Goal: Task Accomplishment & Management: Use online tool/utility

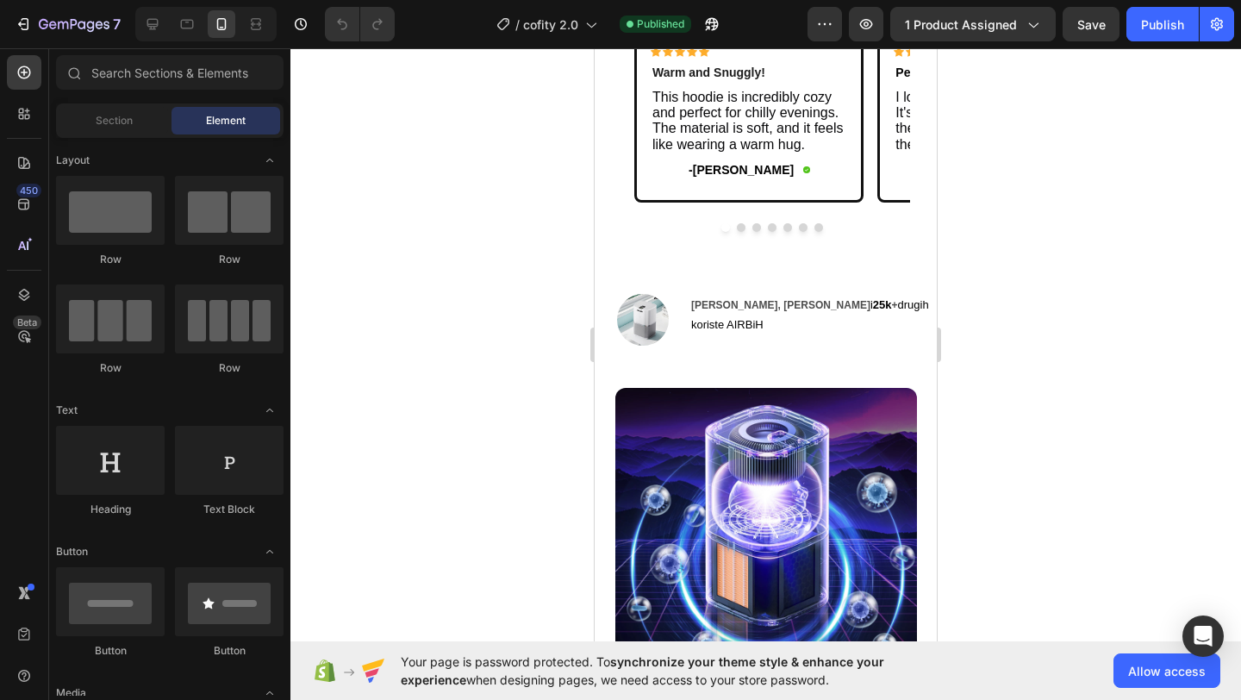
scroll to position [1091, 0]
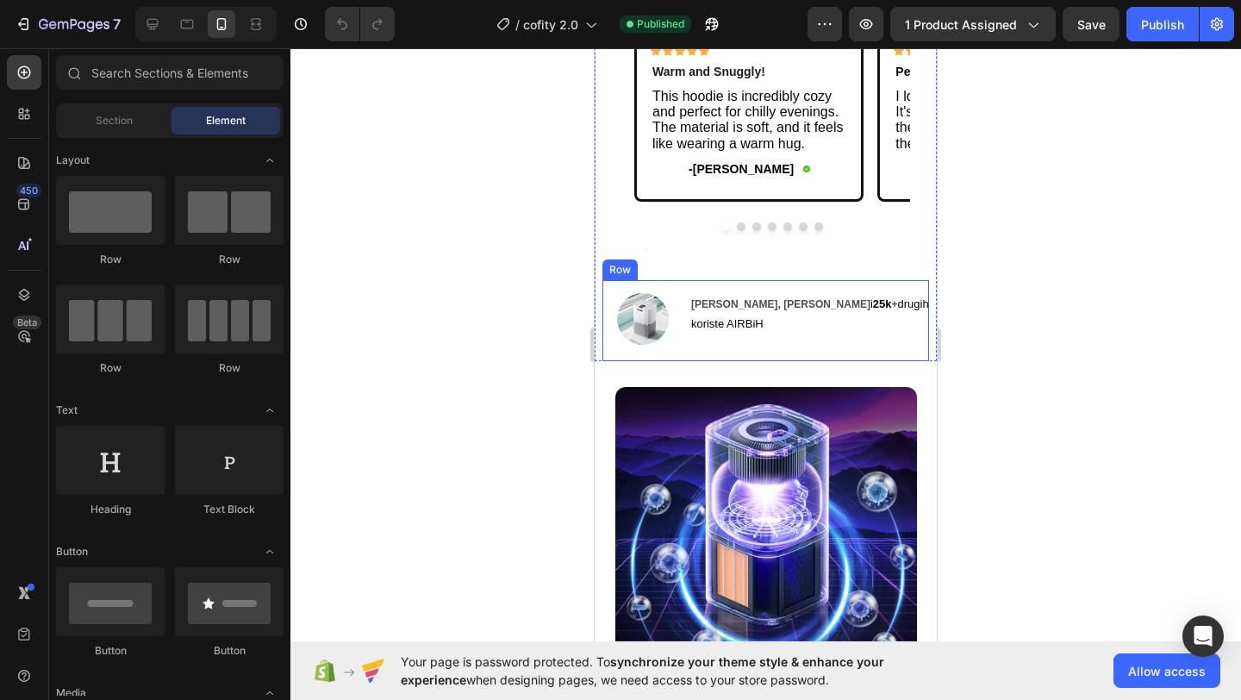
click at [699, 285] on div "Image [PERSON_NAME], [PERSON_NAME] i 25k + drugih koriste AIRBiH Text Block Row" at bounding box center [766, 320] width 326 height 81
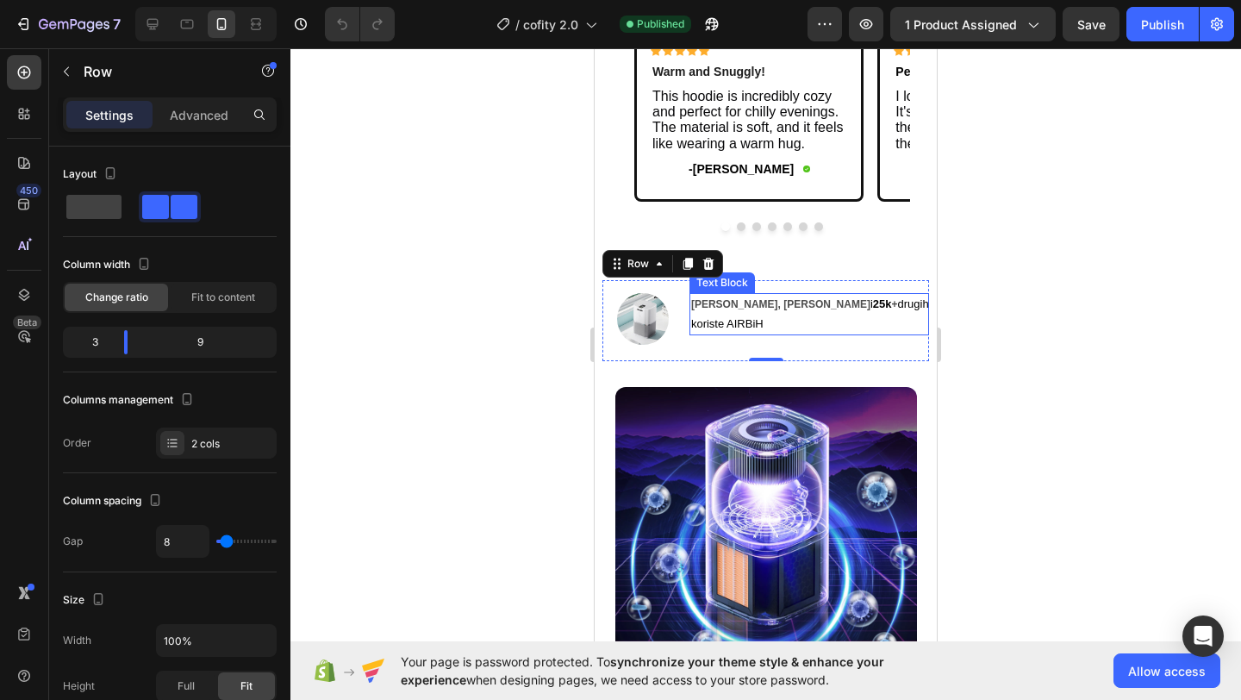
click at [781, 319] on p "koriste AIRBiH" at bounding box center [810, 325] width 238 height 20
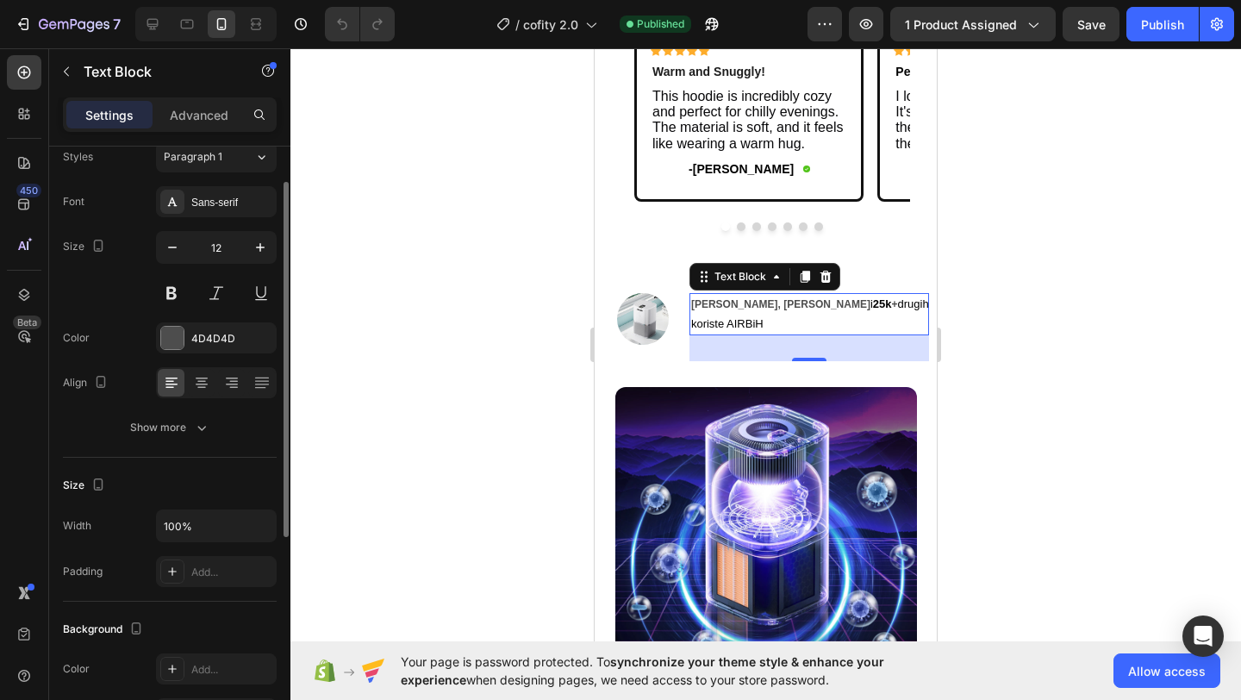
scroll to position [120, 0]
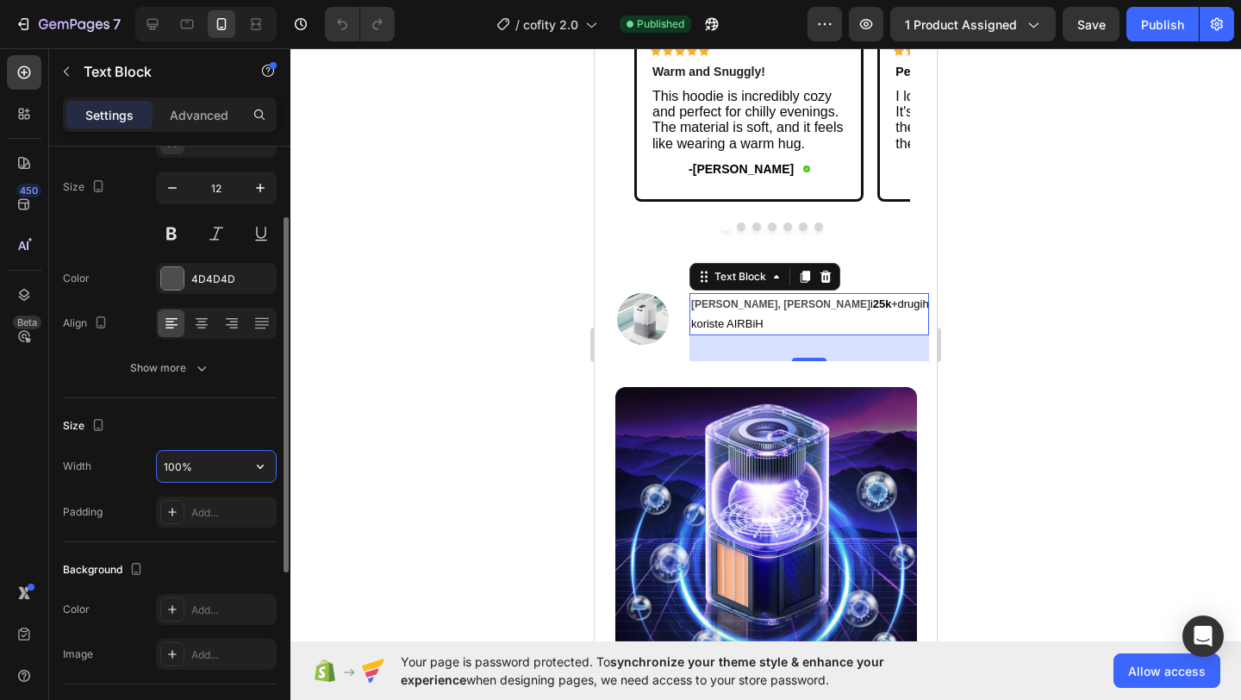
click at [173, 465] on input "100%" at bounding box center [216, 466] width 119 height 31
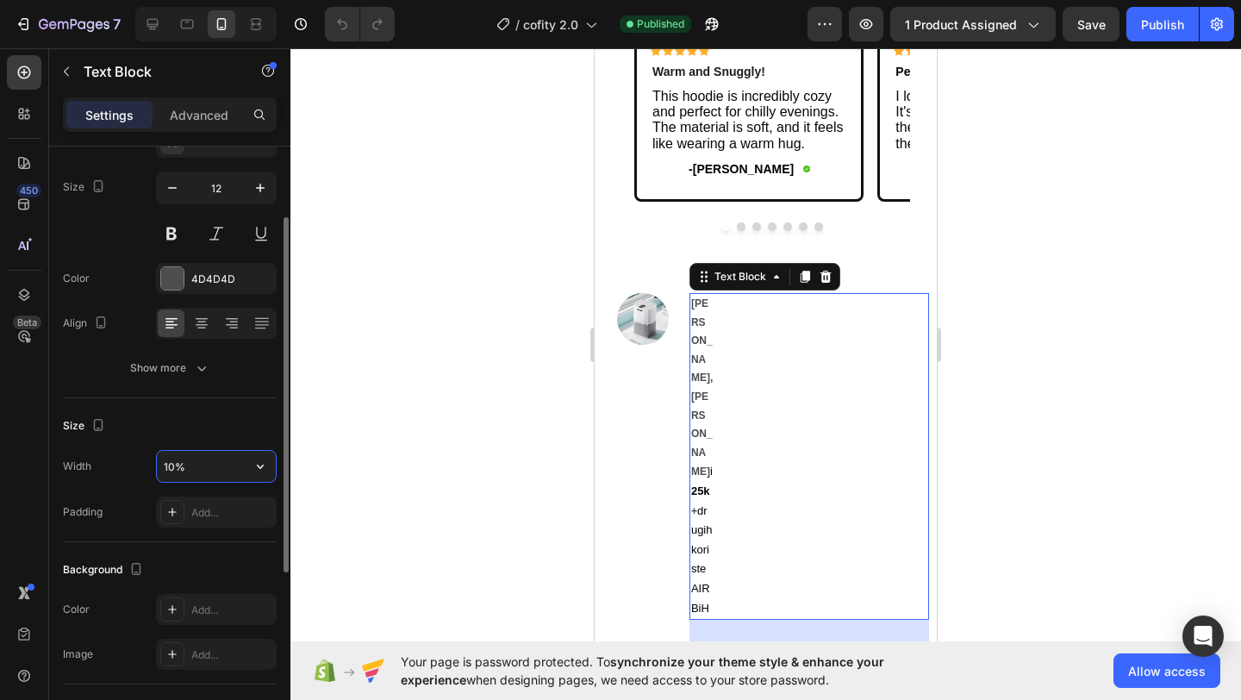
type input "100%"
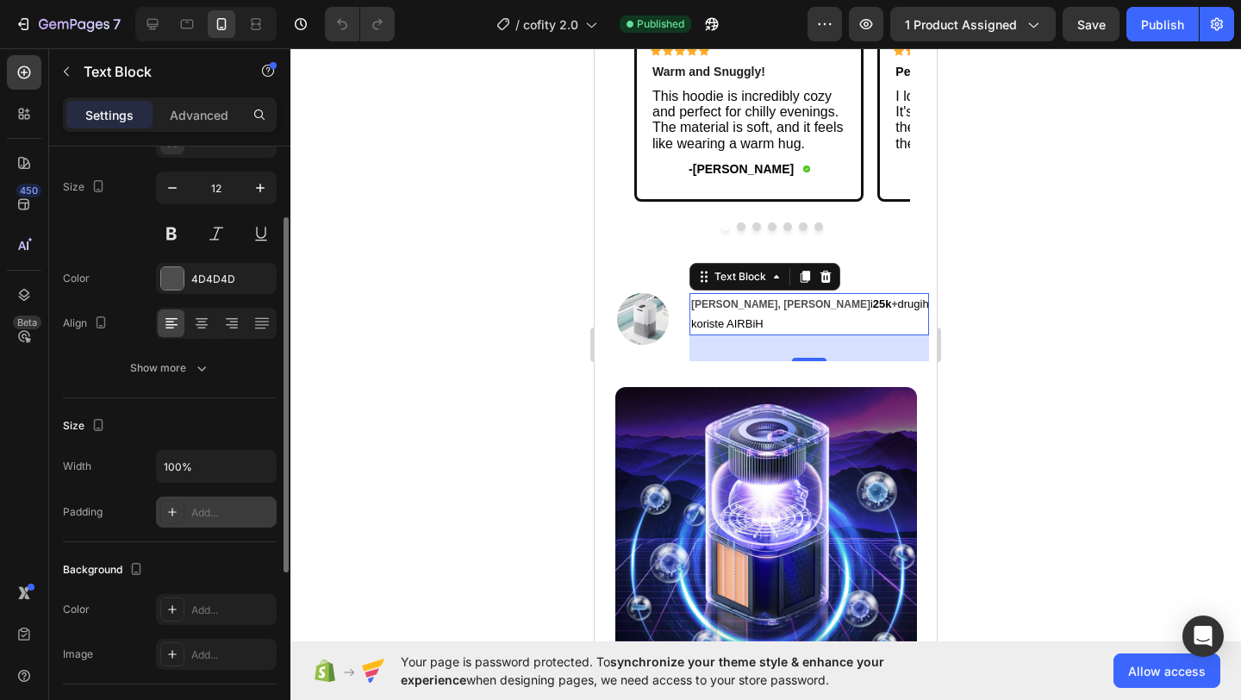
click at [205, 511] on div "Add..." at bounding box center [231, 513] width 81 height 16
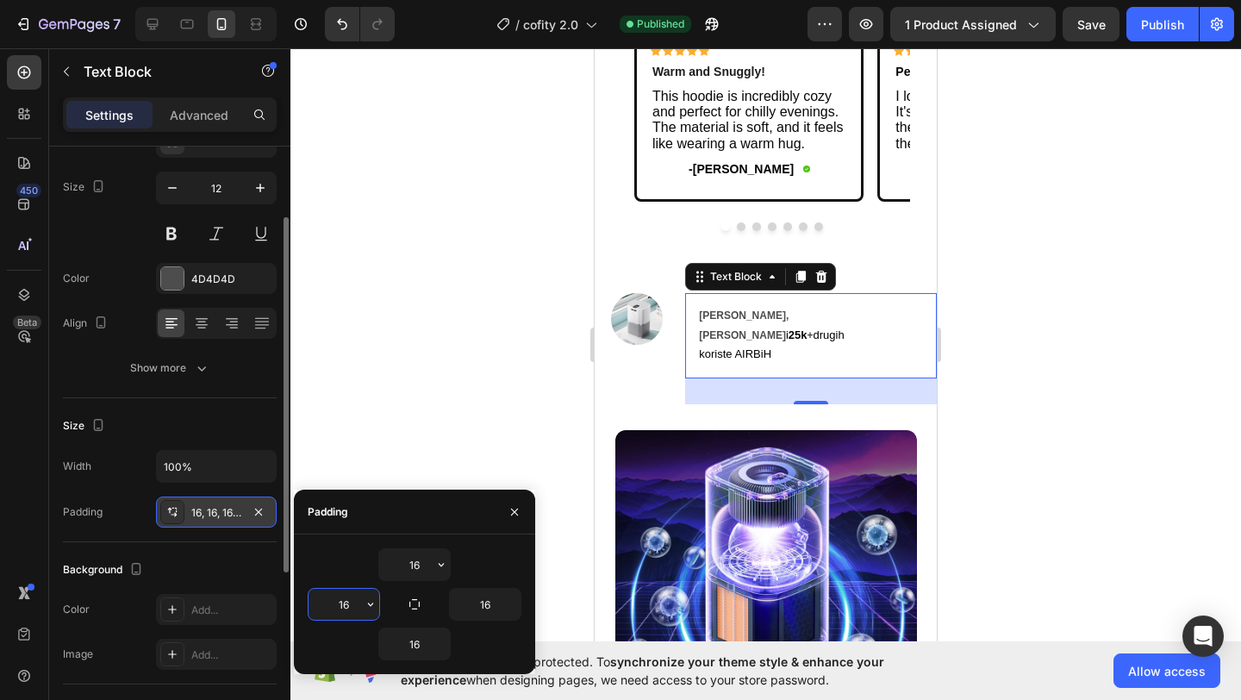
click at [346, 610] on input "16" at bounding box center [344, 604] width 71 height 31
type input "1"
click at [513, 510] on icon "button" at bounding box center [514, 511] width 7 height 7
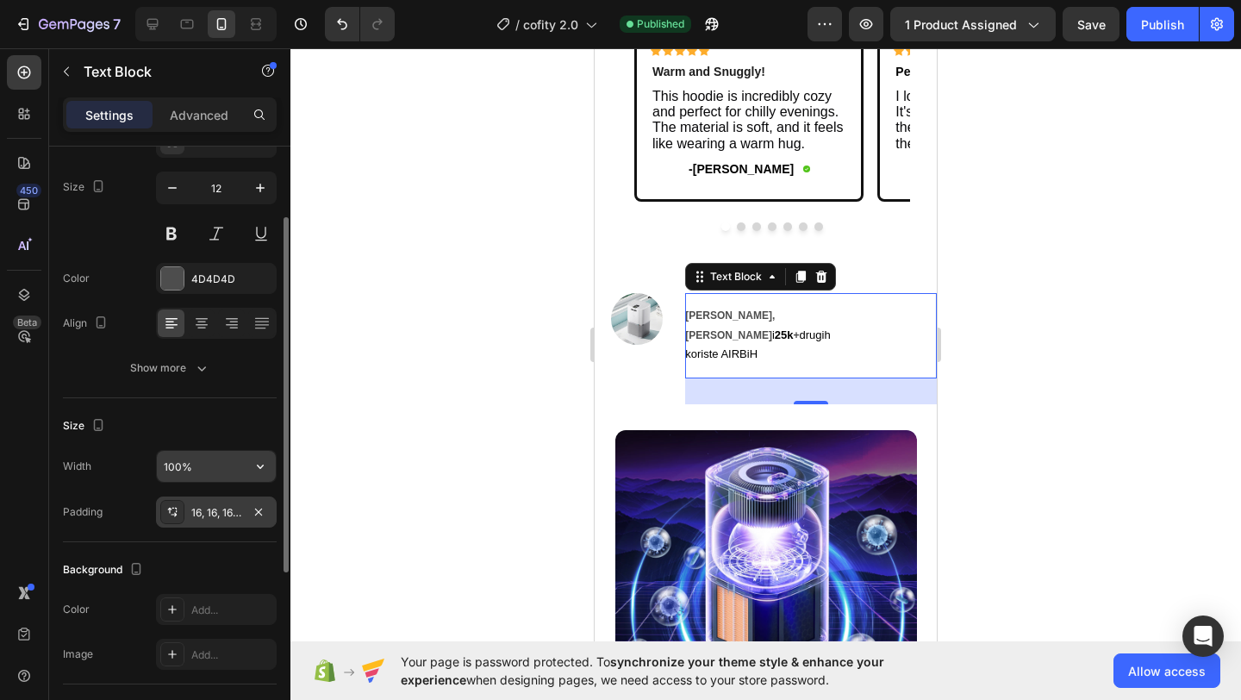
click at [178, 466] on input "100%" at bounding box center [216, 466] width 119 height 31
type input "100%"
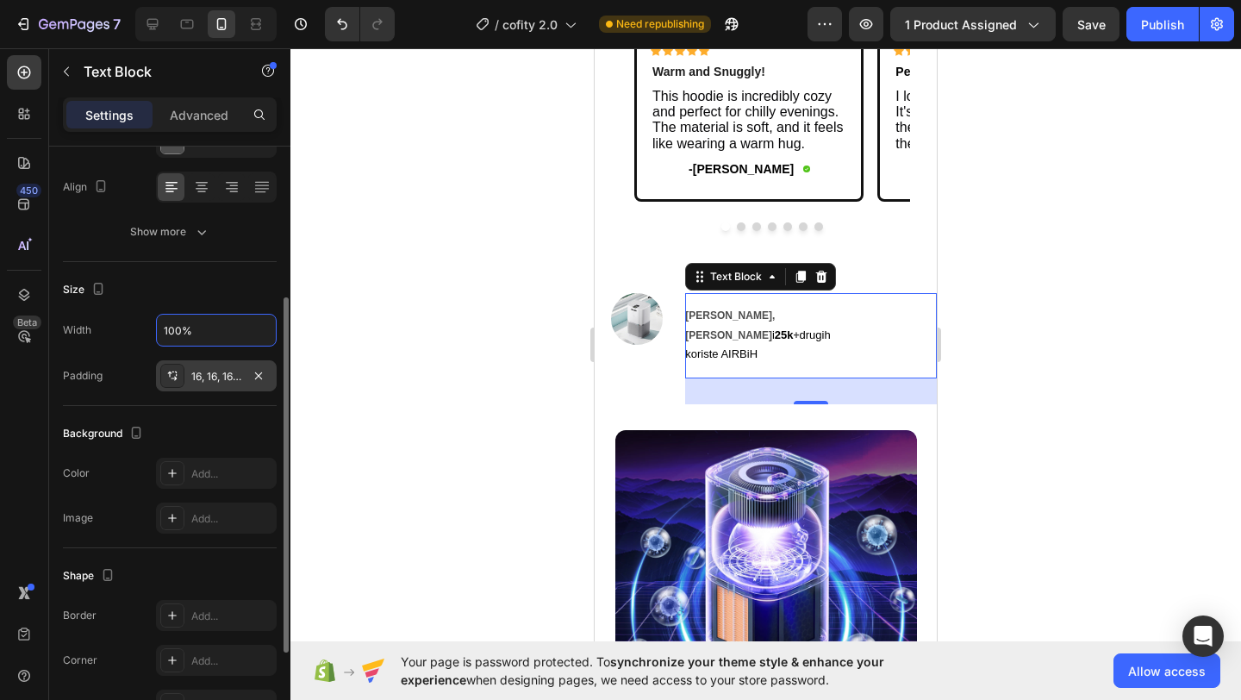
scroll to position [332, 0]
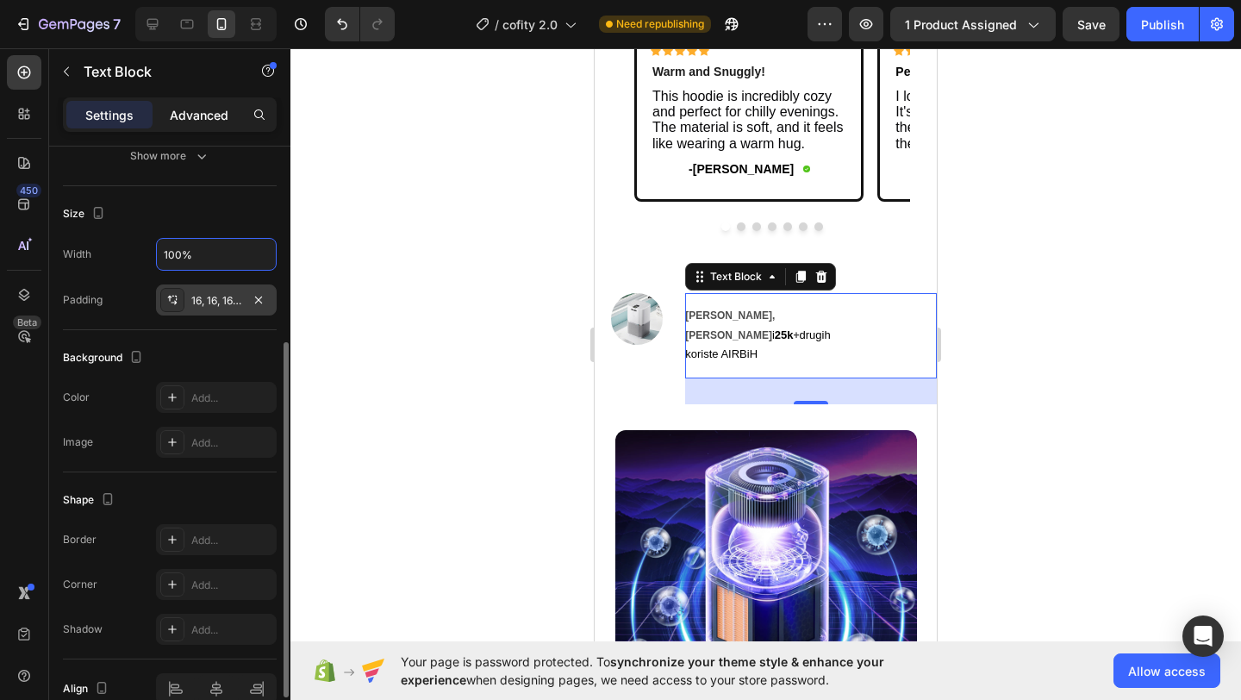
click at [221, 118] on p "Advanced" at bounding box center [199, 115] width 59 height 18
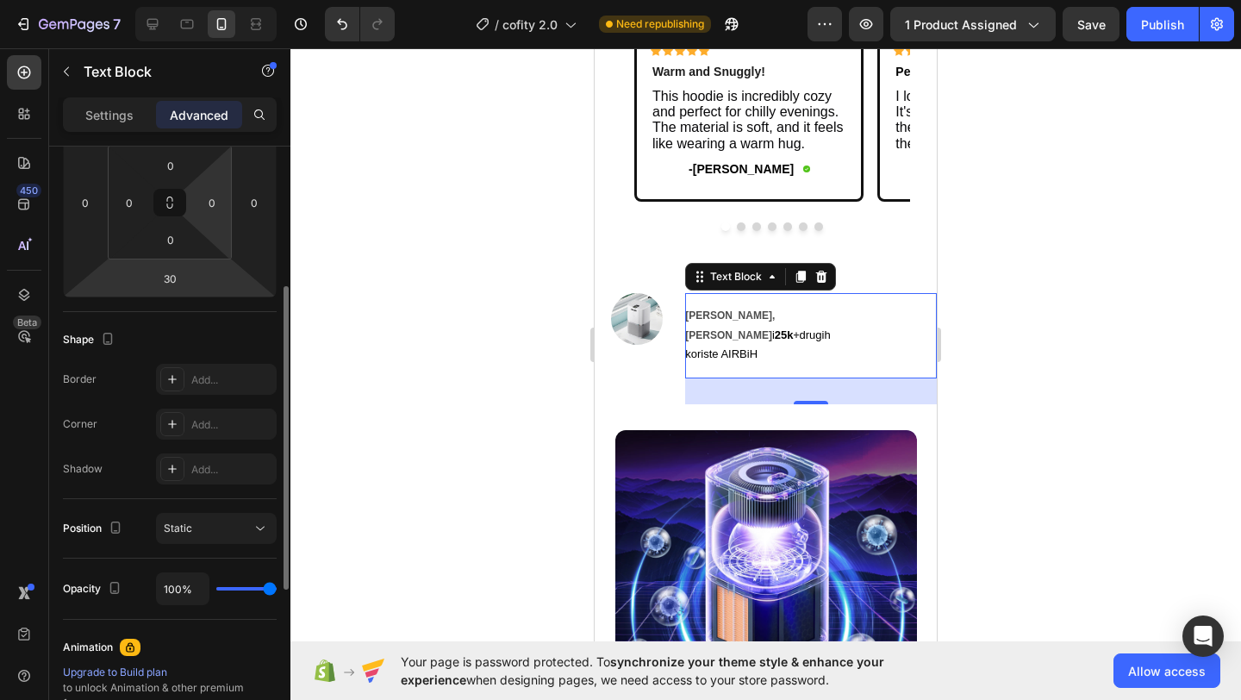
scroll to position [274, 0]
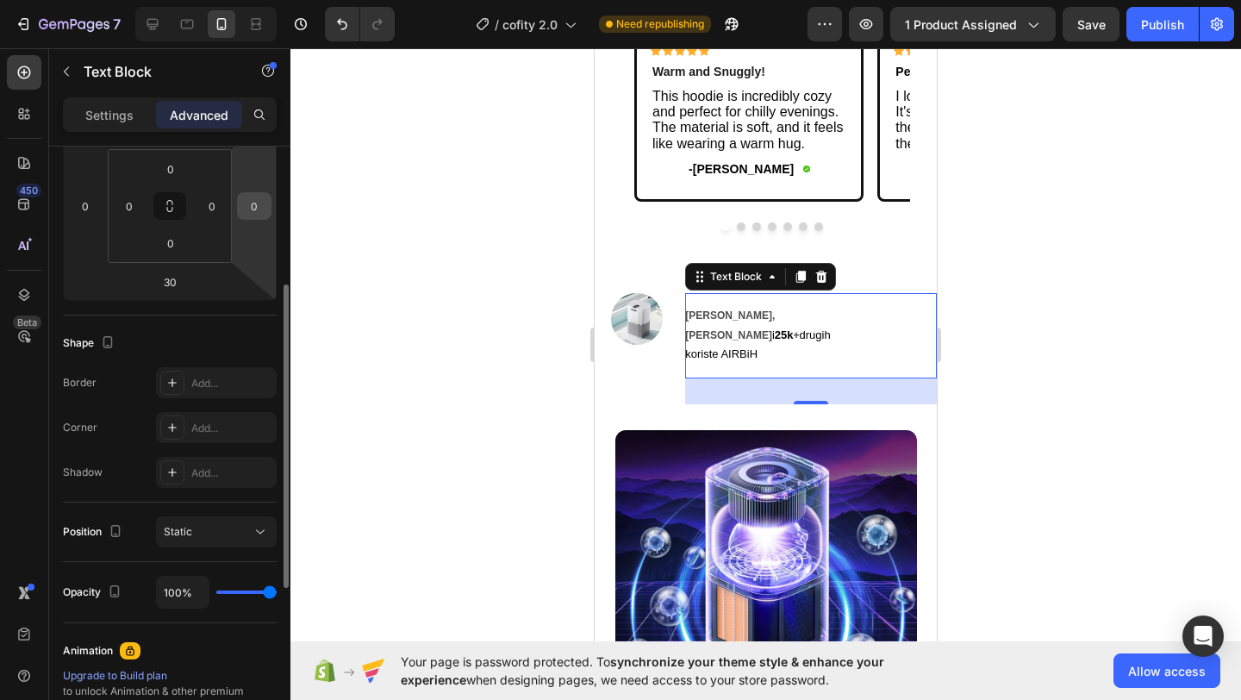
click at [259, 213] on input "0" at bounding box center [254, 206] width 26 height 26
type input "1"
type input "4"
type input "20"
click at [489, 303] on div at bounding box center [766, 374] width 951 height 652
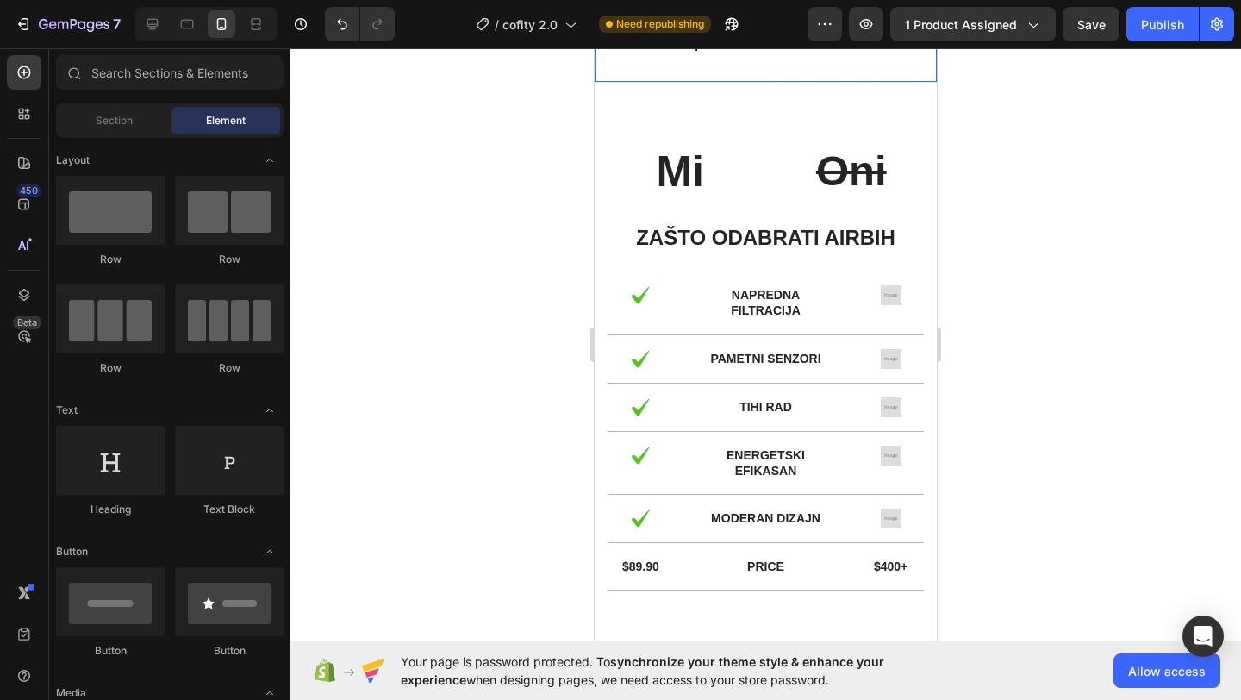
scroll to position [2000, 0]
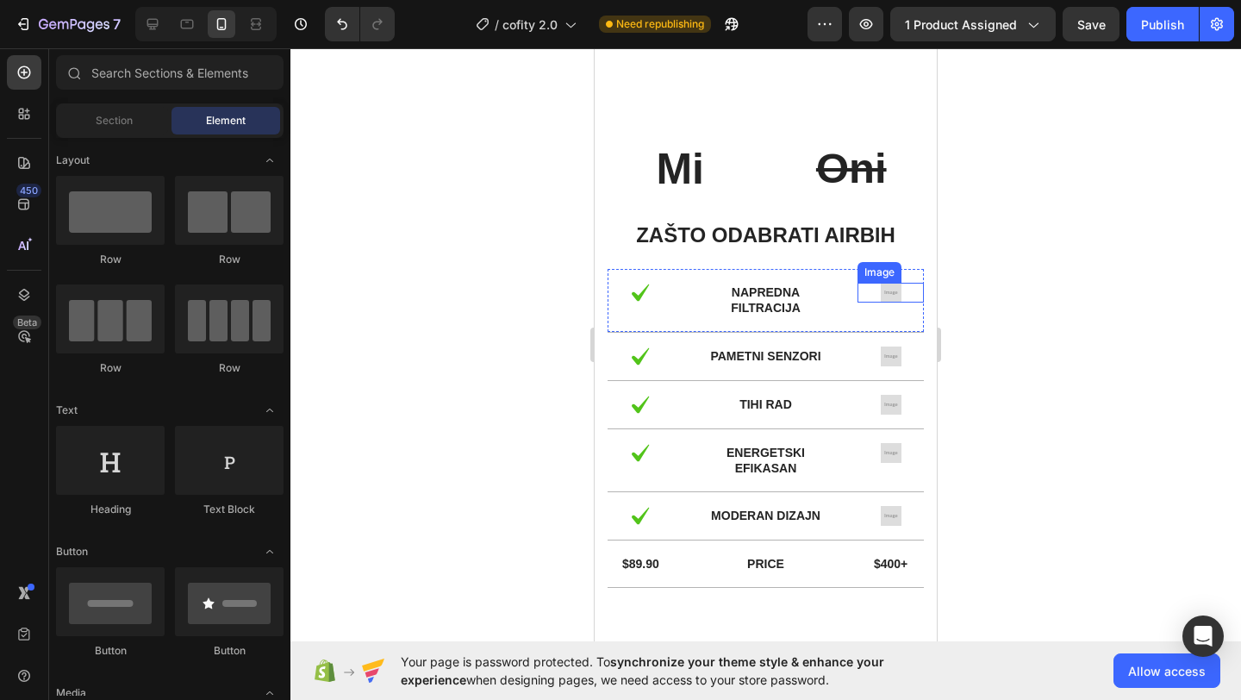
click at [892, 301] on img at bounding box center [891, 293] width 21 height 20
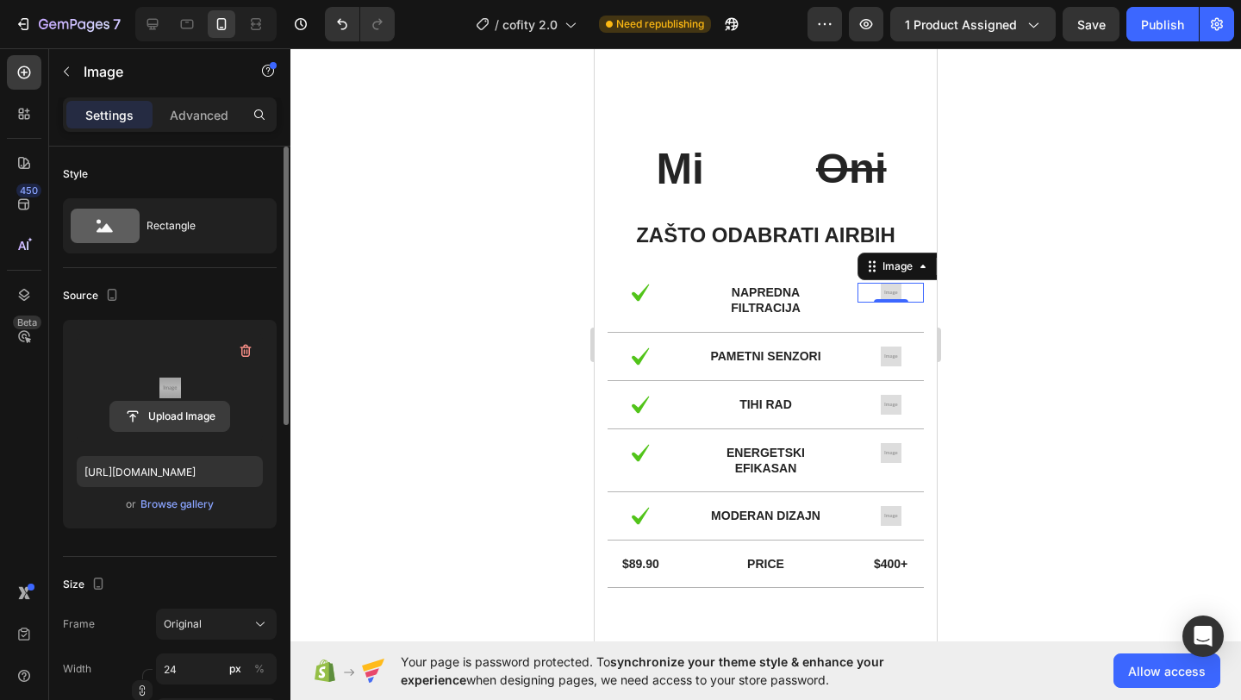
click at [192, 412] on input "file" at bounding box center [169, 416] width 119 height 29
click at [160, 406] on input "file" at bounding box center [169, 416] width 119 height 29
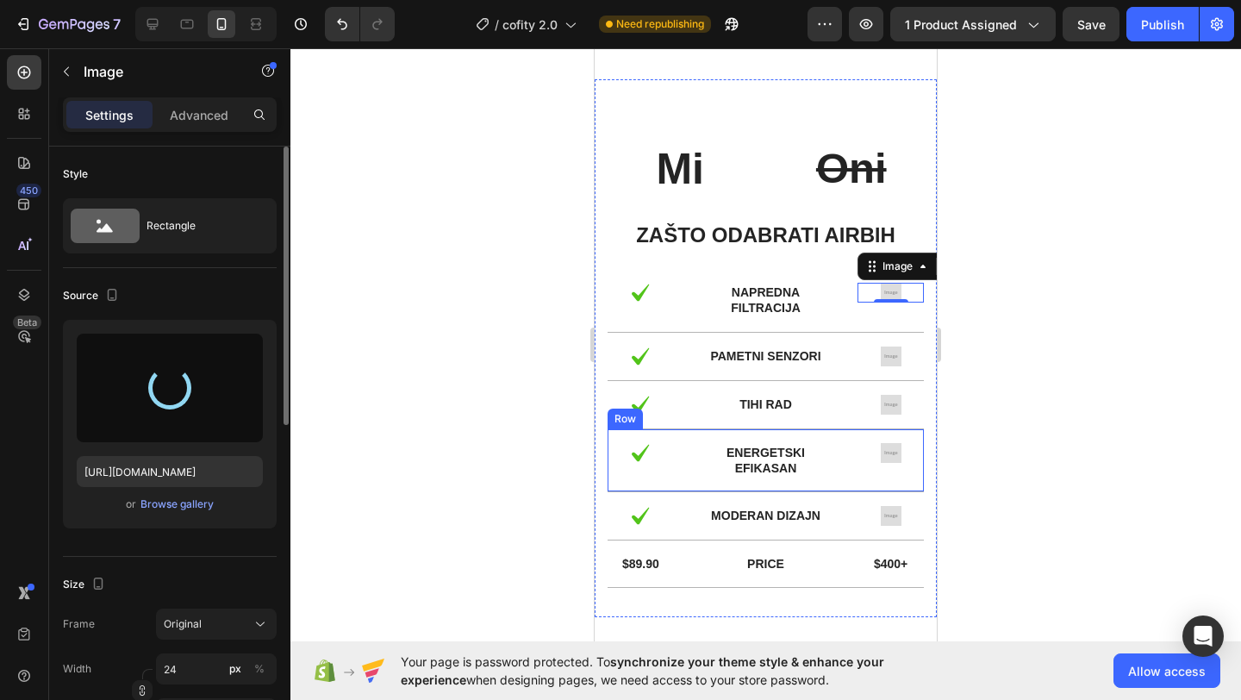
type input "[URL][DOMAIN_NAME]"
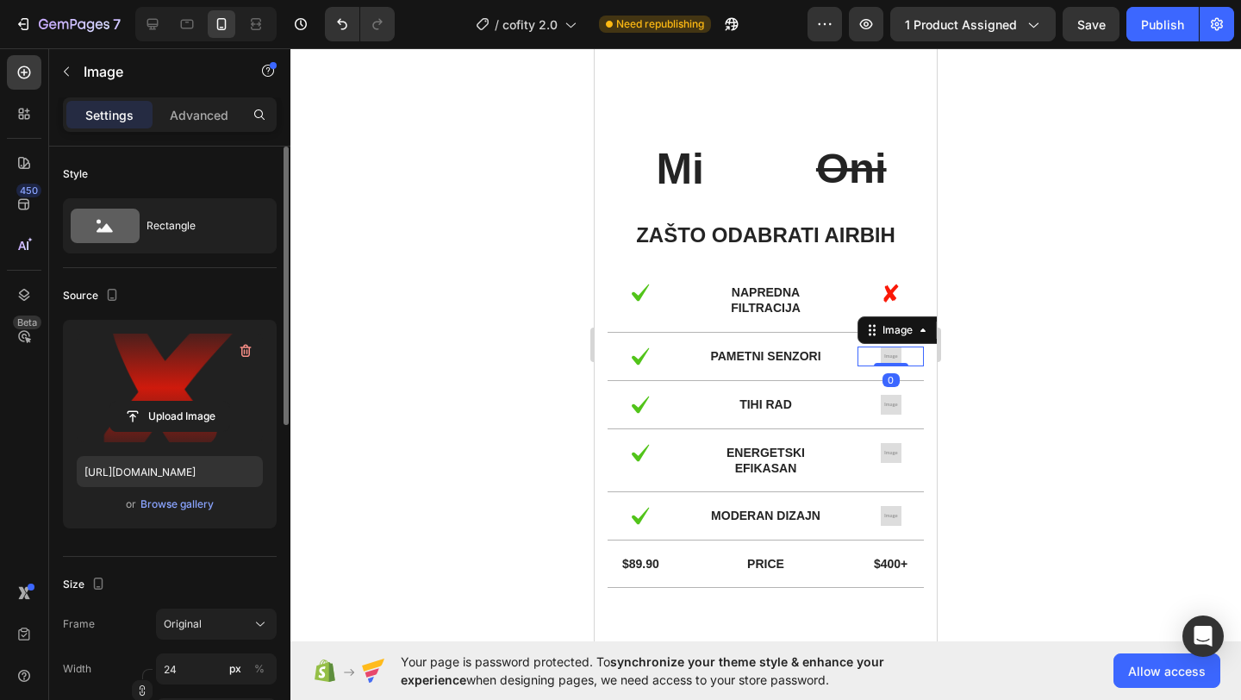
click at [890, 363] on img at bounding box center [891, 357] width 21 height 20
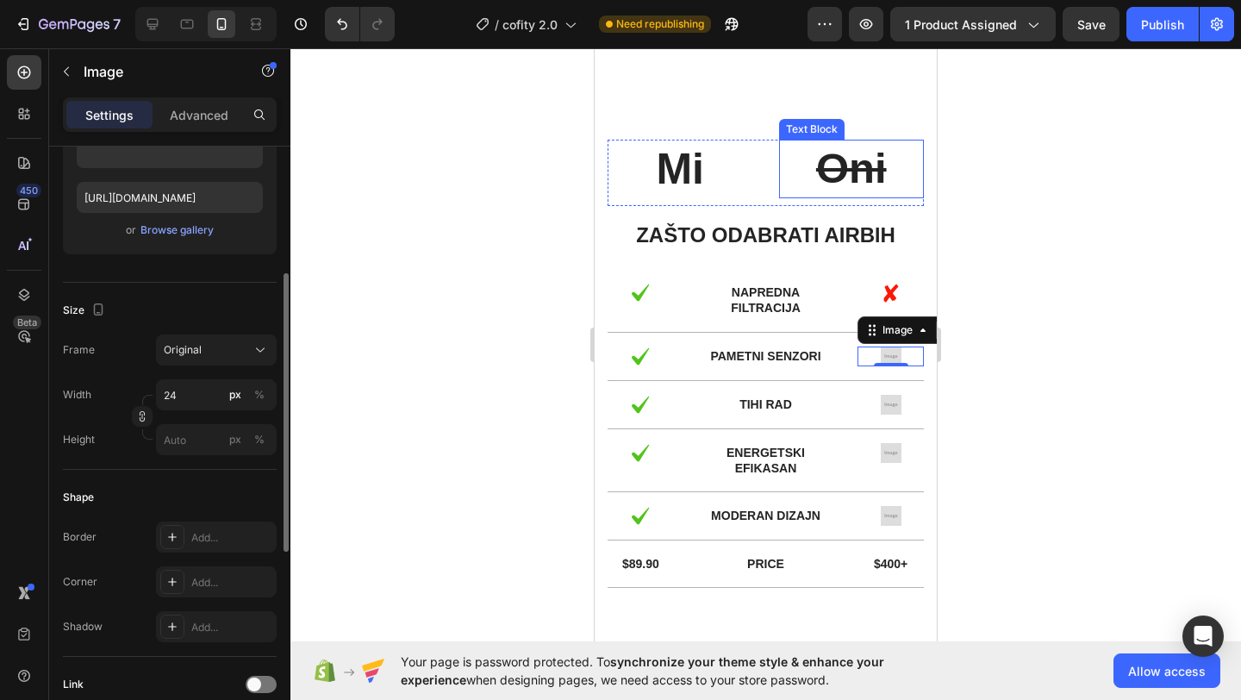
click at [872, 177] on s "Oni" at bounding box center [851, 168] width 71 height 47
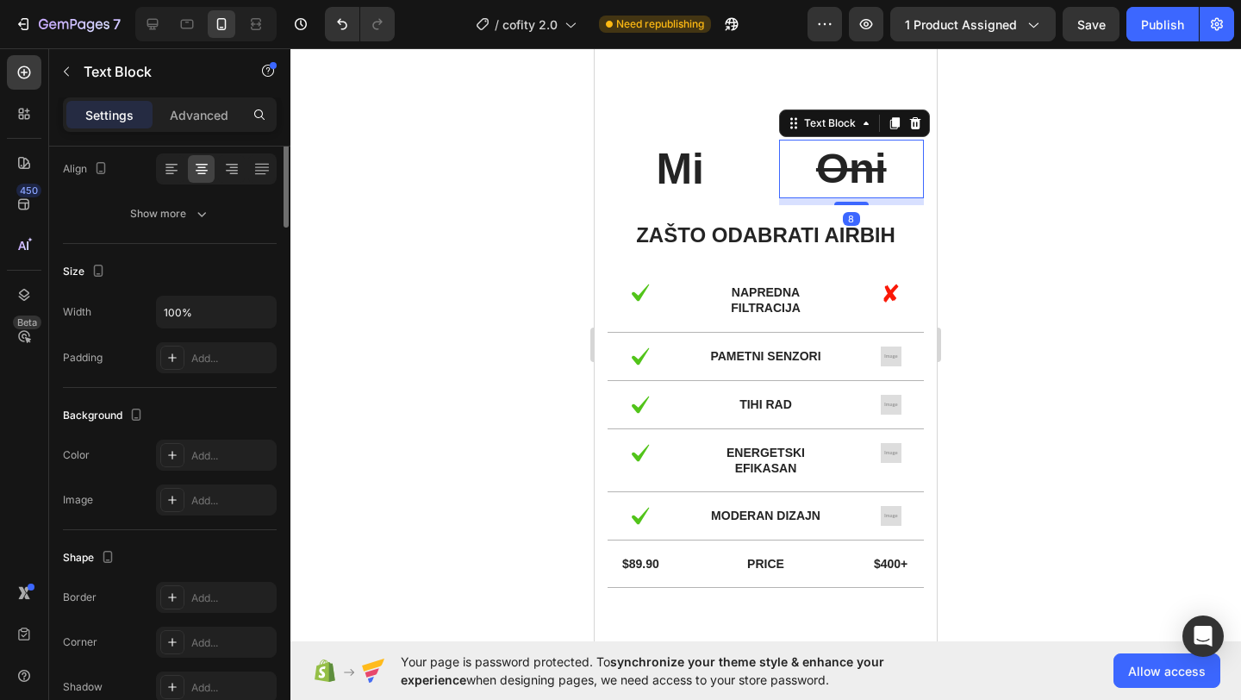
scroll to position [0, 0]
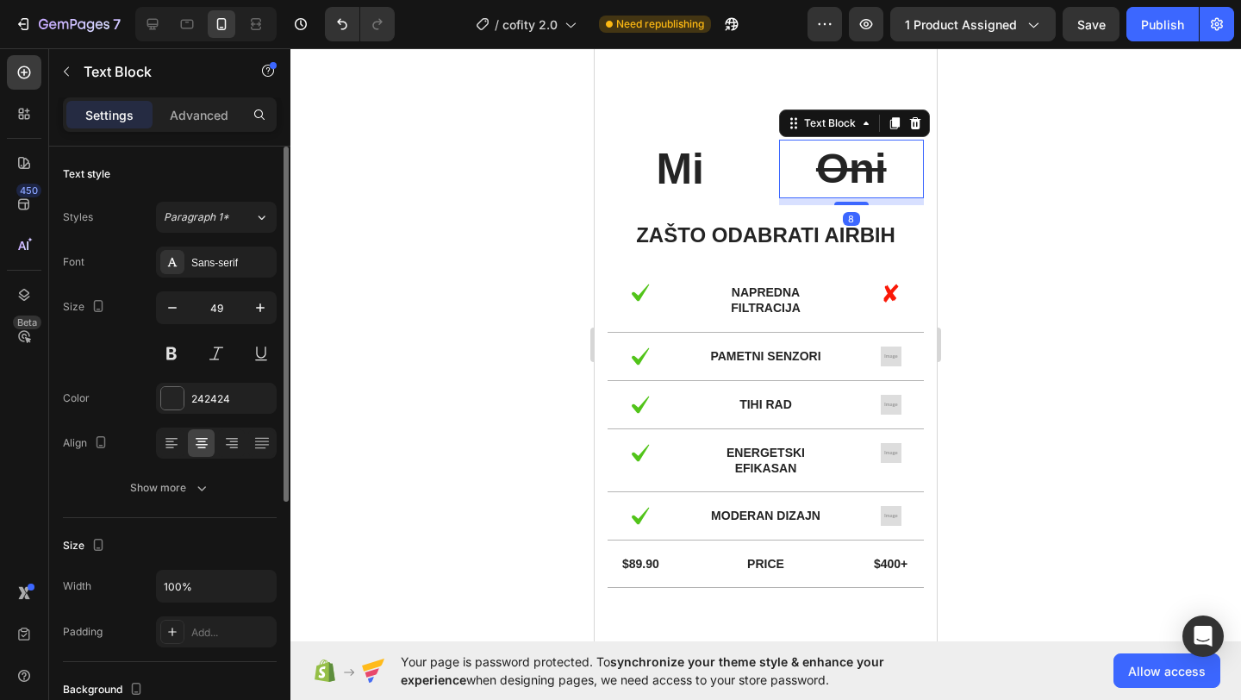
click at [897, 176] on p "Oni" at bounding box center [852, 168] width 142 height 55
drag, startPoint x: 897, startPoint y: 176, endPoint x: 883, endPoint y: 171, distance: 14.7
click at [883, 171] on p "Oni" at bounding box center [852, 168] width 142 height 55
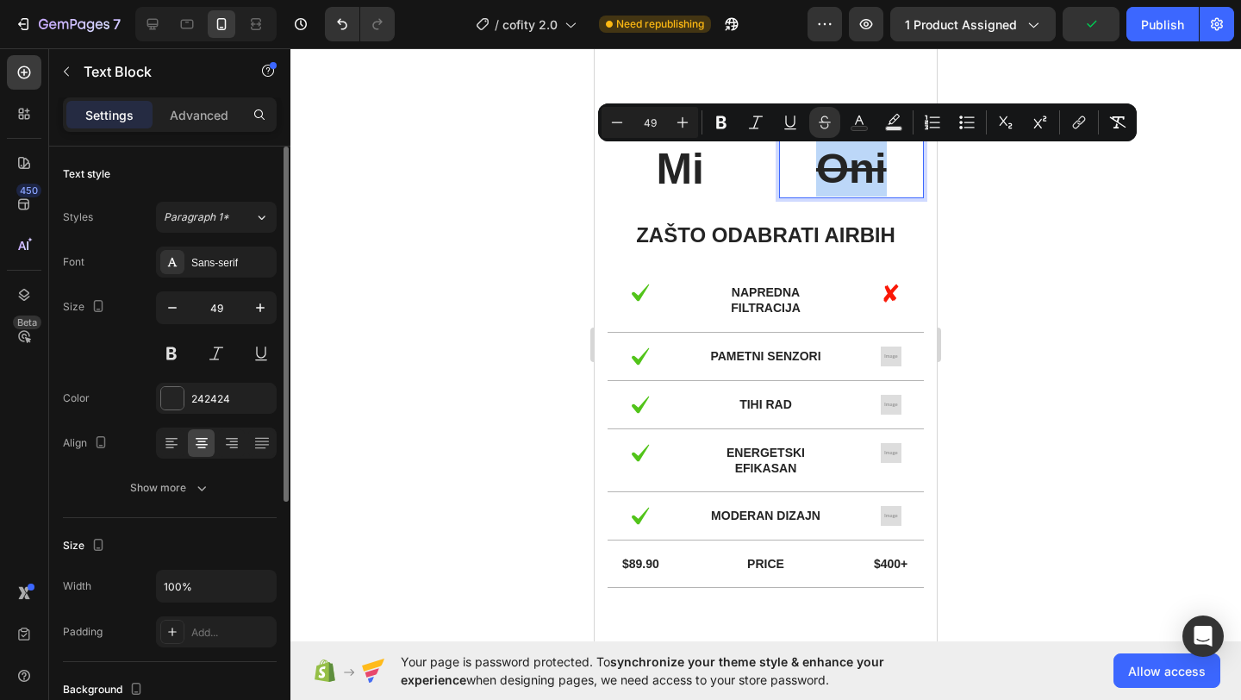
drag, startPoint x: 893, startPoint y: 172, endPoint x: 828, endPoint y: 179, distance: 65.9
click at [828, 179] on p "Oni" at bounding box center [852, 168] width 142 height 55
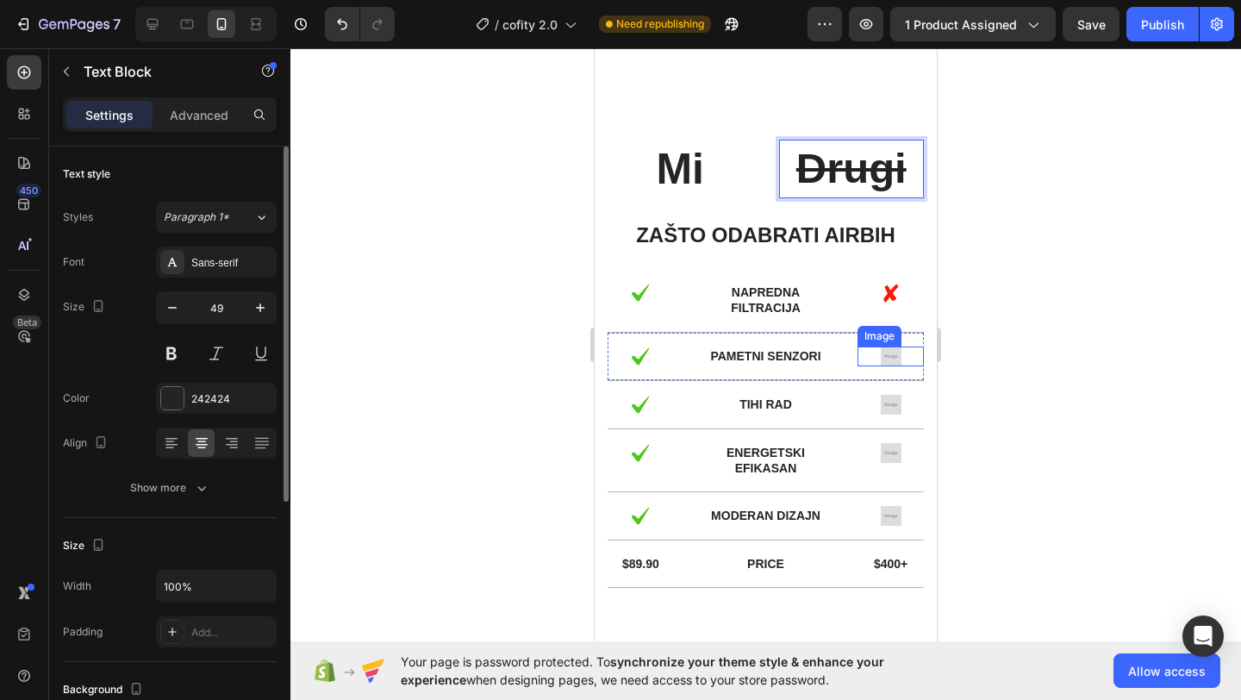
click at [902, 362] on div at bounding box center [891, 357] width 66 height 20
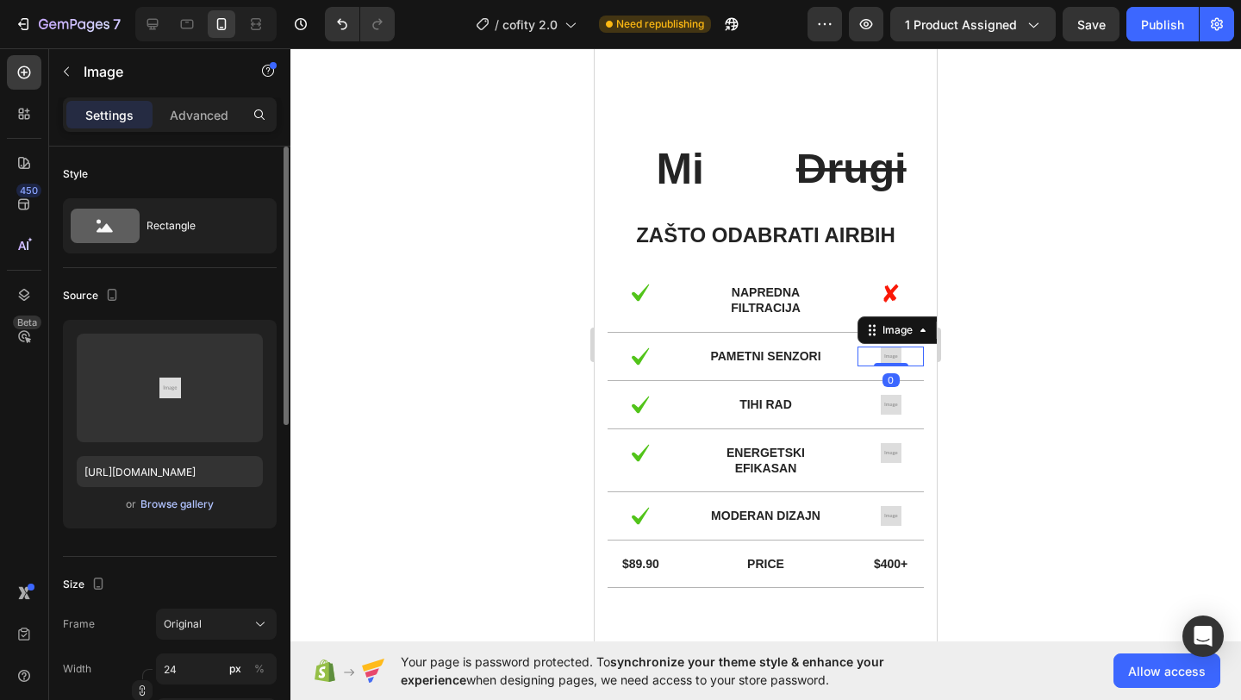
click at [145, 509] on div "Browse gallery" at bounding box center [177, 505] width 73 height 16
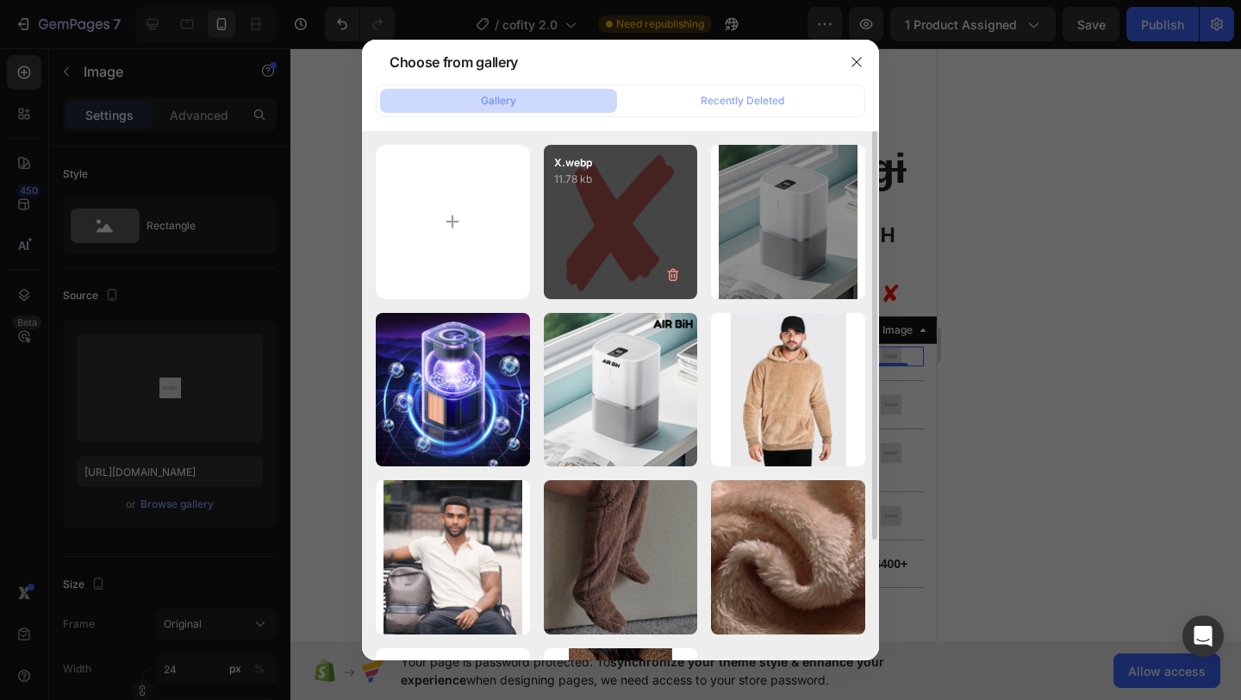
click at [636, 193] on div "X.webp 11.78 kb" at bounding box center [621, 222] width 154 height 154
type input "[URL][DOMAIN_NAME]"
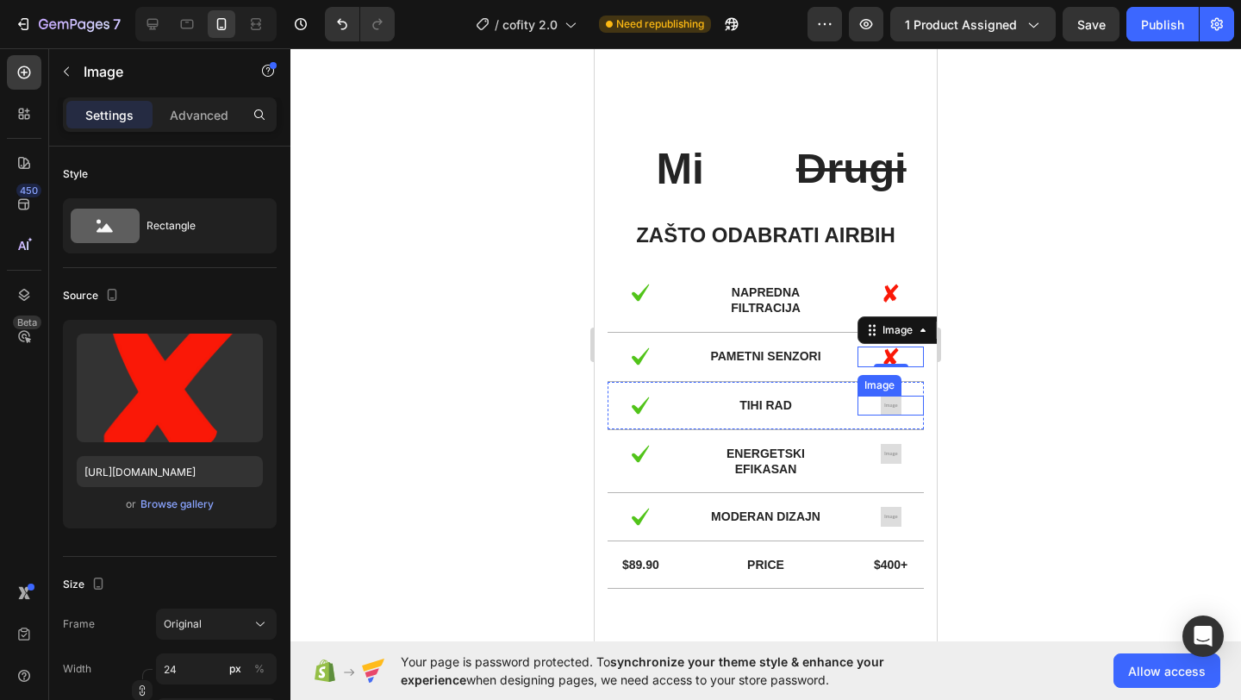
click at [893, 409] on img at bounding box center [891, 406] width 21 height 20
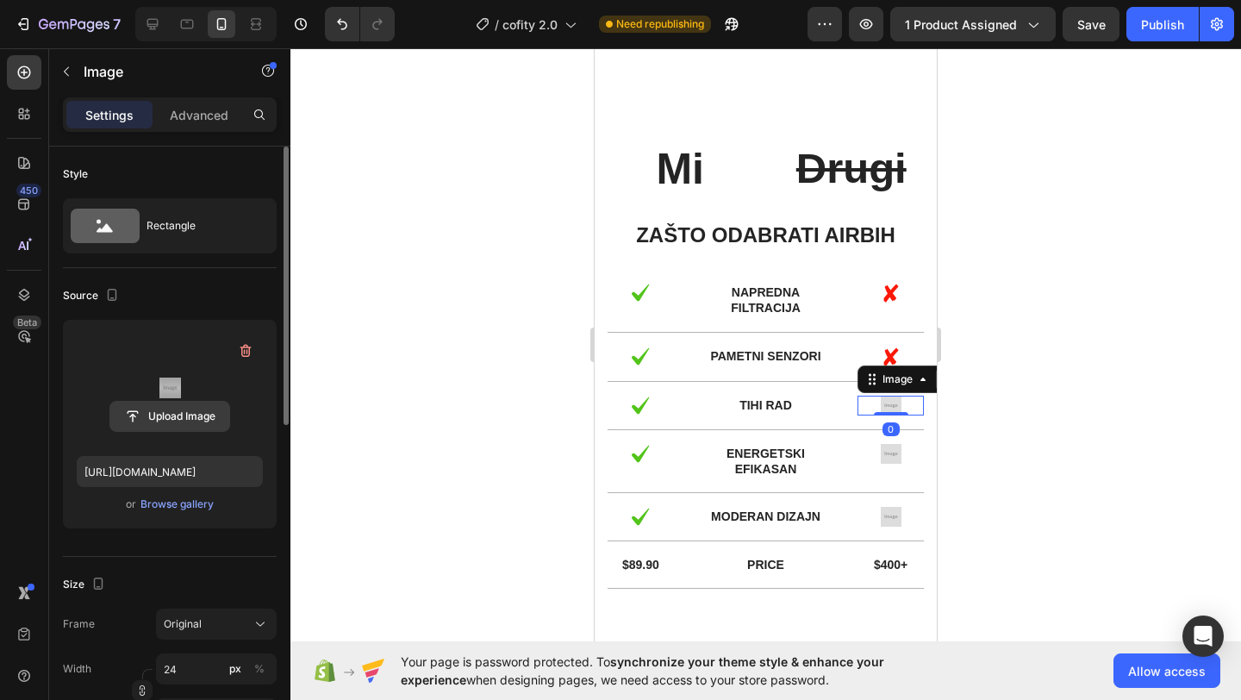
click at [179, 423] on input "file" at bounding box center [169, 416] width 119 height 29
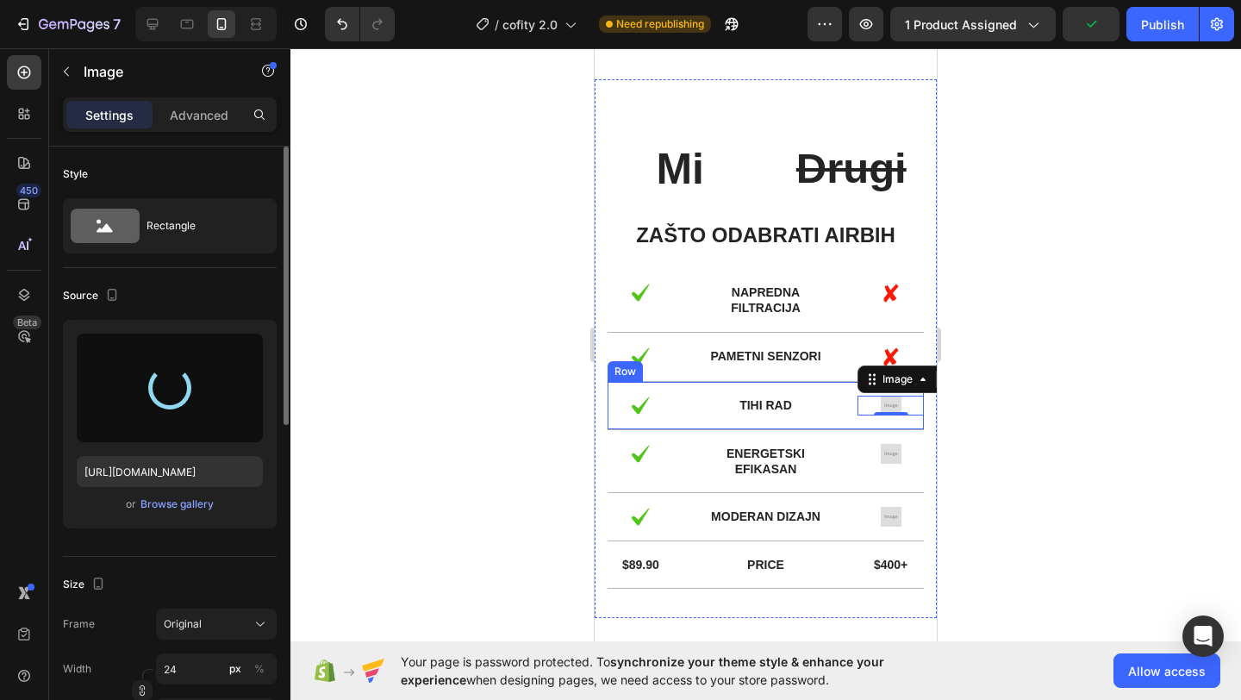
type input "[URL][DOMAIN_NAME]"
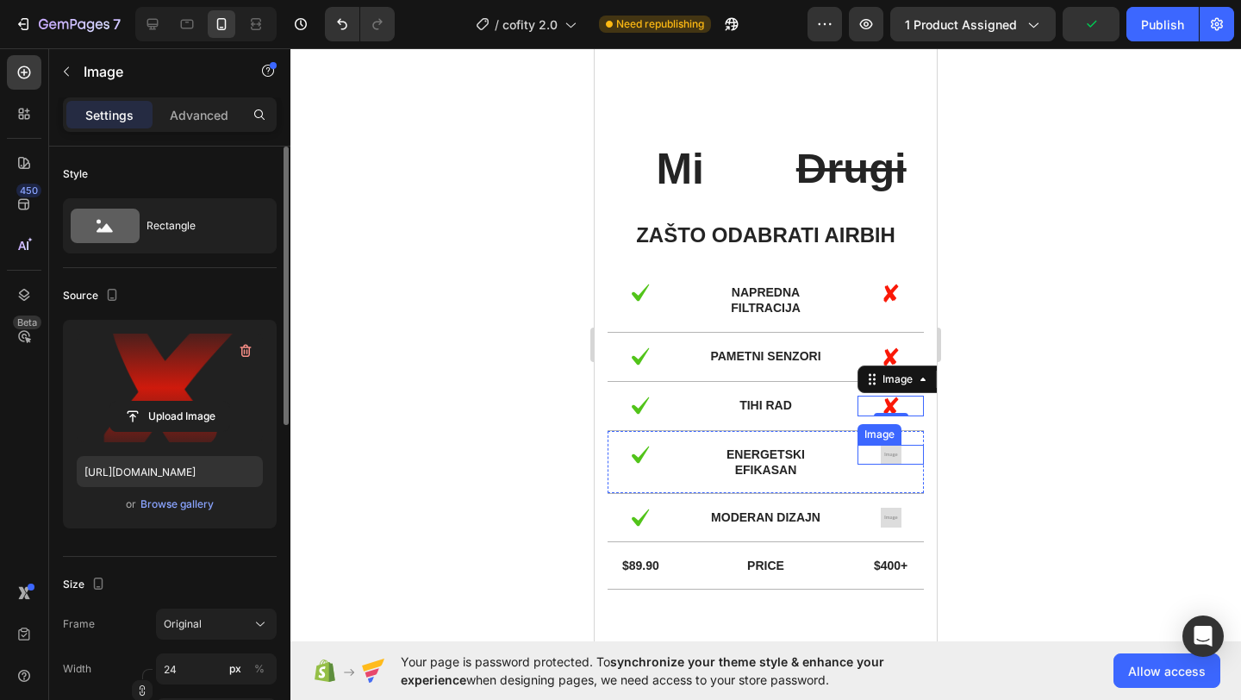
click at [896, 456] on img at bounding box center [891, 455] width 21 height 20
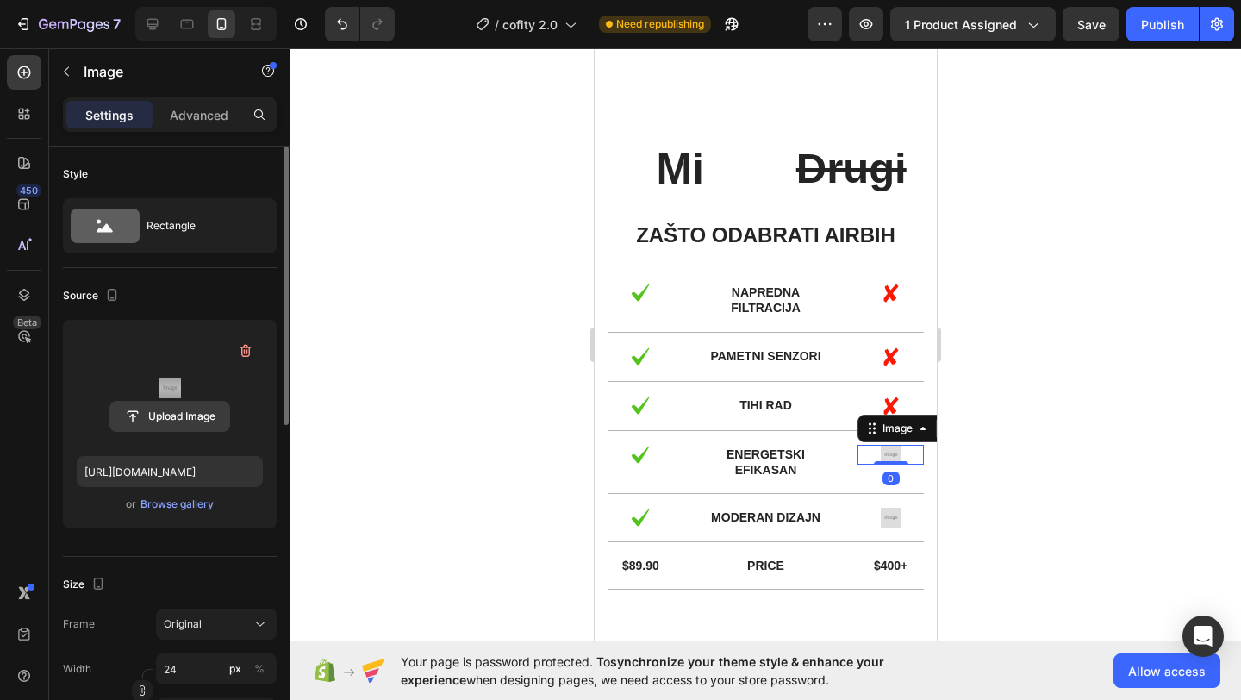
click at [178, 423] on input "file" at bounding box center [169, 416] width 119 height 29
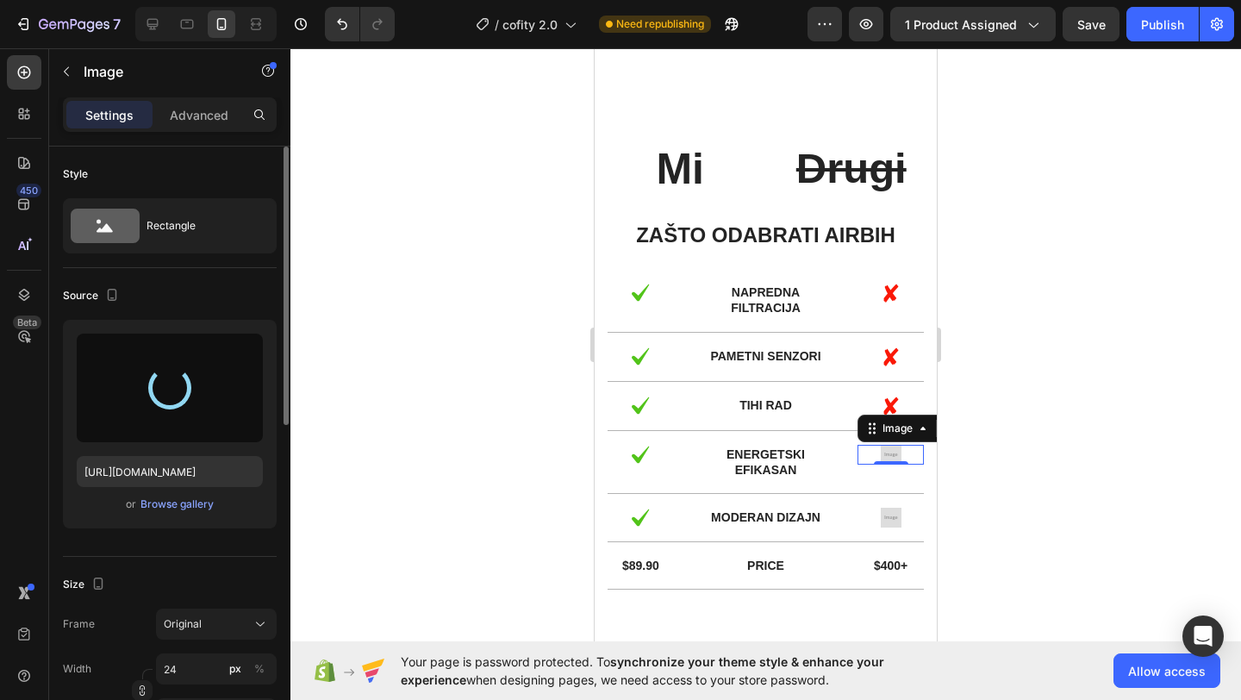
type input "[URL][DOMAIN_NAME]"
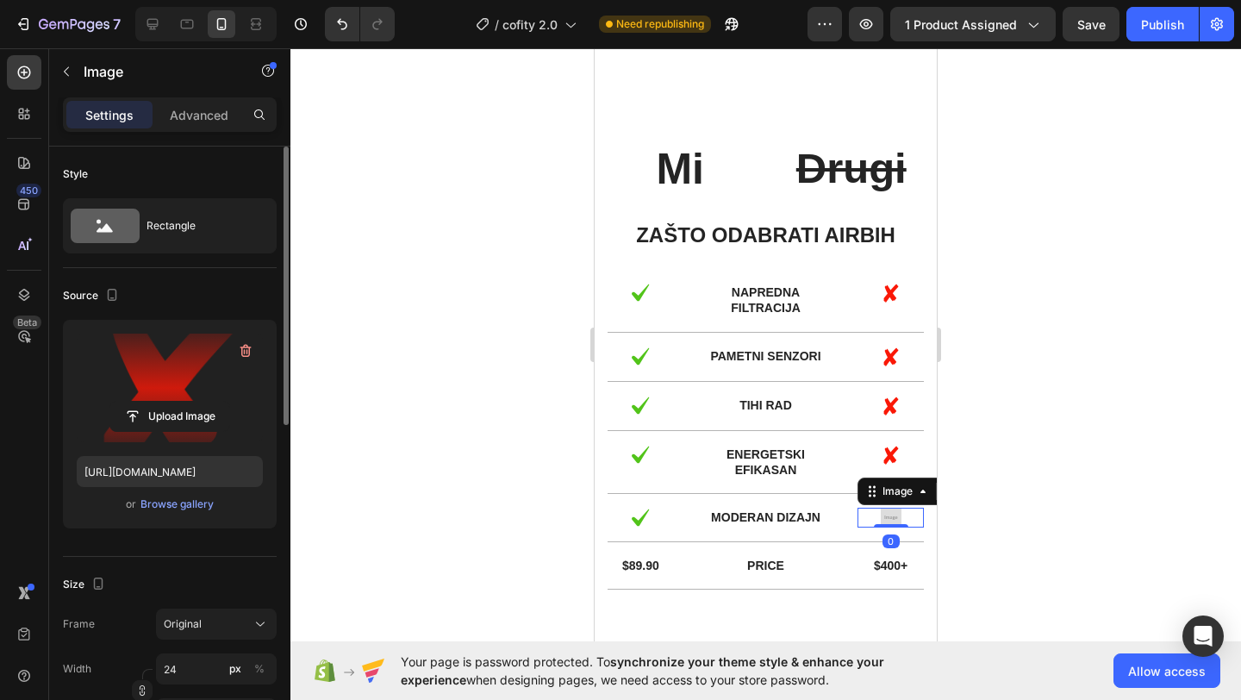
click at [888, 522] on img at bounding box center [891, 518] width 21 height 20
click at [219, 420] on input "file" at bounding box center [169, 416] width 119 height 29
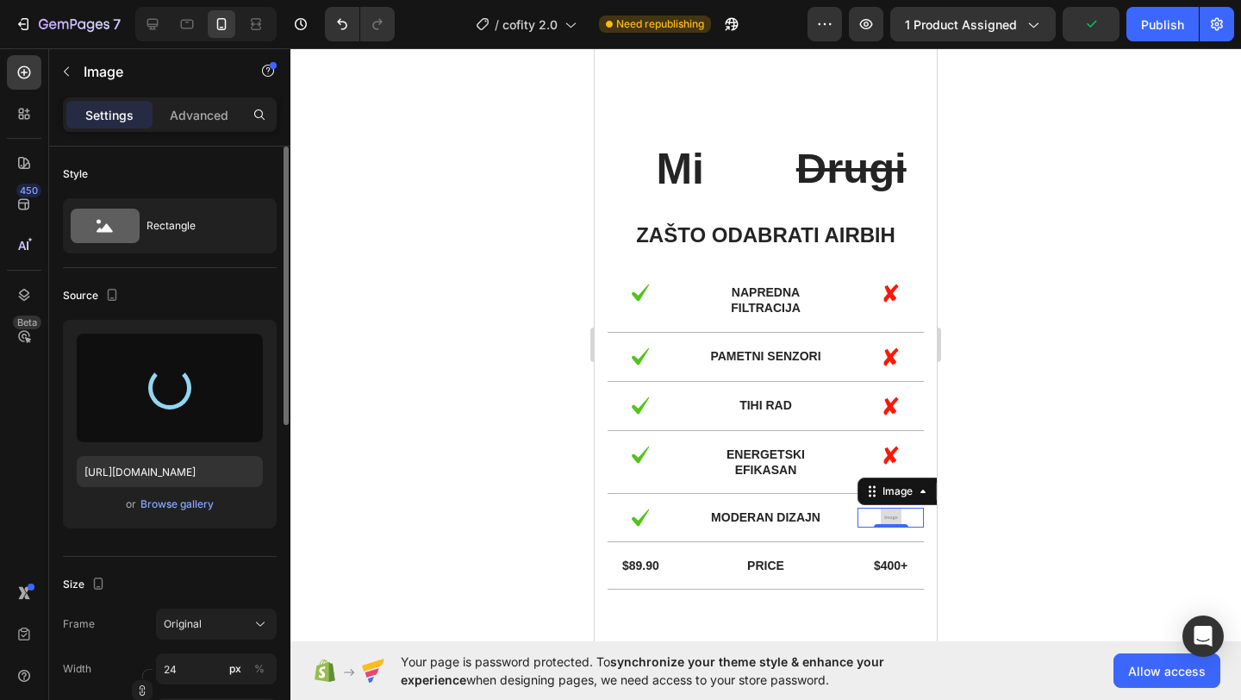
type input "[URL][DOMAIN_NAME]"
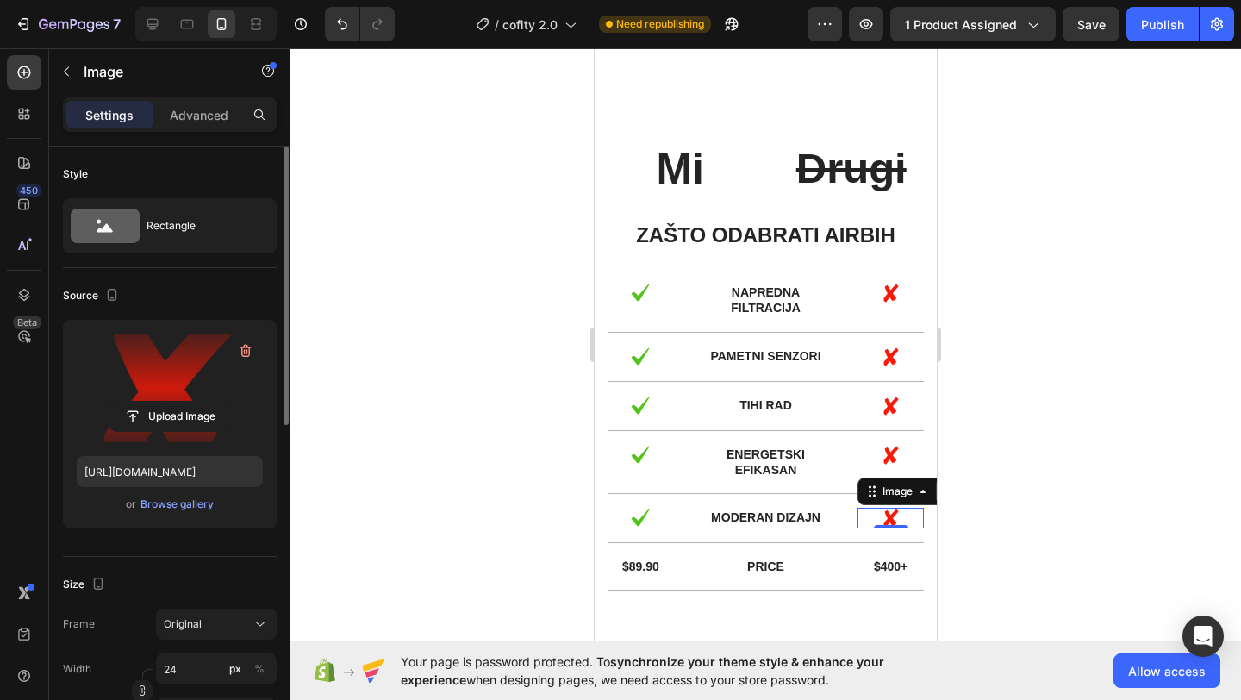
click at [1127, 507] on div at bounding box center [766, 374] width 951 height 652
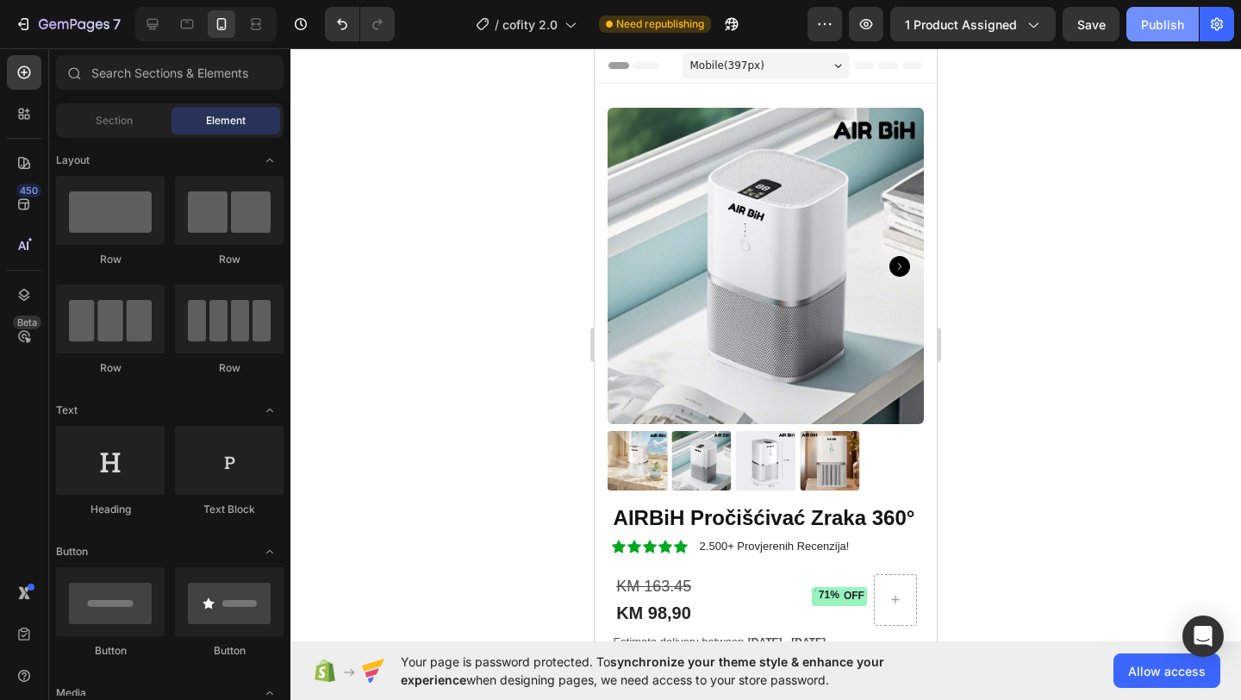
click at [1149, 24] on div "Publish" at bounding box center [1162, 25] width 43 height 18
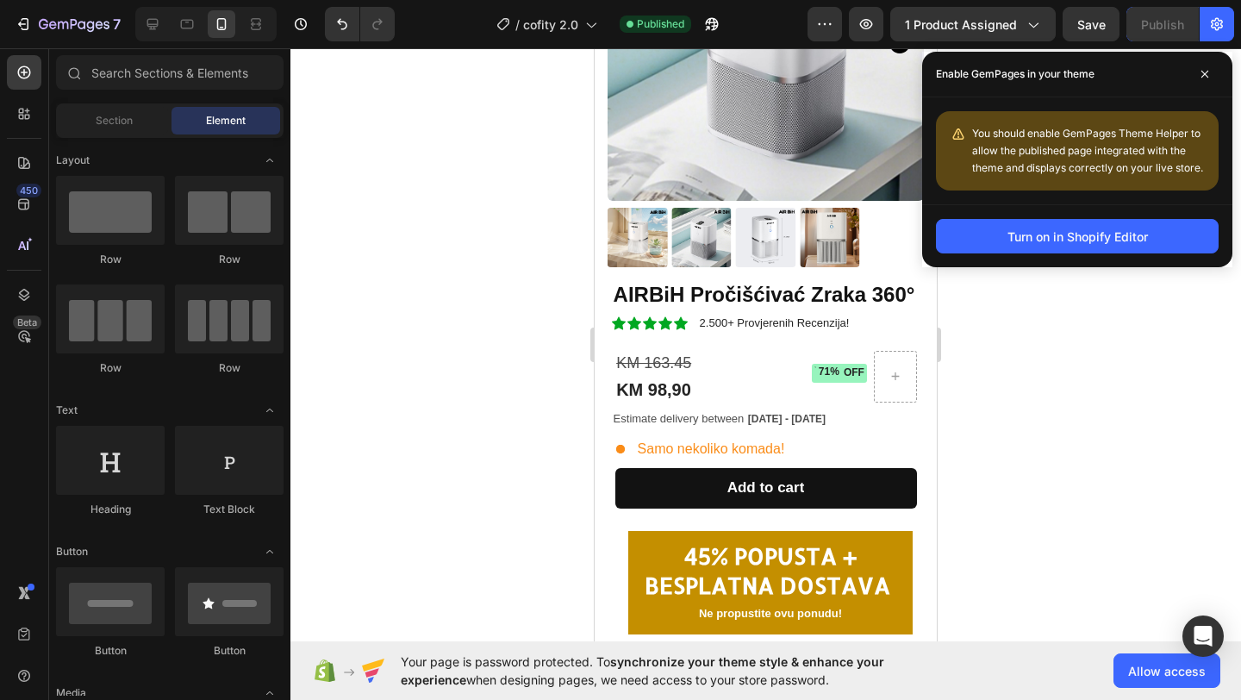
scroll to position [232, 0]
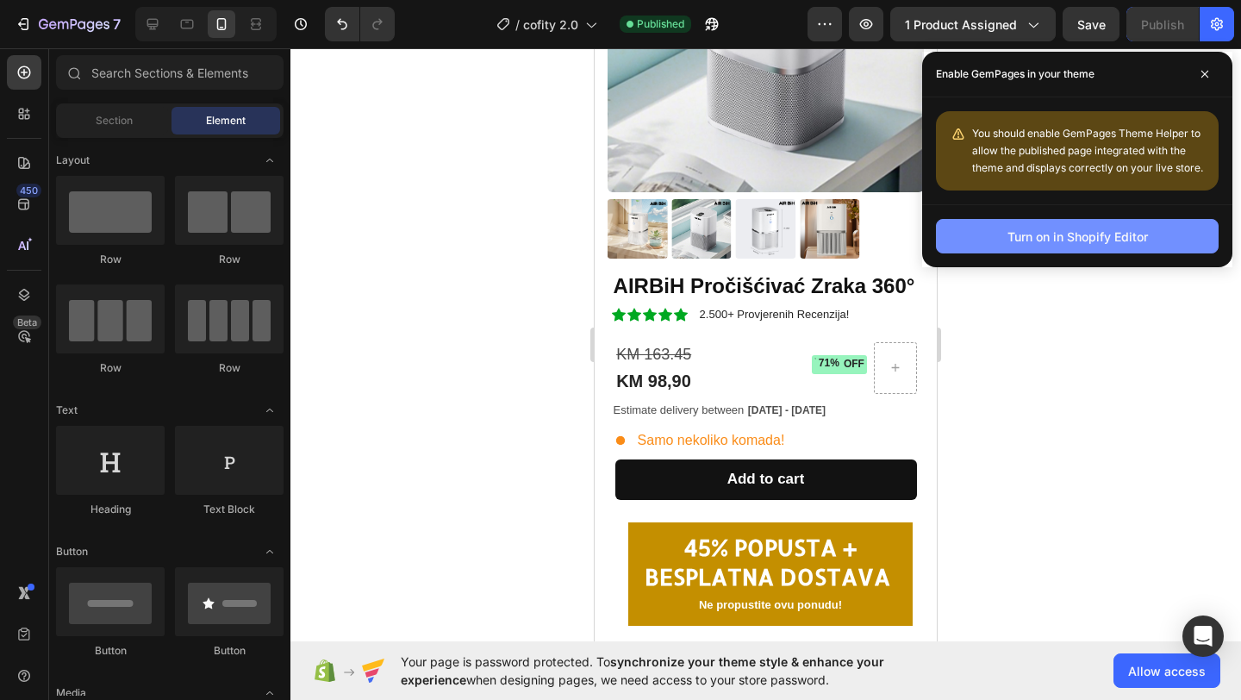
click at [1072, 246] on button "Turn on in Shopify Editor" at bounding box center [1077, 236] width 283 height 34
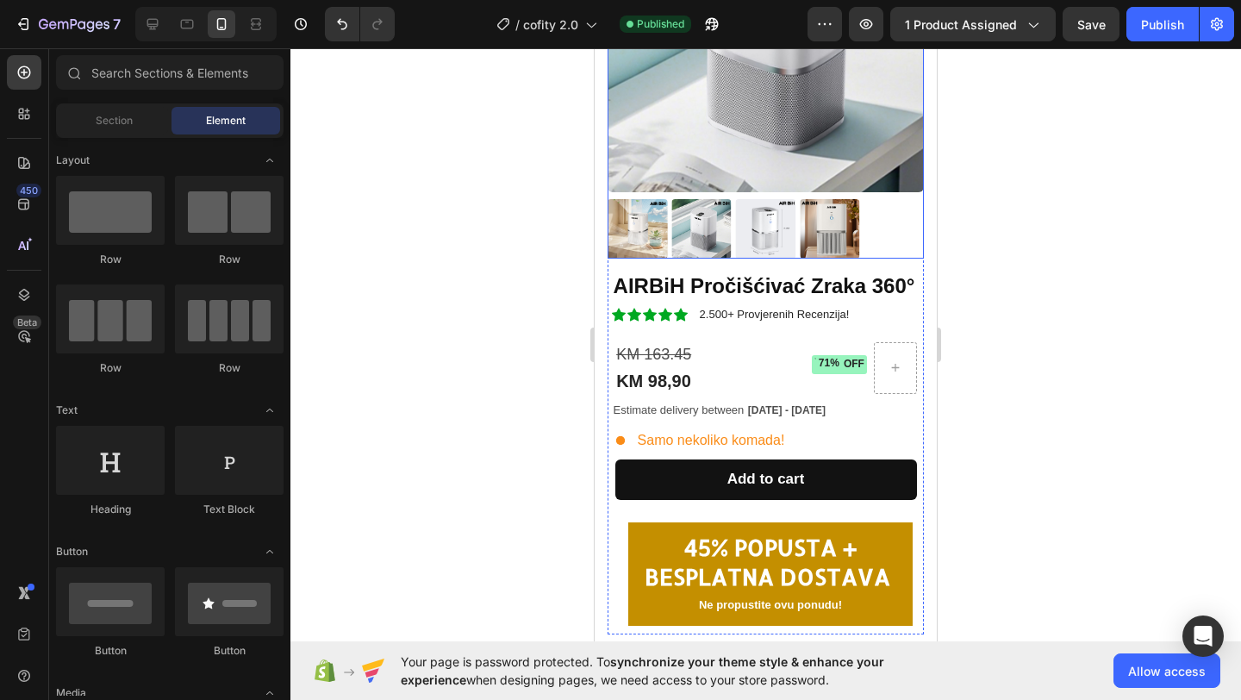
scroll to position [290, 0]
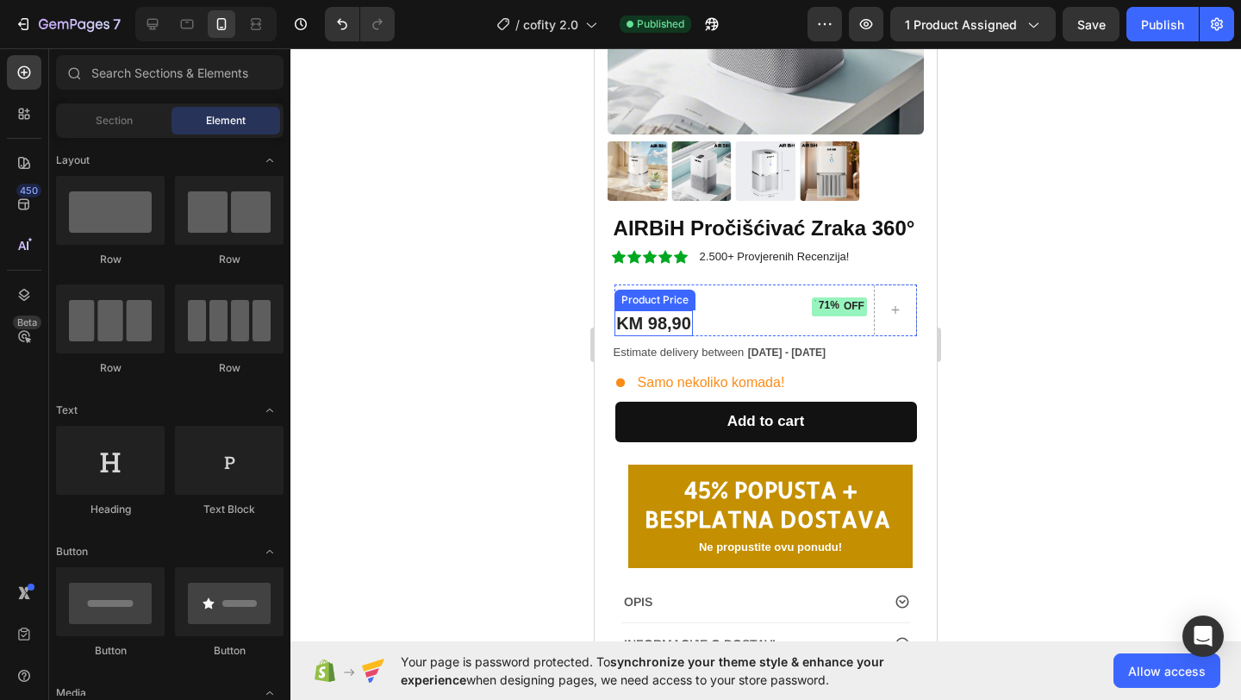
click at [659, 318] on div "KM 98,90" at bounding box center [654, 323] width 78 height 26
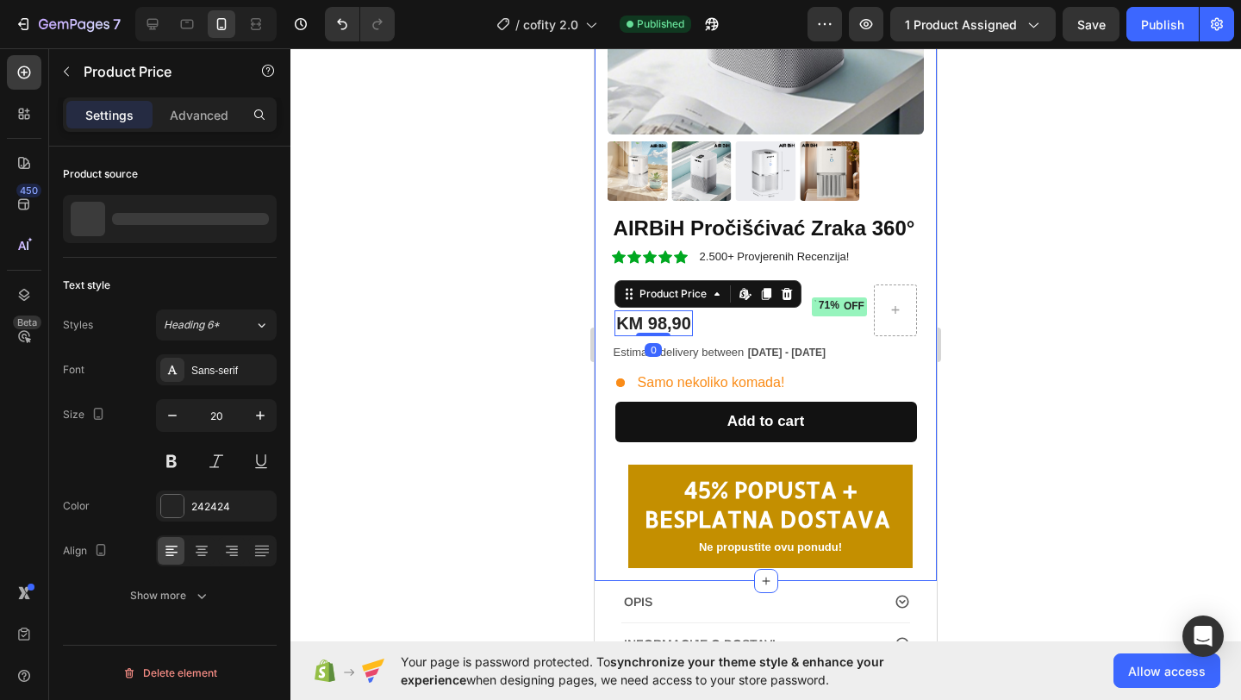
click at [553, 301] on div at bounding box center [766, 374] width 951 height 652
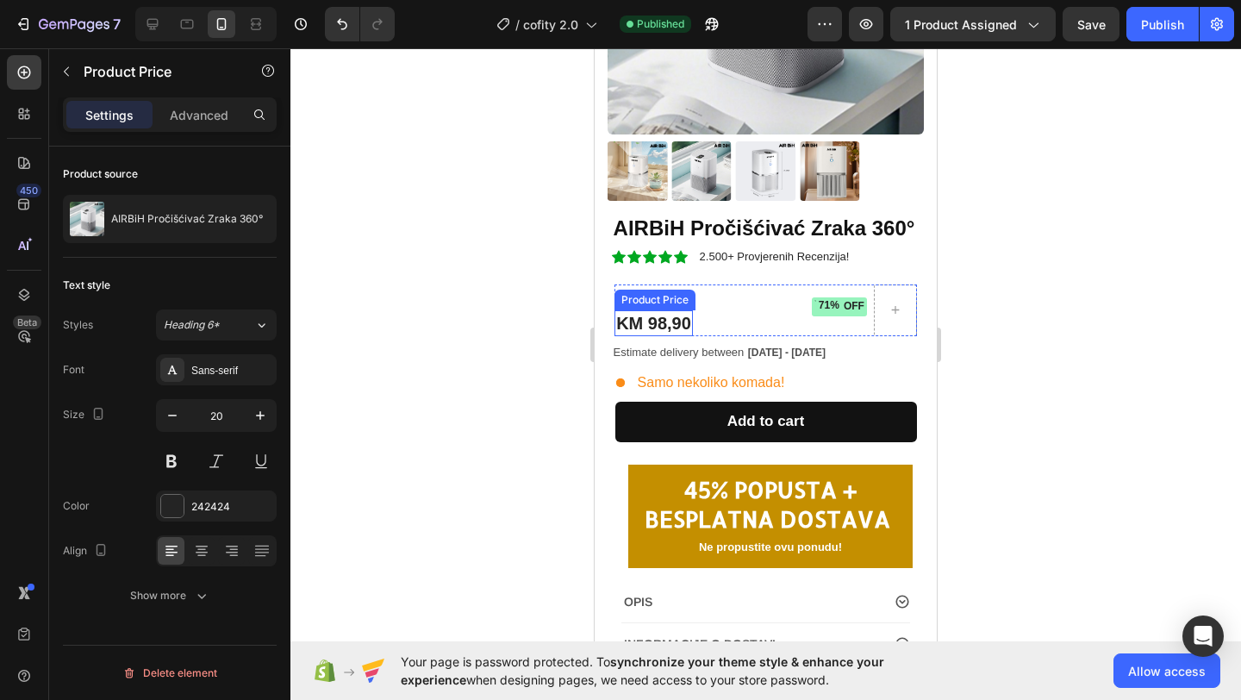
click at [657, 300] on div "Product Price" at bounding box center [655, 300] width 74 height 16
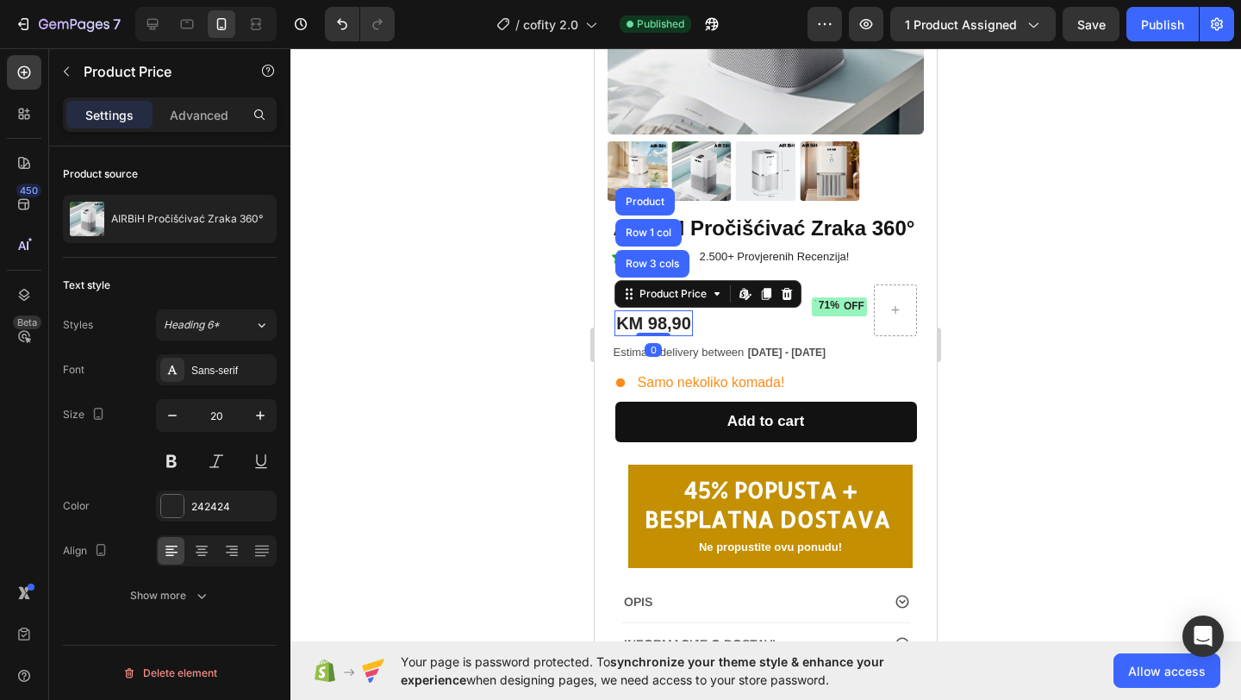
click at [566, 353] on div at bounding box center [766, 374] width 951 height 652
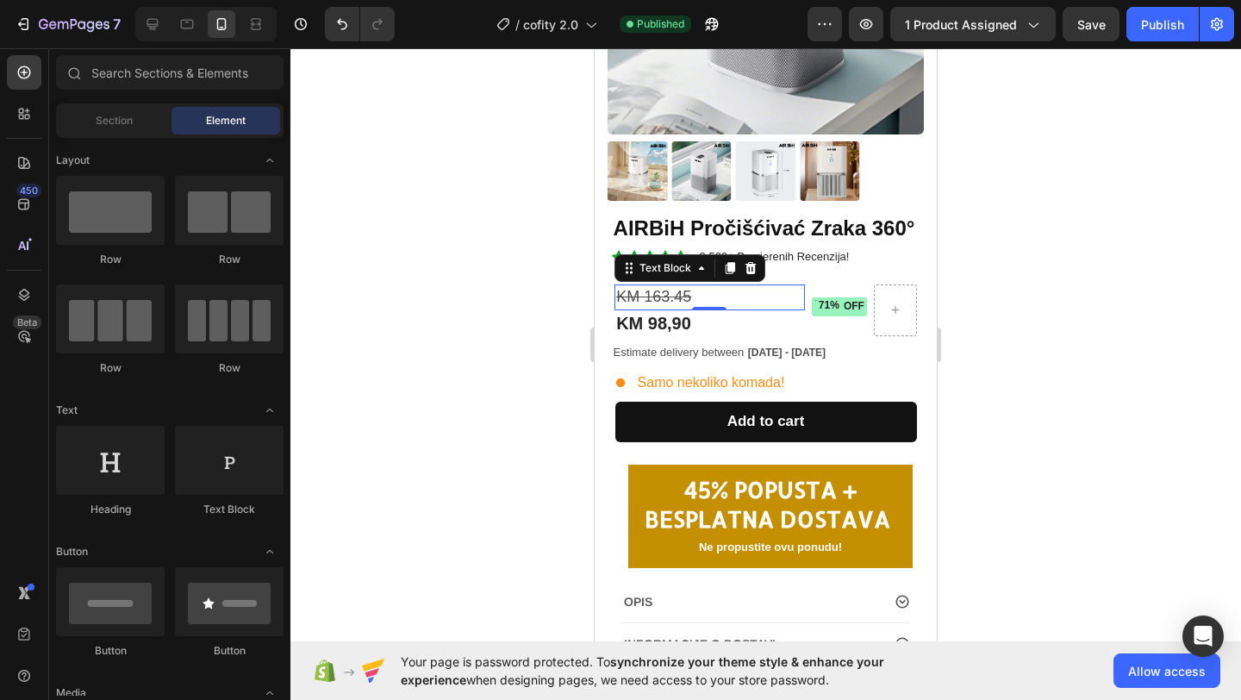
click at [658, 294] on s "KM 163.45" at bounding box center [653, 296] width 75 height 17
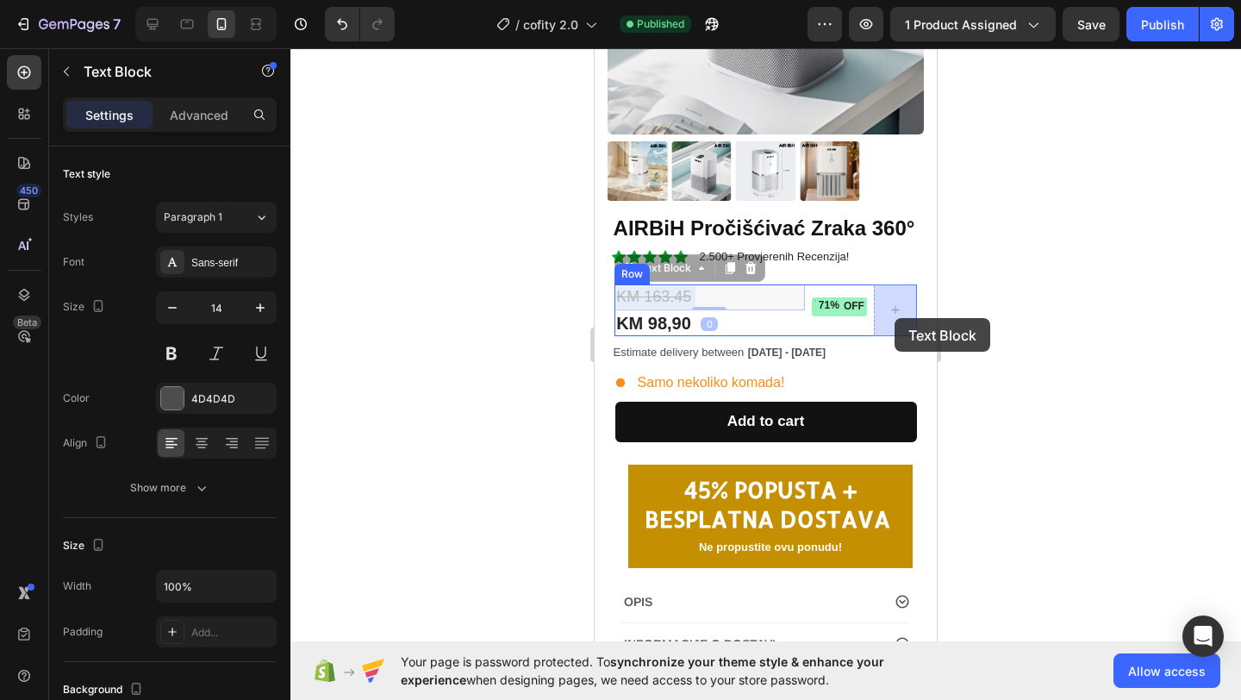
drag, startPoint x: 658, startPoint y: 294, endPoint x: 895, endPoint y: 317, distance: 238.2
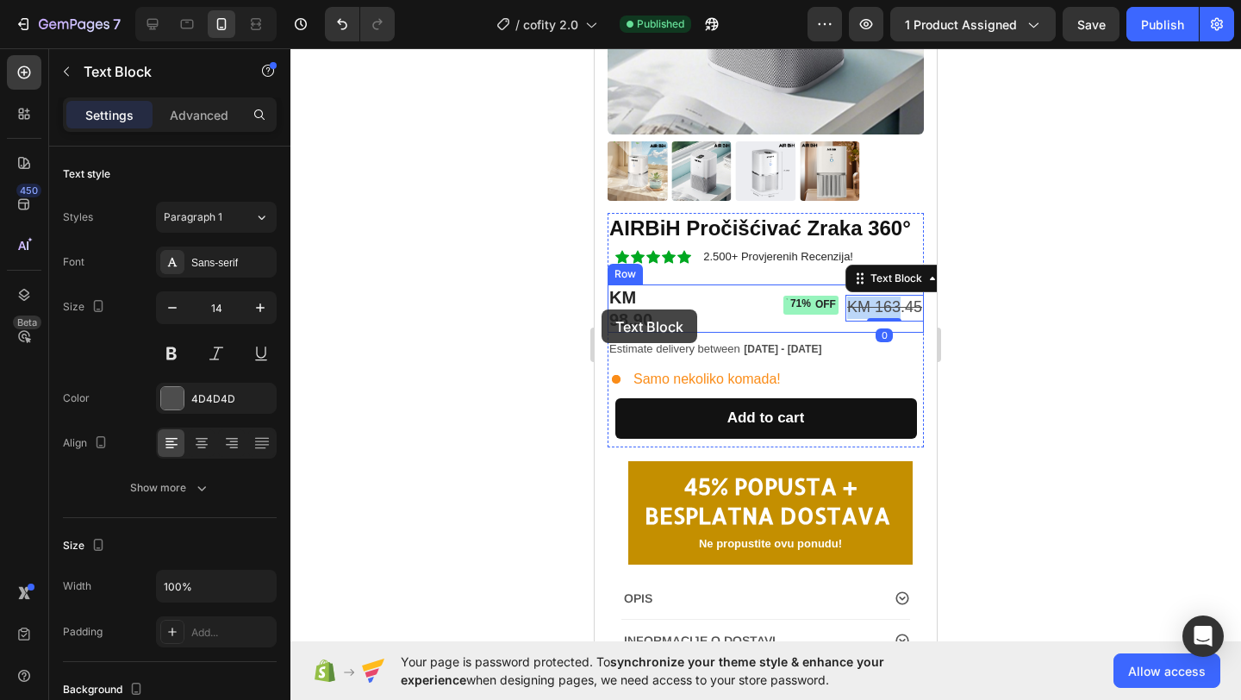
scroll to position [278, 0]
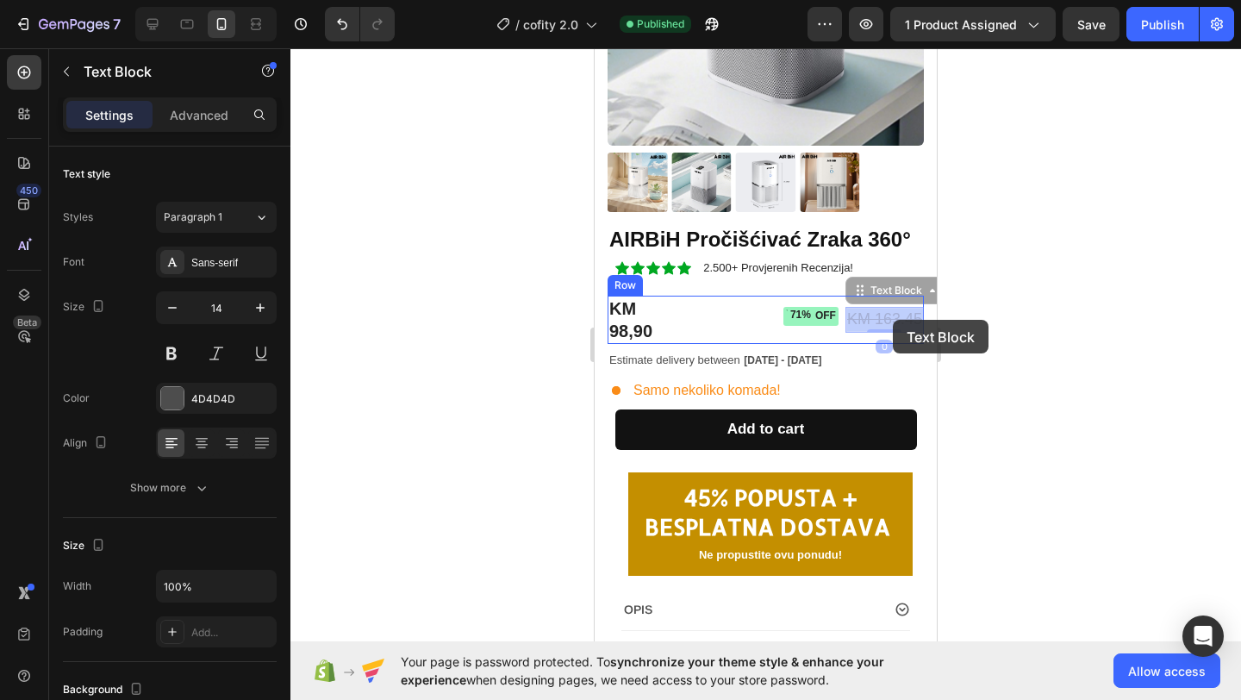
drag, startPoint x: 897, startPoint y: 304, endPoint x: 893, endPoint y: 320, distance: 15.9
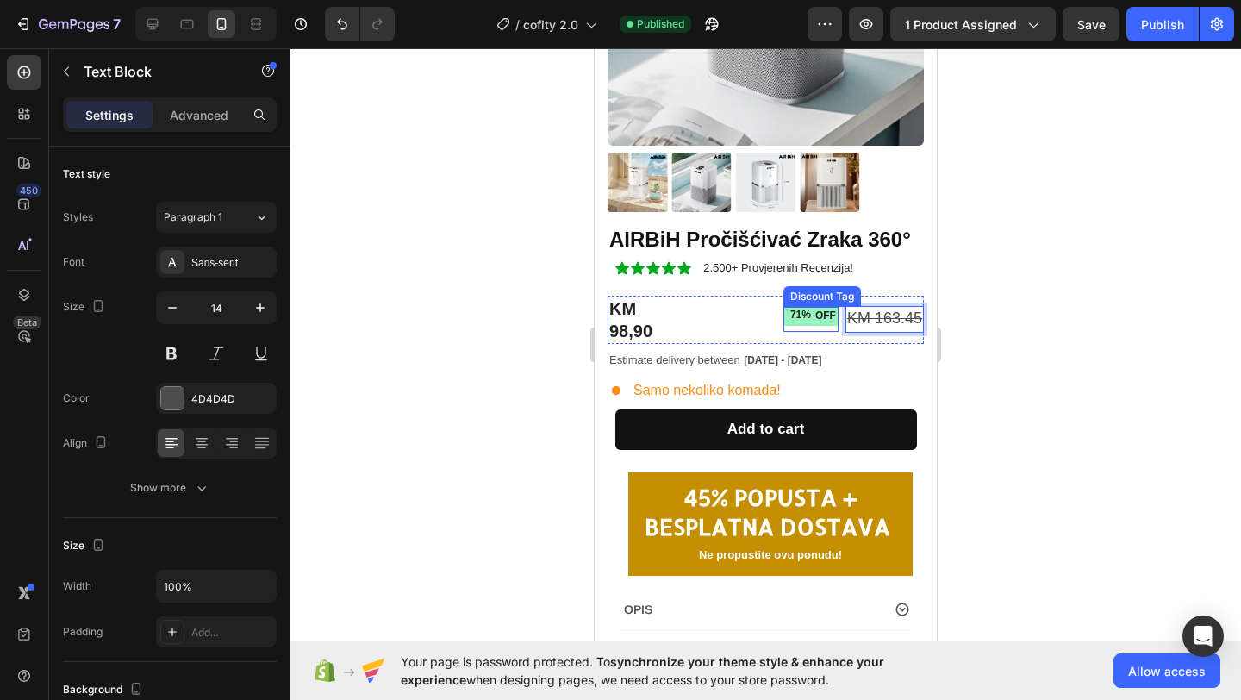
click at [810, 327] on div "71% OFF" at bounding box center [811, 319] width 55 height 25
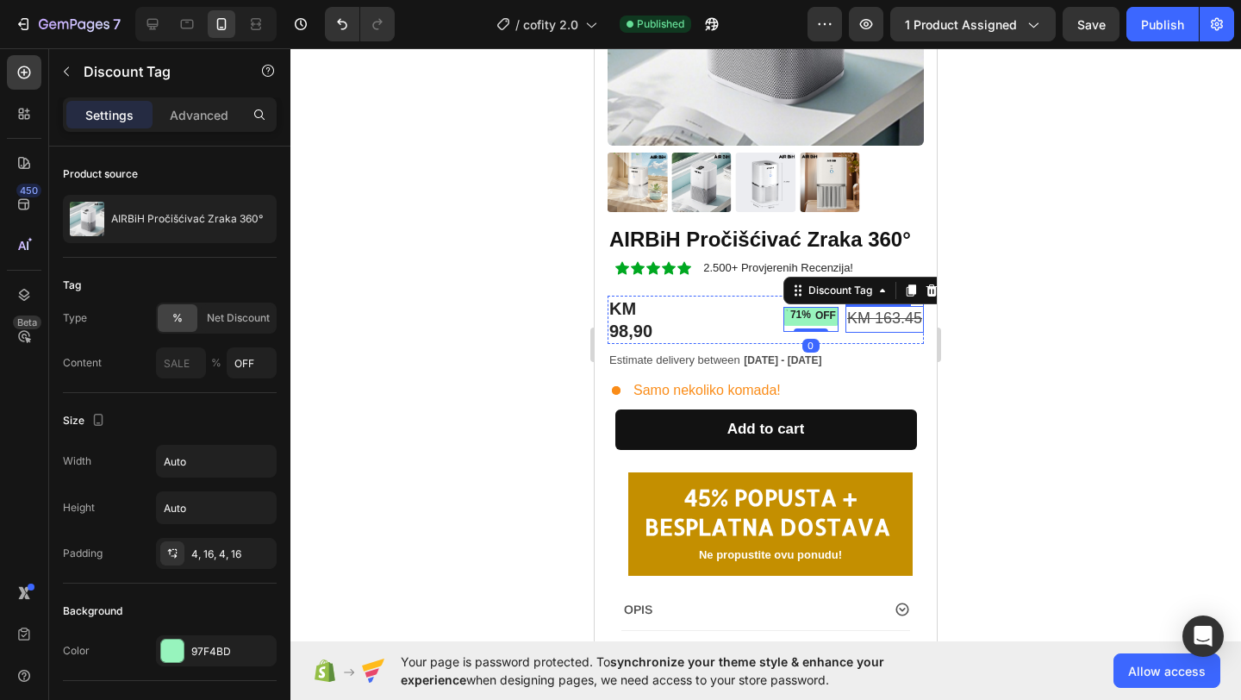
click at [894, 322] on s "KM 163.45" at bounding box center [884, 317] width 75 height 17
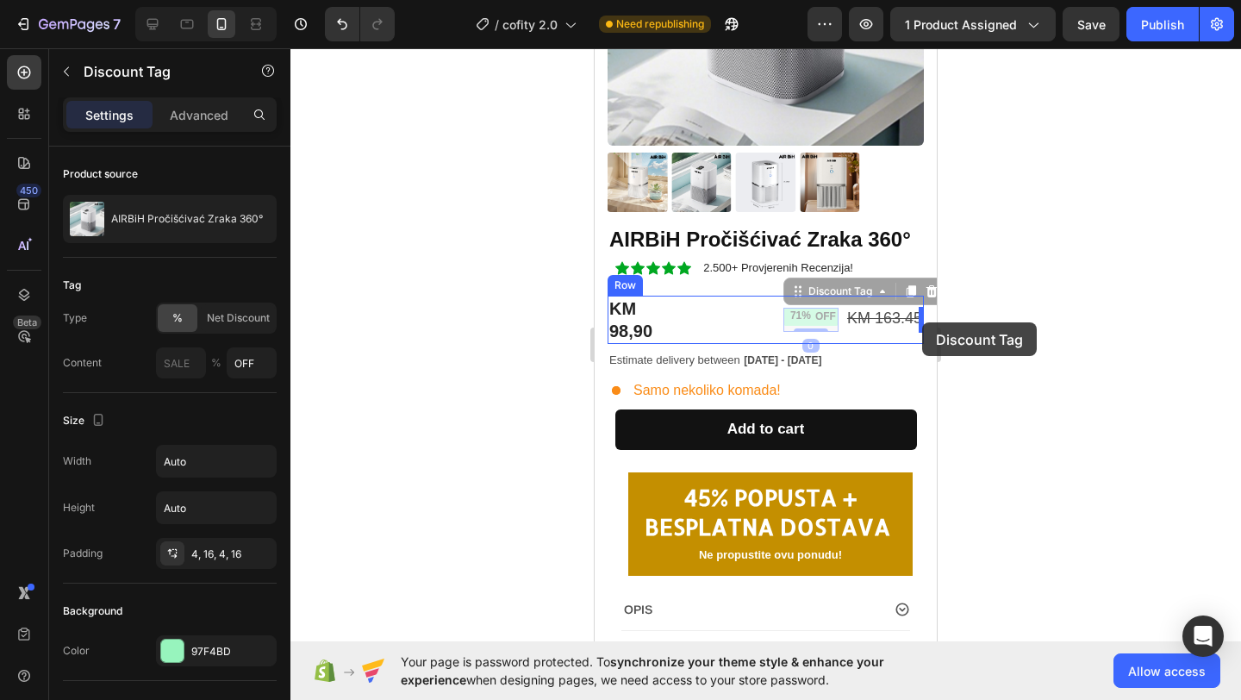
drag, startPoint x: 810, startPoint y: 325, endPoint x: 922, endPoint y: 322, distance: 112.1
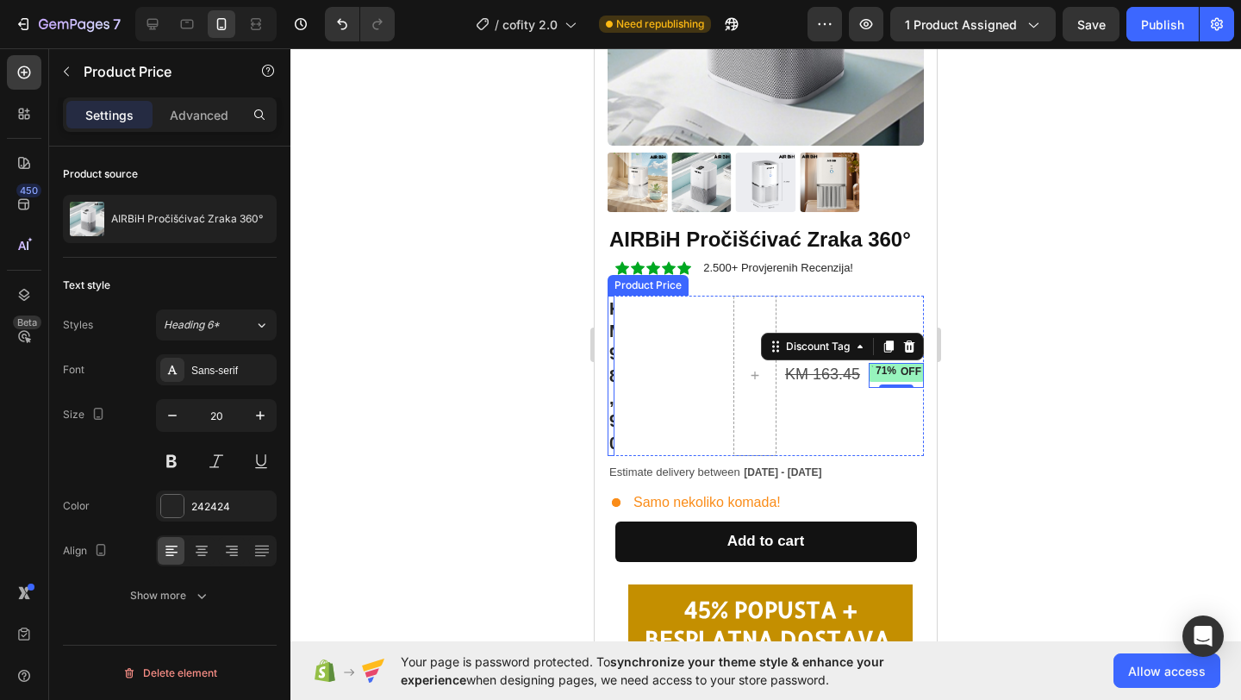
click at [609, 376] on div "KM 98,90" at bounding box center [611, 376] width 7 height 160
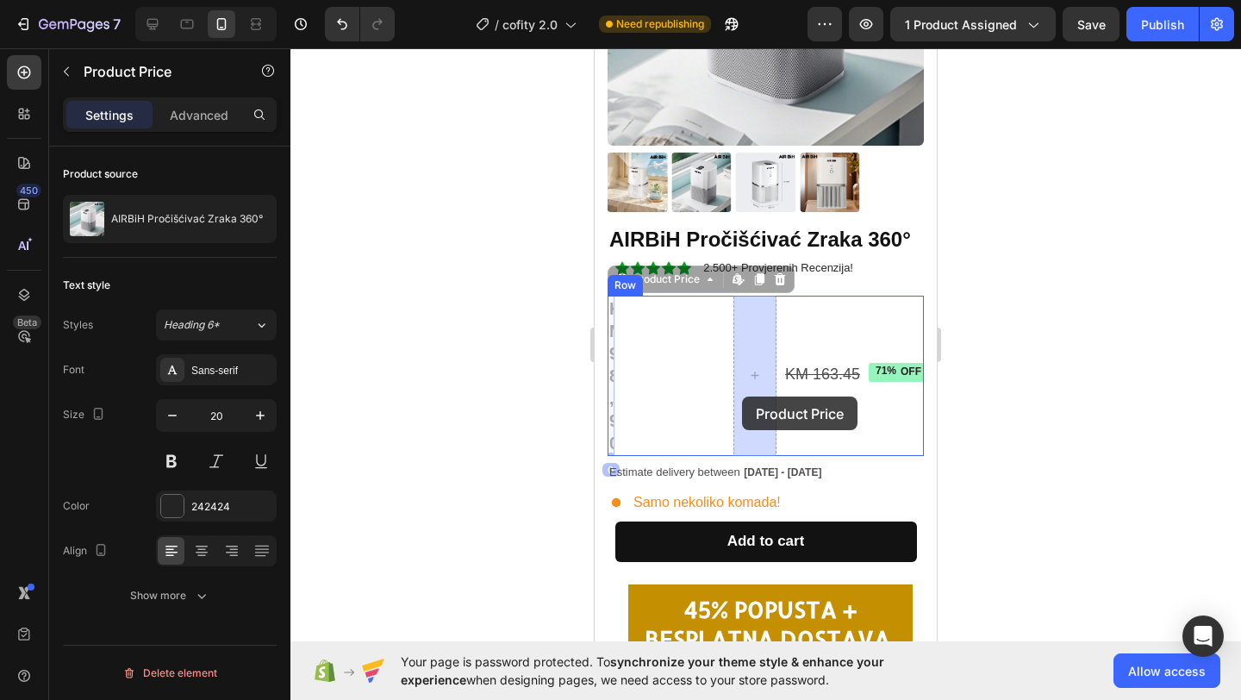
drag, startPoint x: 612, startPoint y: 380, endPoint x: 742, endPoint y: 397, distance: 131.2
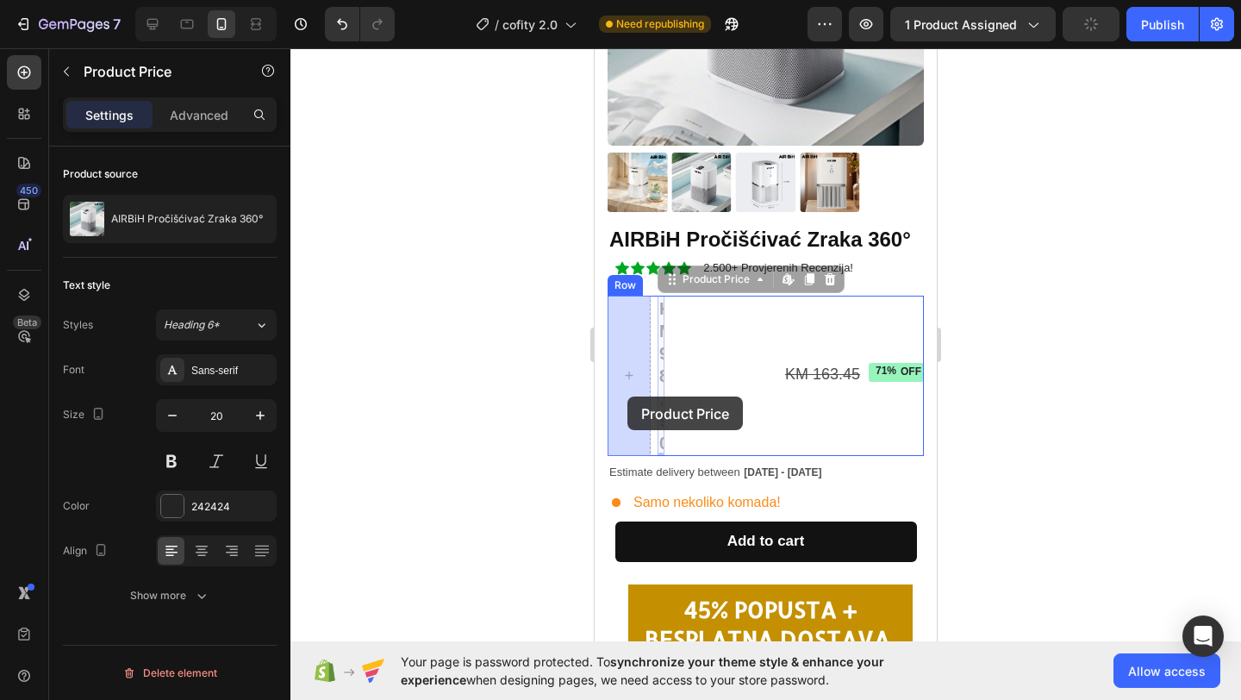
drag, startPoint x: 662, startPoint y: 396, endPoint x: 628, endPoint y: 397, distance: 33.6
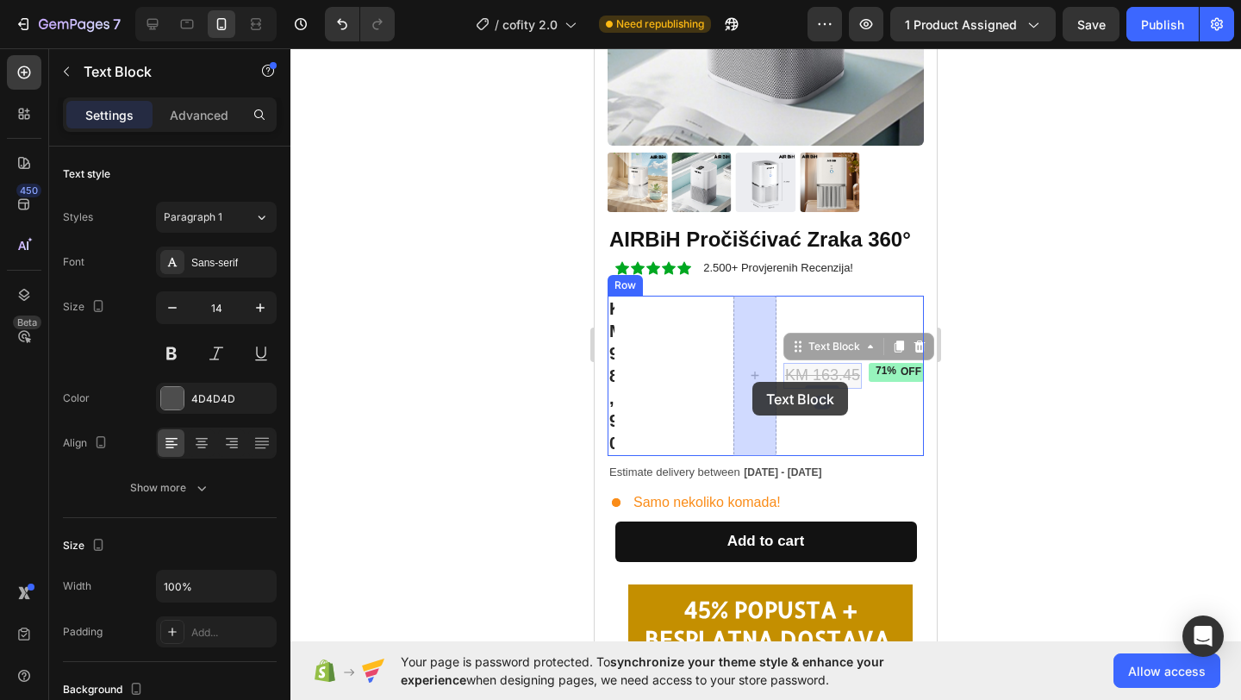
drag, startPoint x: 828, startPoint y: 371, endPoint x: 753, endPoint y: 382, distance: 76.7
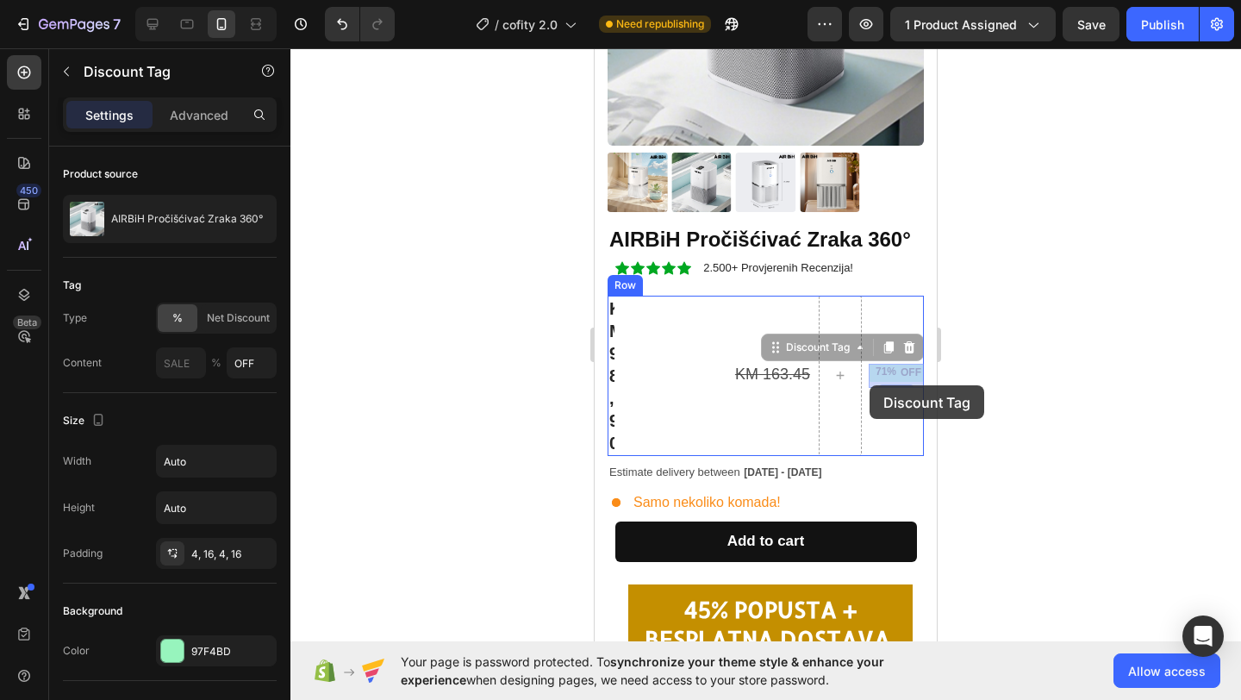
drag, startPoint x: 921, startPoint y: 384, endPoint x: 870, endPoint y: 386, distance: 50.9
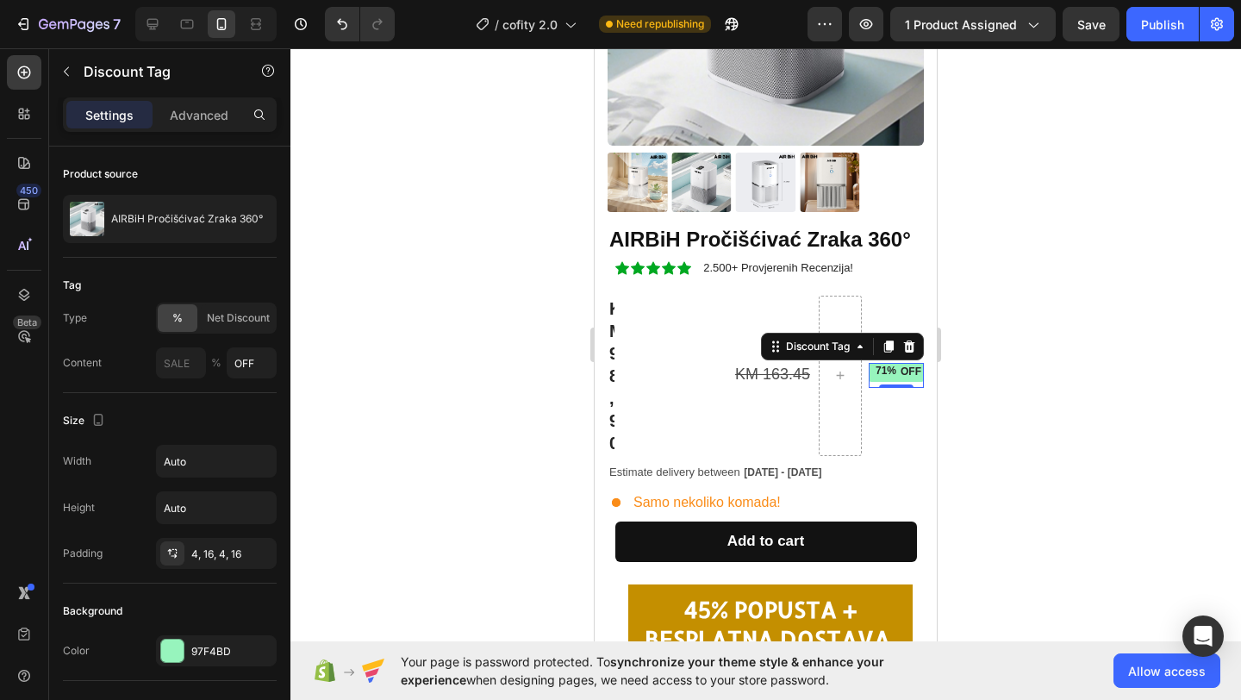
drag, startPoint x: 870, startPoint y: 386, endPoint x: 860, endPoint y: 386, distance: 10.3
click at [860, 386] on div "KM 98,90 Product Price Product Price KM 163.45 Text Block 71% OFF Discount Tag …" at bounding box center [766, 376] width 316 height 160
click at [350, 28] on icon "Undo/Redo" at bounding box center [342, 24] width 17 height 17
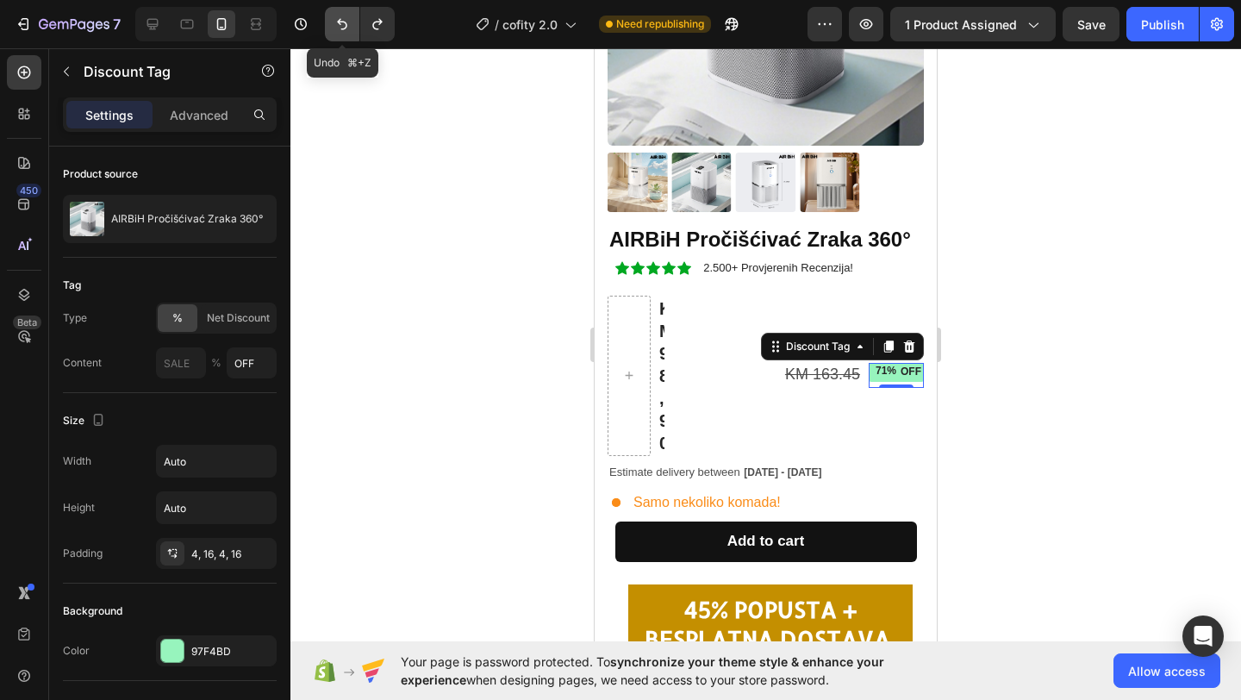
click at [350, 28] on icon "Undo/Redo" at bounding box center [342, 24] width 17 height 17
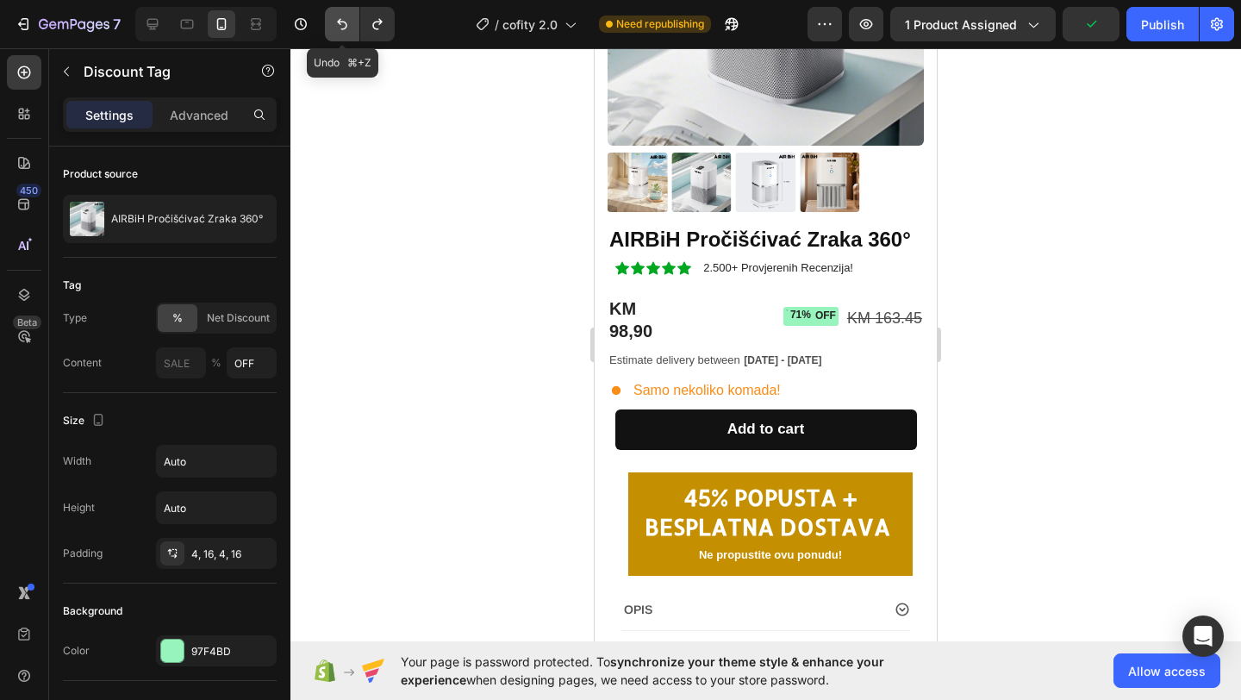
click at [341, 13] on button "Undo/Redo" at bounding box center [342, 24] width 34 height 34
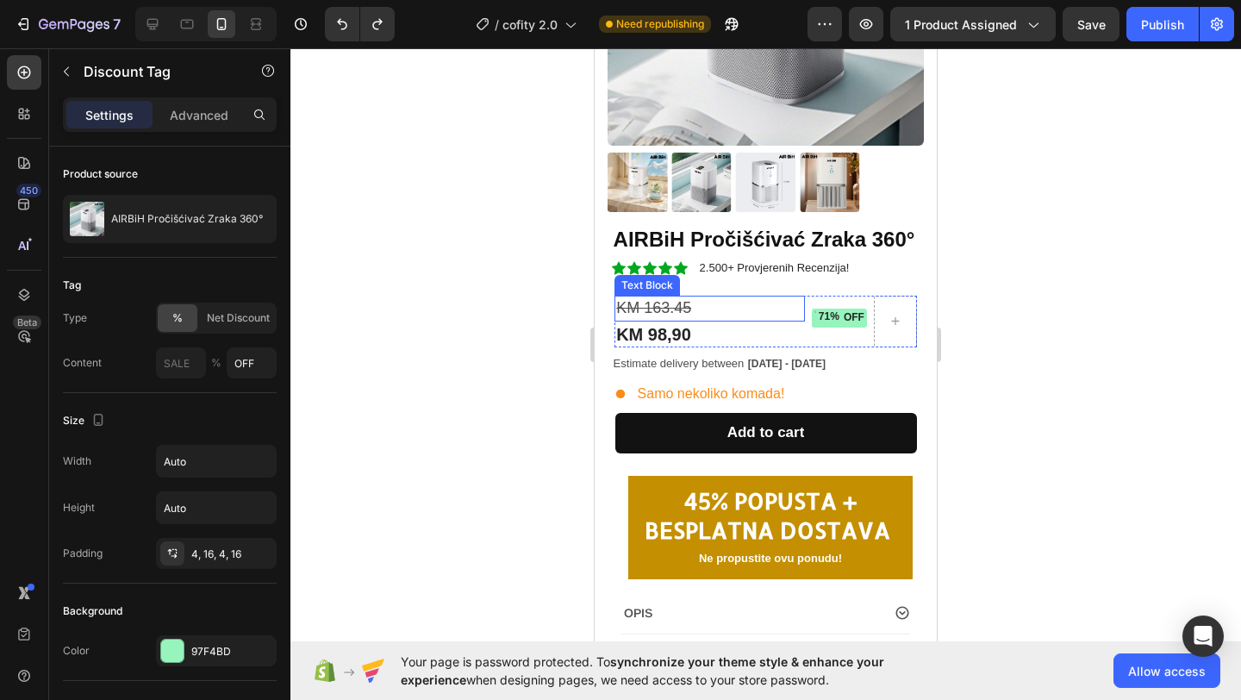
click at [682, 302] on s "KM 163.45" at bounding box center [653, 307] width 75 height 17
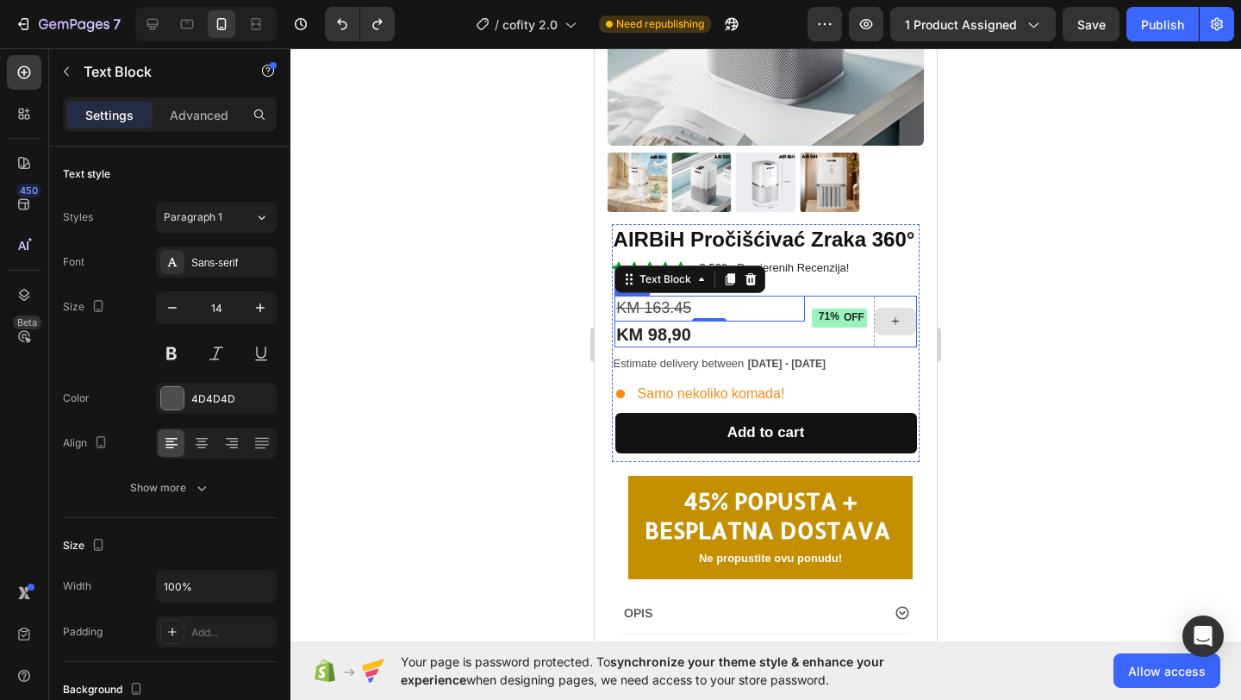
click at [891, 323] on icon at bounding box center [896, 321] width 14 height 15
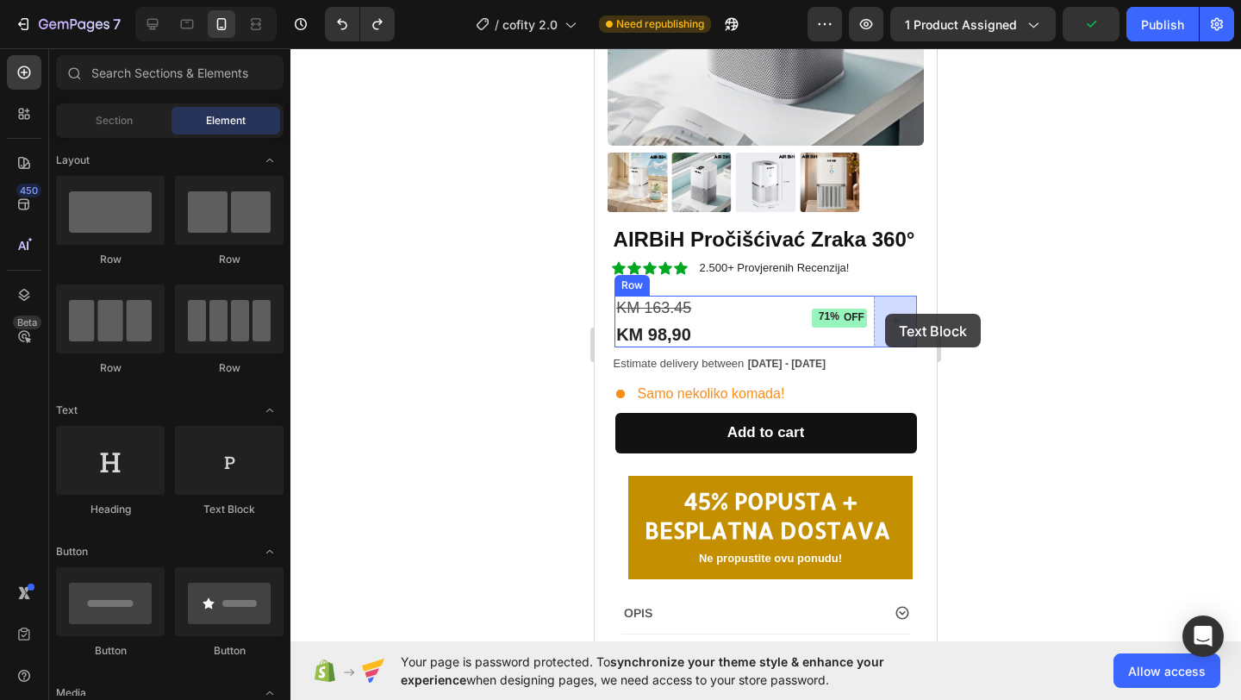
drag, startPoint x: 816, startPoint y: 504, endPoint x: 885, endPoint y: 314, distance: 202.6
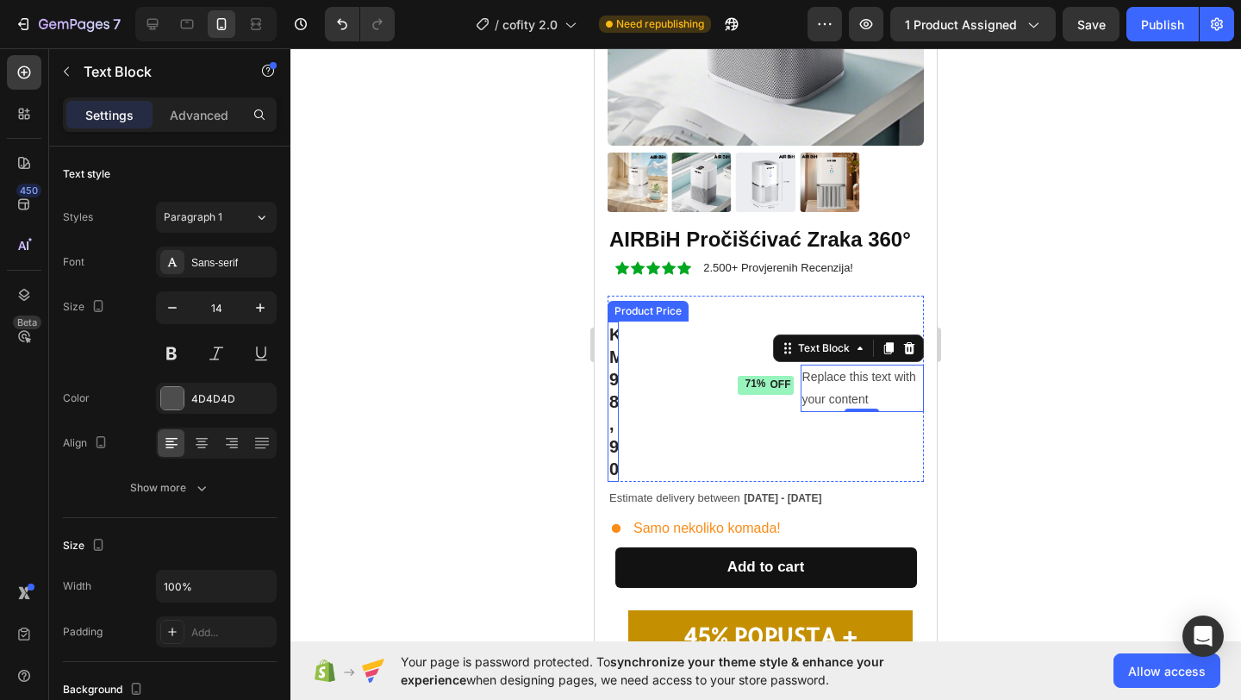
click at [612, 393] on div "KM 98,90" at bounding box center [613, 402] width 11 height 160
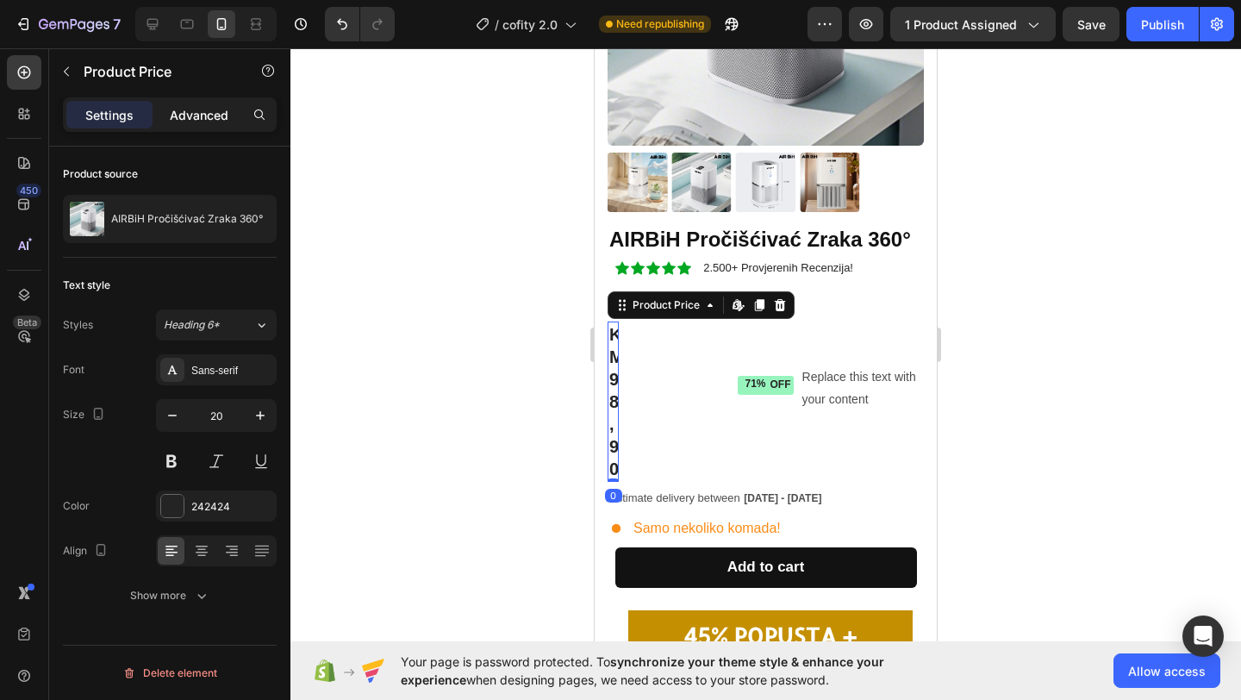
click at [198, 127] on div "Advanced" at bounding box center [199, 115] width 86 height 28
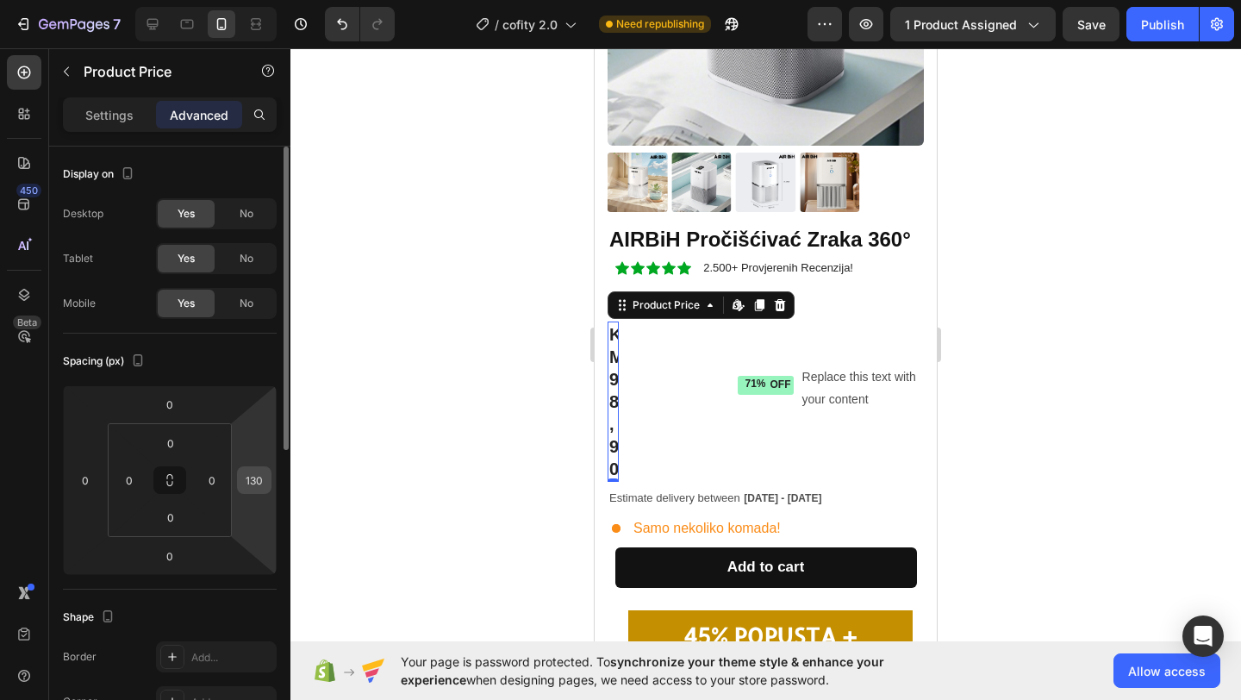
click at [259, 483] on input "130" at bounding box center [254, 480] width 26 height 26
type input "0"
click at [372, 501] on div at bounding box center [766, 374] width 951 height 652
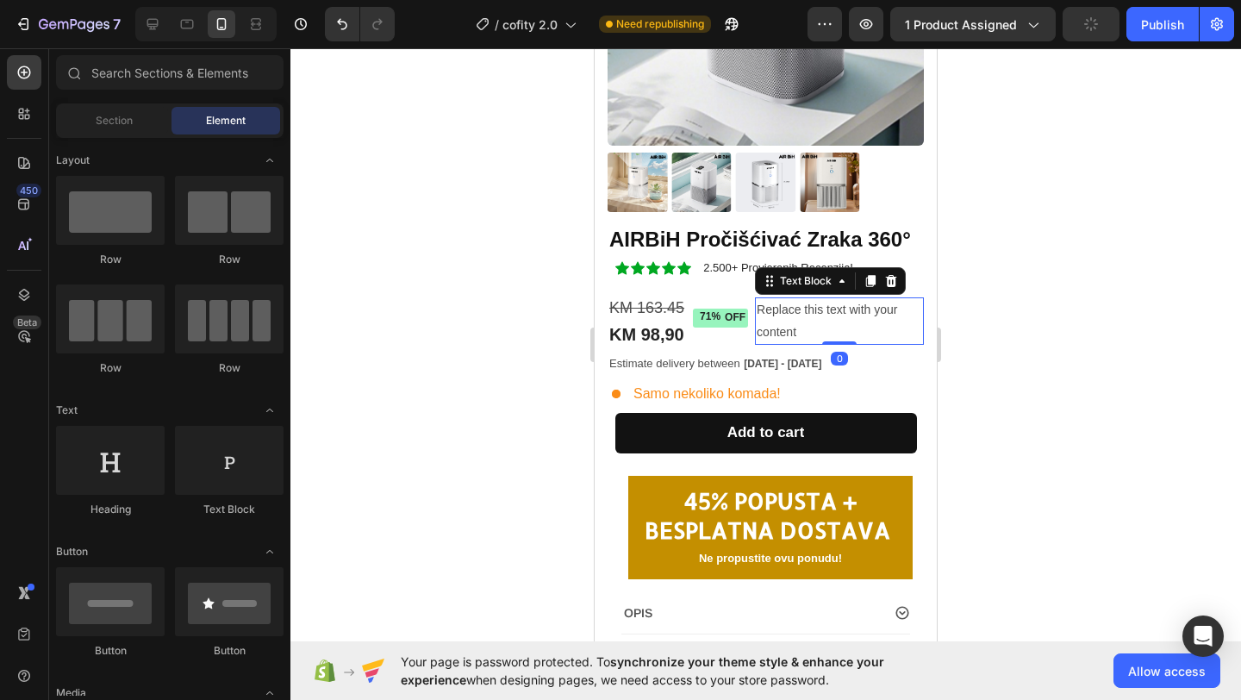
click at [797, 325] on div "Replace this text with your content" at bounding box center [839, 320] width 169 height 47
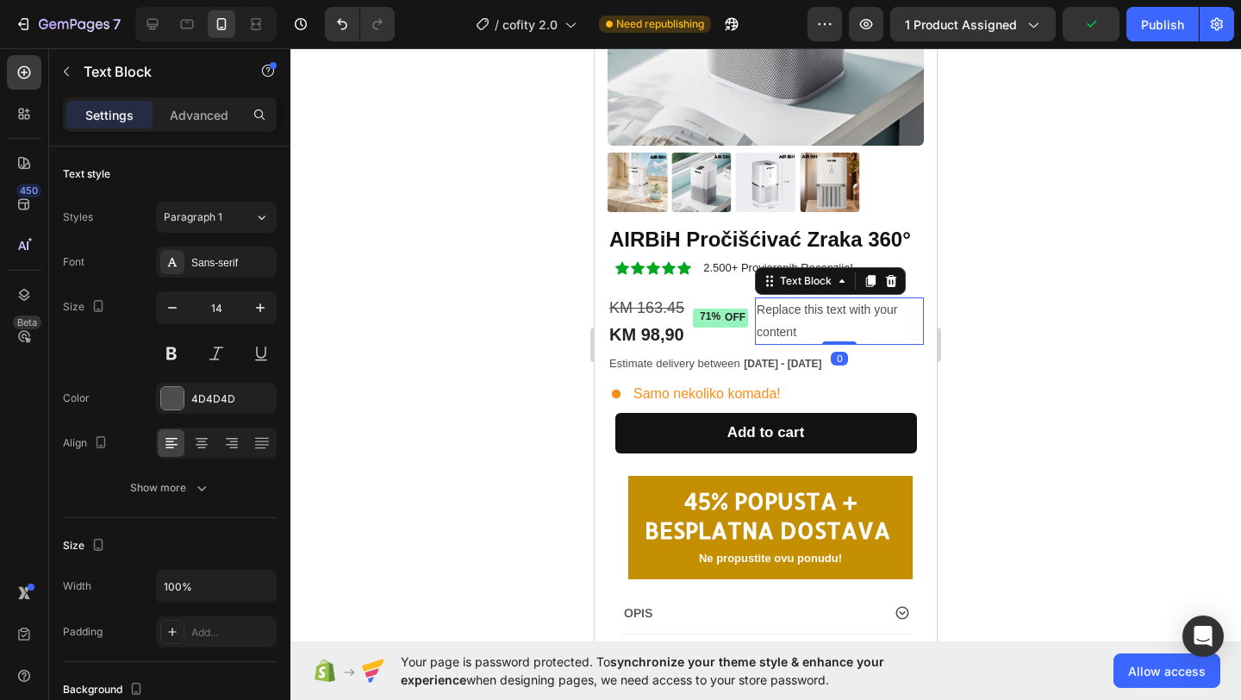
click at [816, 328] on div "Replace this text with your content" at bounding box center [839, 320] width 169 height 47
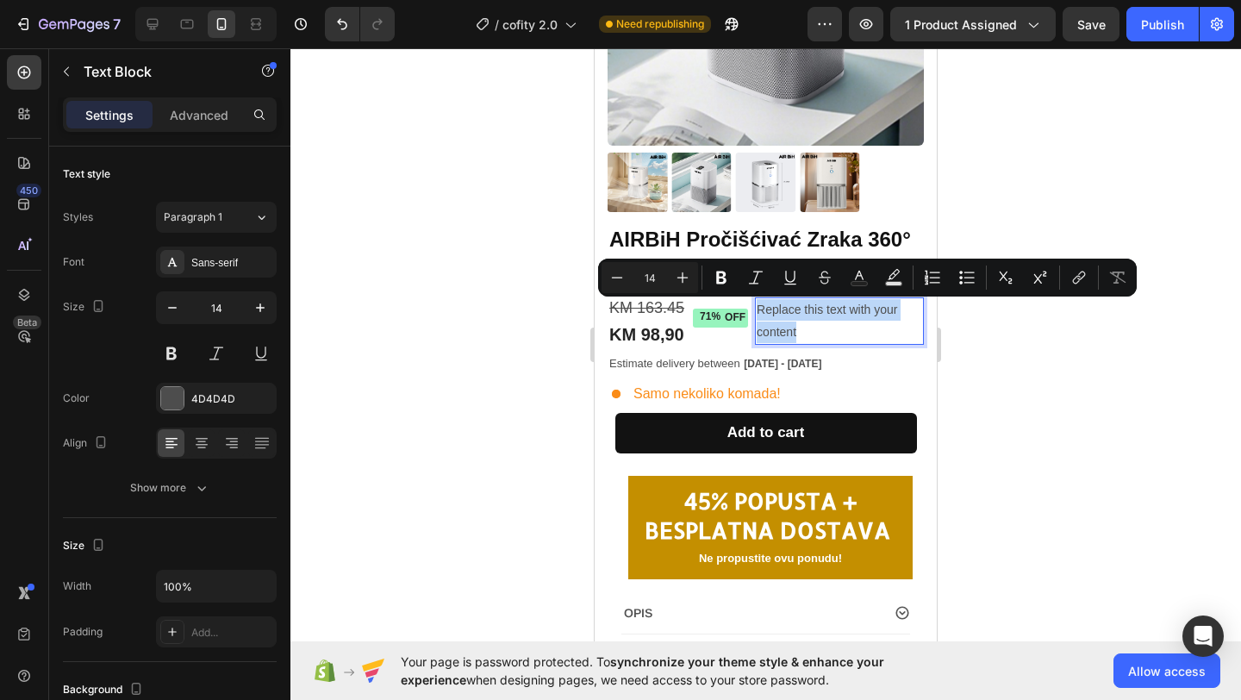
drag, startPoint x: 810, startPoint y: 334, endPoint x: 757, endPoint y: 303, distance: 61.4
click at [757, 303] on p "Replace this text with your content" at bounding box center [840, 320] width 166 height 43
click at [672, 307] on s "KM 163.45" at bounding box center [647, 307] width 75 height 17
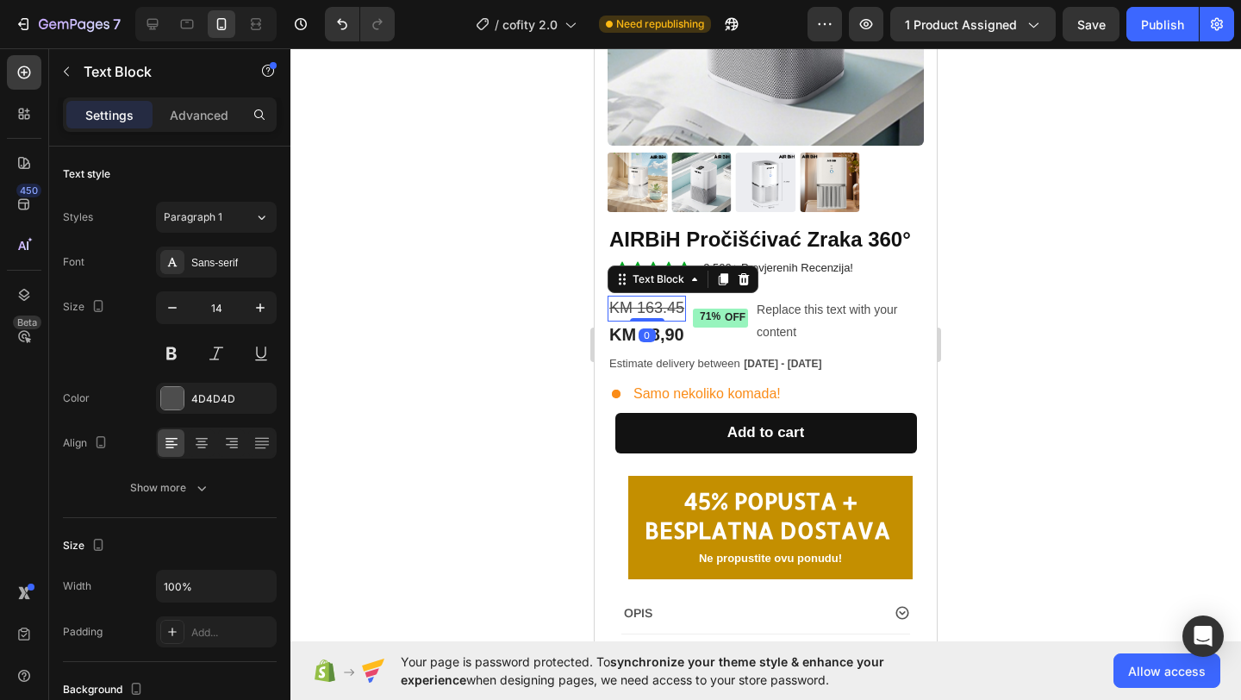
click at [683, 307] on s "KM 163.45" at bounding box center [647, 307] width 75 height 17
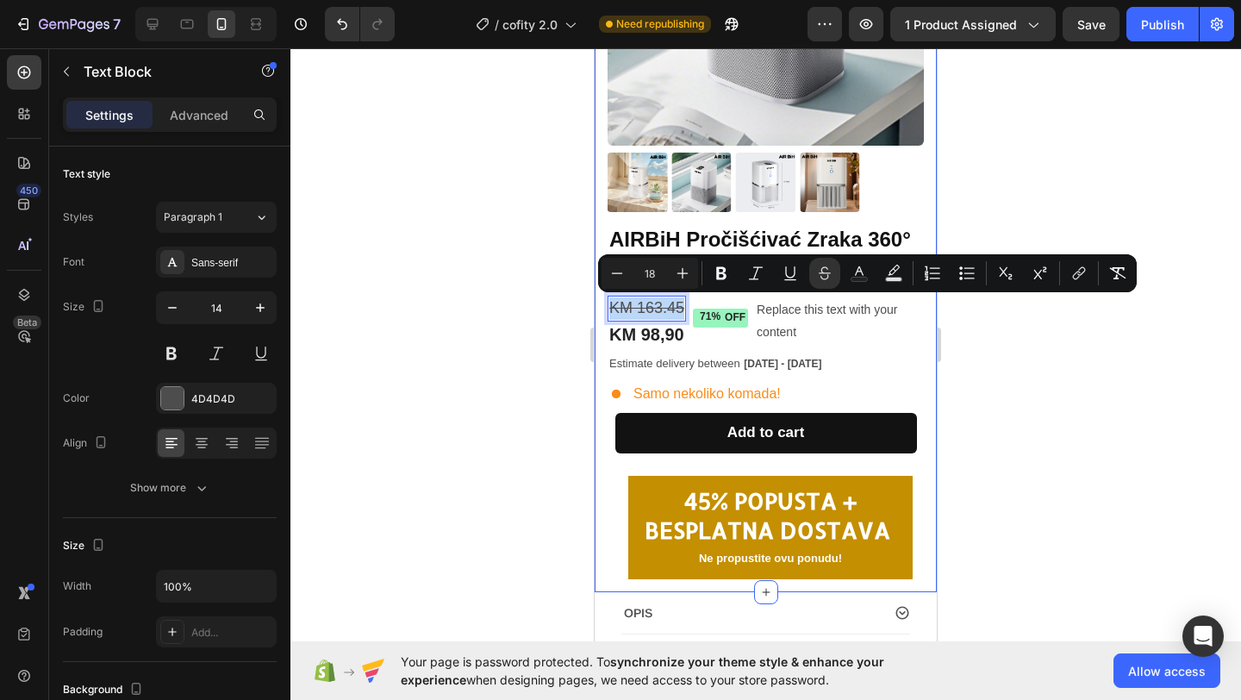
drag, startPoint x: 683, startPoint y: 307, endPoint x: 595, endPoint y: 307, distance: 87.9
click at [595, 307] on div "Product Images AIRBiH Pročišćivać Zraka 360° Product Title Icon Icon Icon Icon …" at bounding box center [766, 198] width 342 height 787
copy s "KM 163.45"
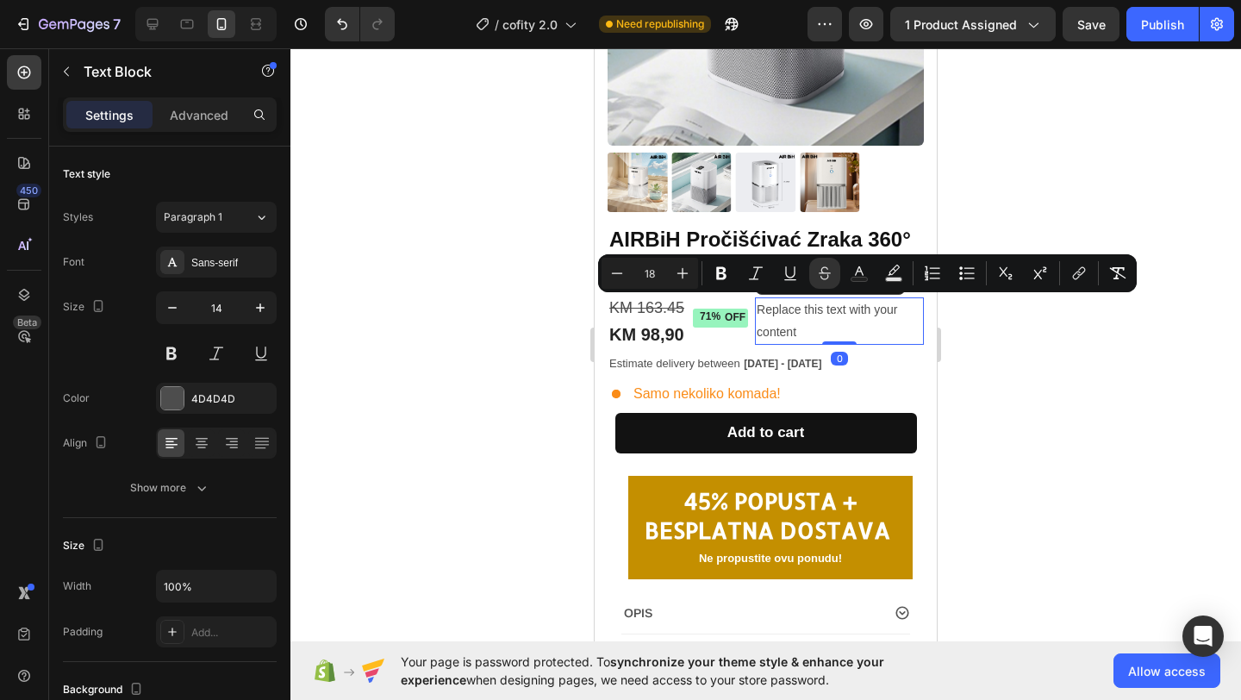
click at [816, 328] on p "Replace this text with your content" at bounding box center [840, 320] width 166 height 43
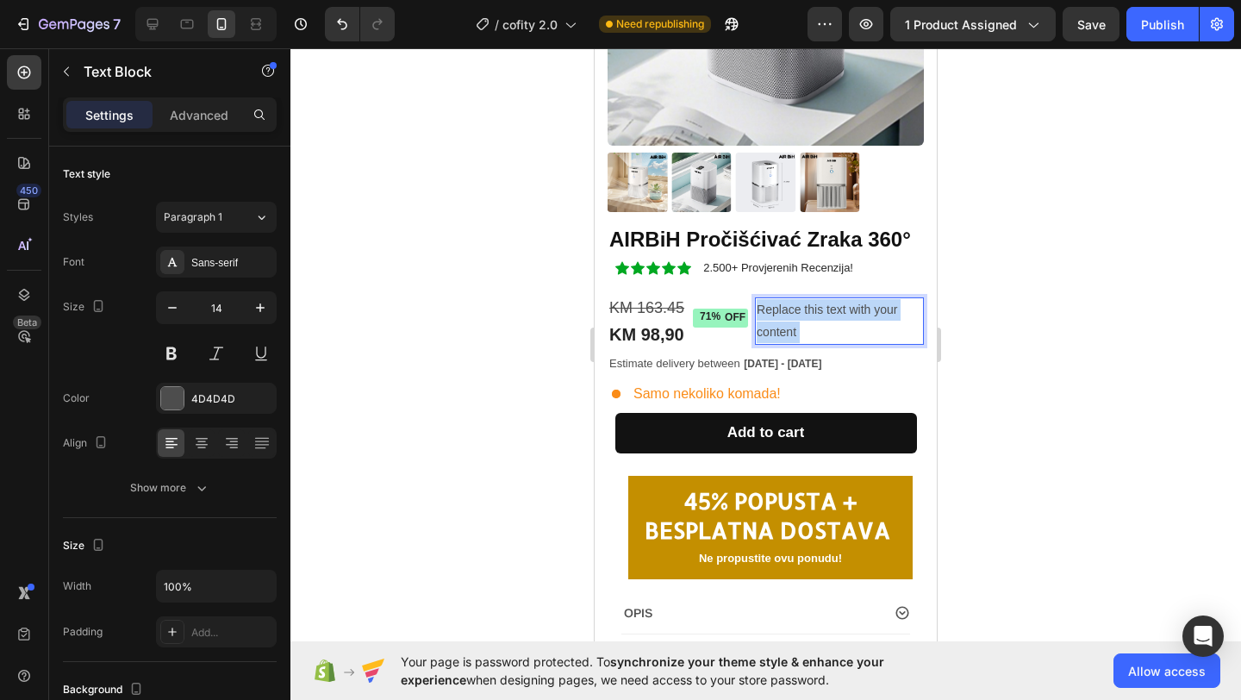
drag, startPoint x: 807, startPoint y: 334, endPoint x: 755, endPoint y: 306, distance: 59.0
click at [755, 306] on div "Replace this text with your content" at bounding box center [839, 320] width 169 height 47
drag, startPoint x: 811, startPoint y: 334, endPoint x: 758, endPoint y: 309, distance: 59.0
click at [758, 309] on p "Replace this text with your content" at bounding box center [840, 320] width 166 height 43
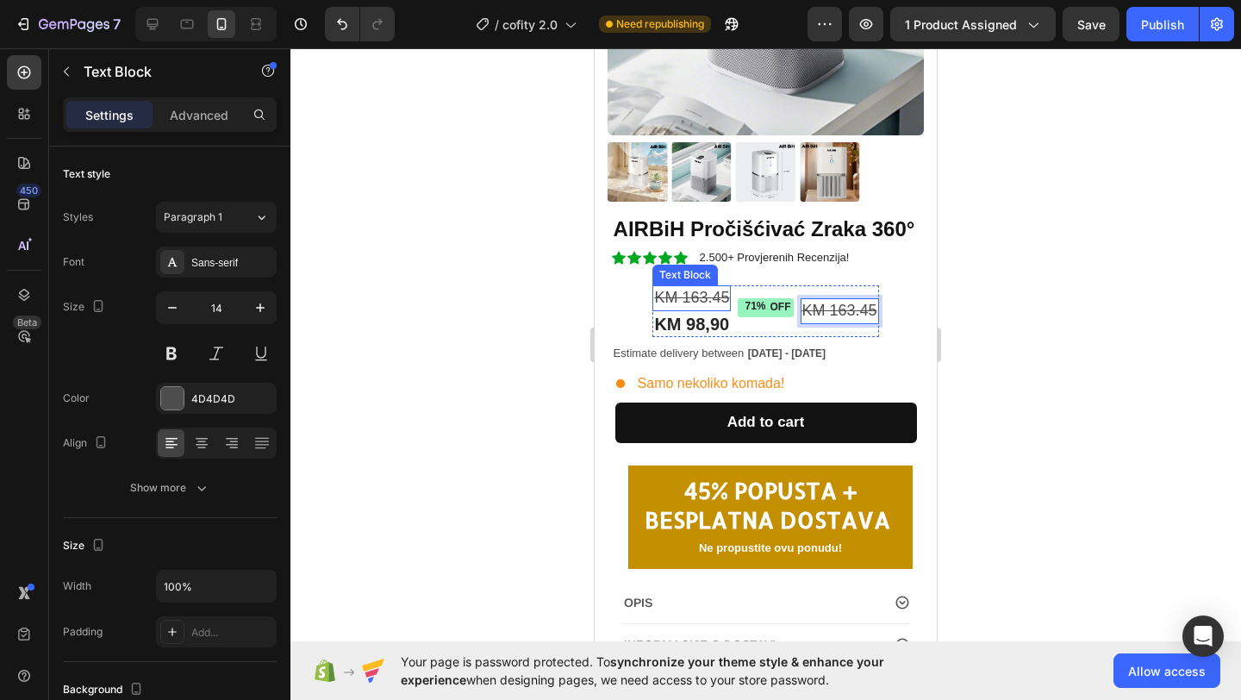
click at [704, 295] on s "KM 163.45" at bounding box center [691, 297] width 75 height 17
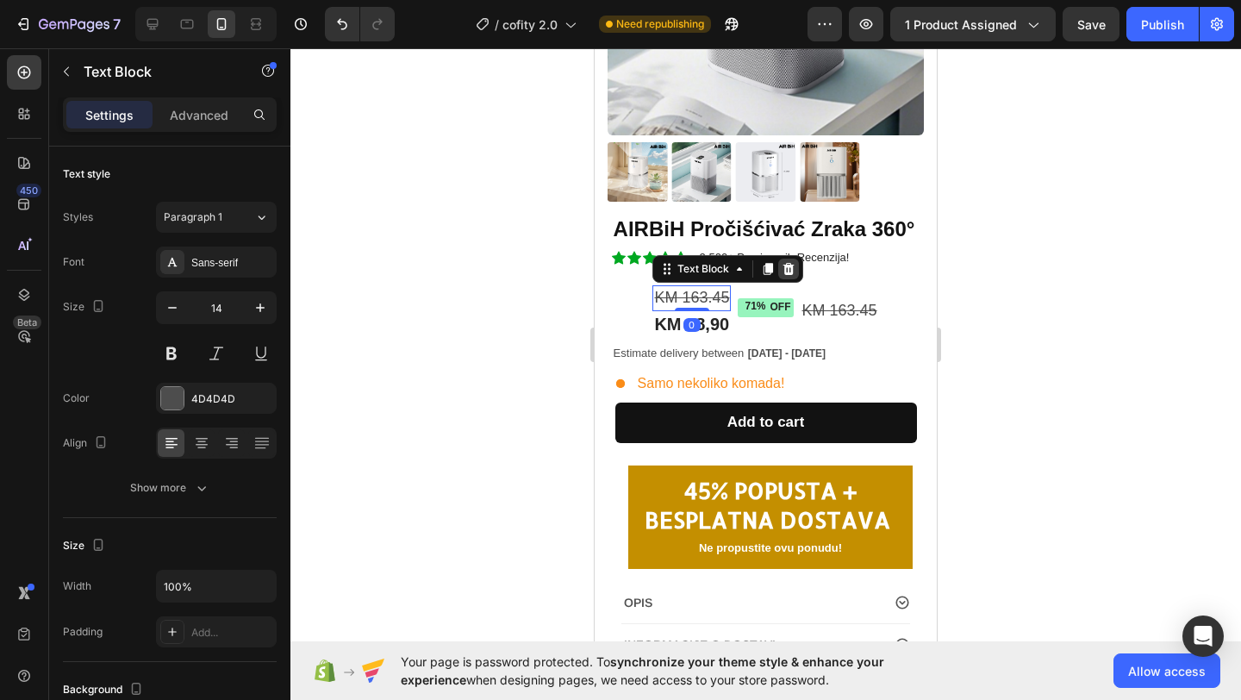
click at [790, 268] on icon at bounding box center [789, 269] width 14 height 14
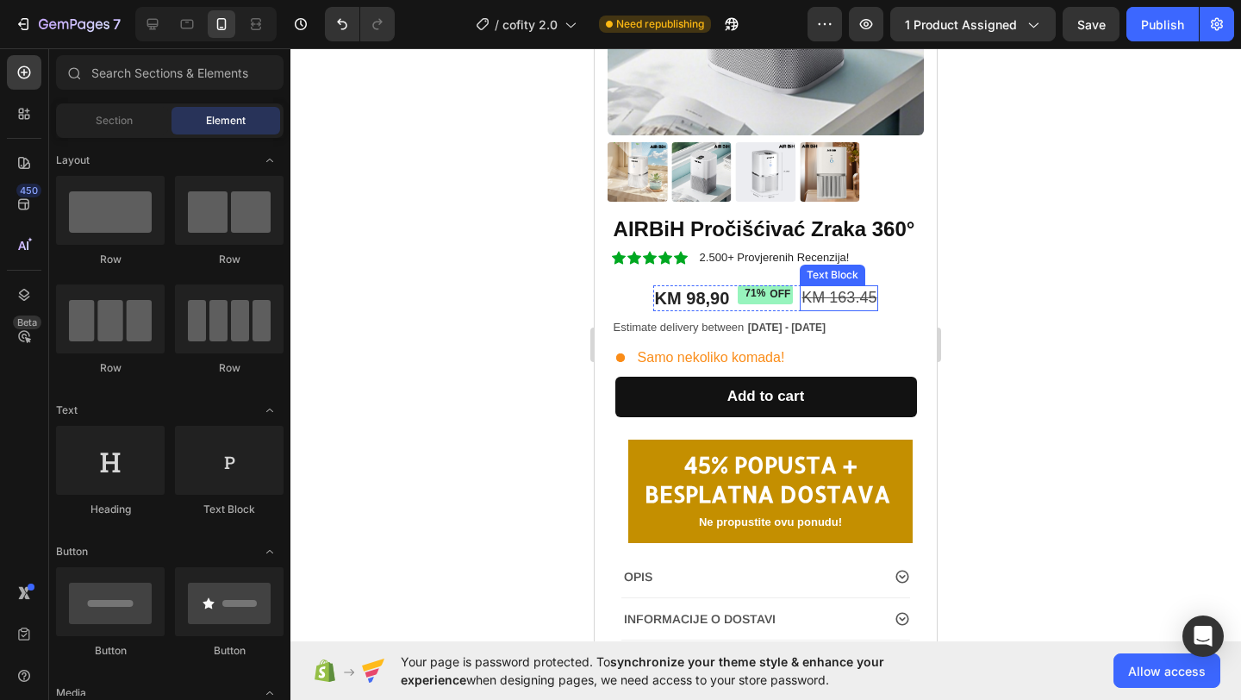
click at [841, 304] on s "KM 163.45" at bounding box center [839, 297] width 75 height 17
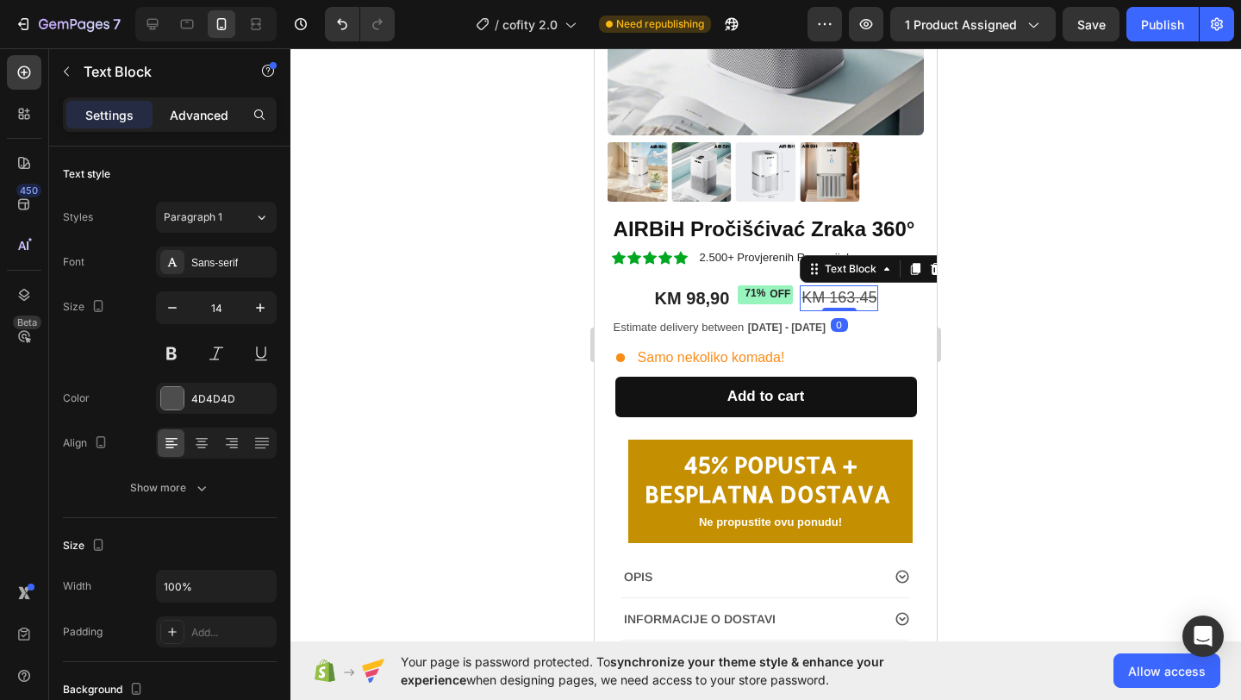
click at [207, 122] on p "Advanced" at bounding box center [199, 115] width 59 height 18
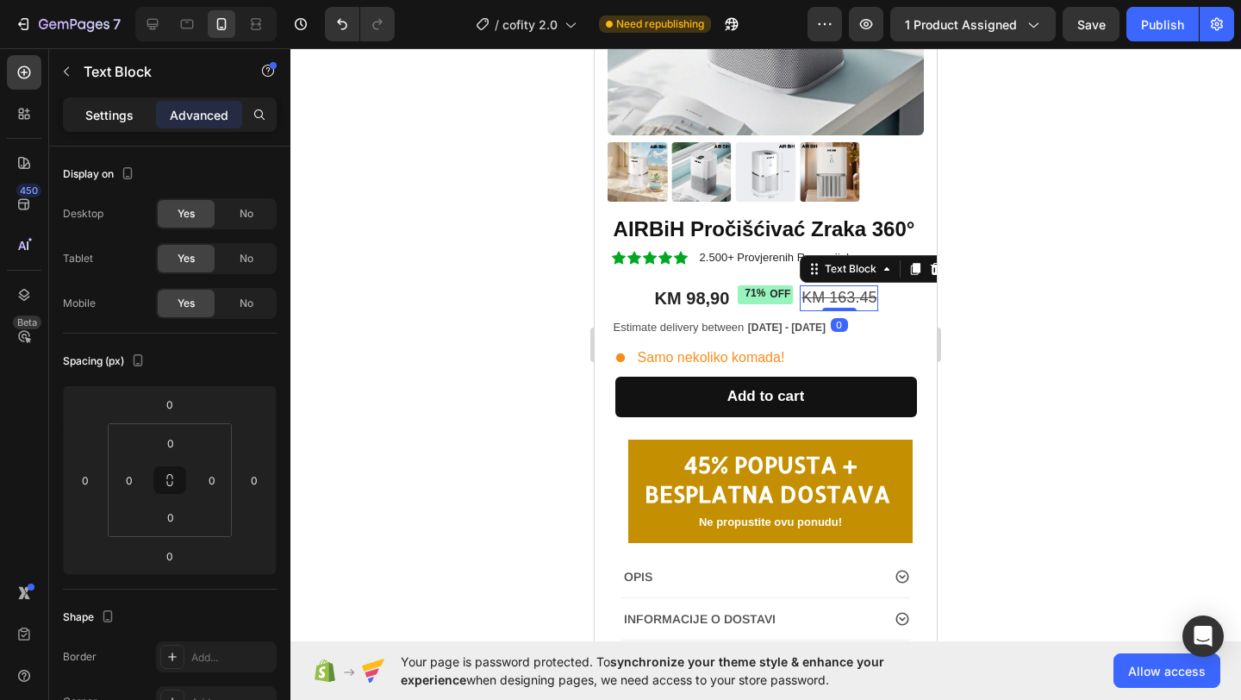
click at [100, 111] on p "Settings" at bounding box center [109, 115] width 48 height 18
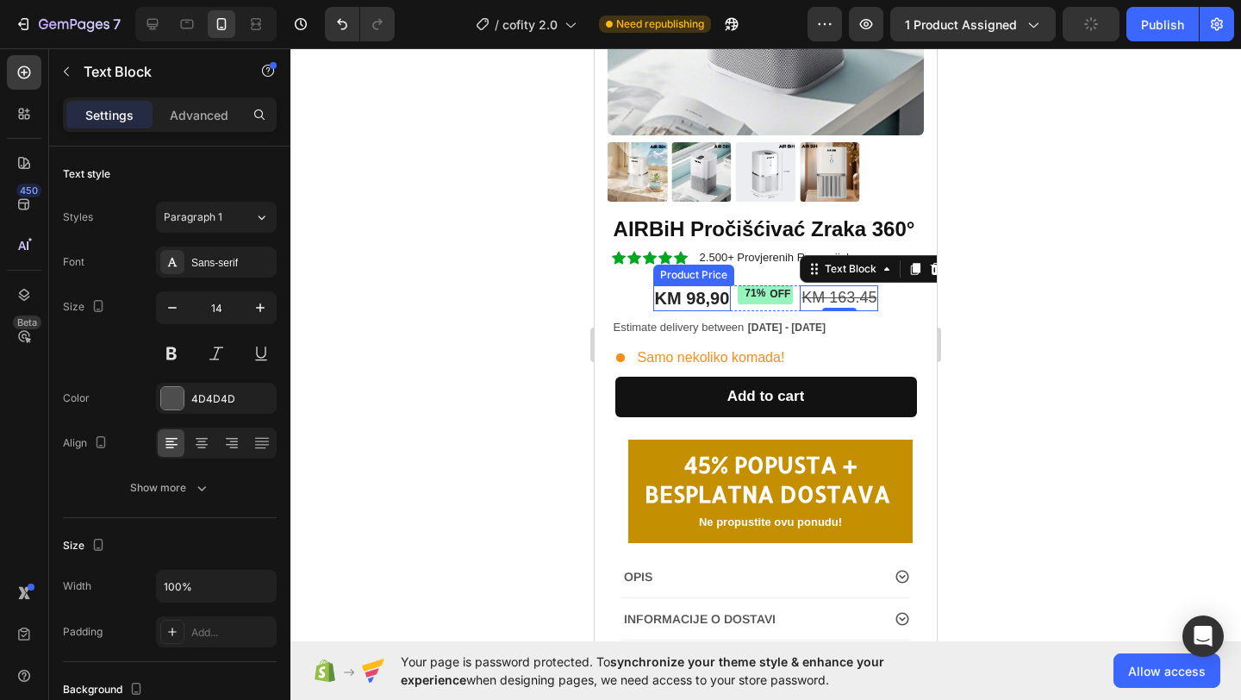
click at [727, 292] on div "KM 98,90" at bounding box center [692, 298] width 78 height 26
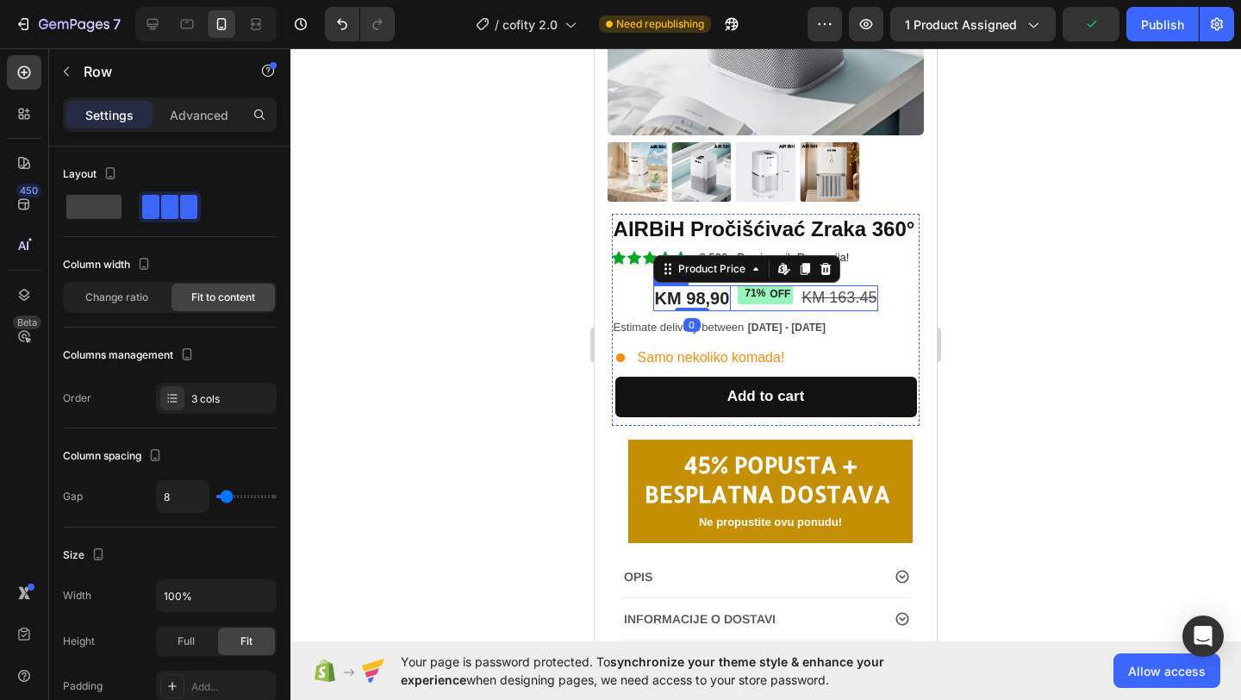
click at [735, 291] on div "KM 98,90 Product Price Edit content in Shopify 0 Product Price Edit content in …" at bounding box center [766, 298] width 226 height 26
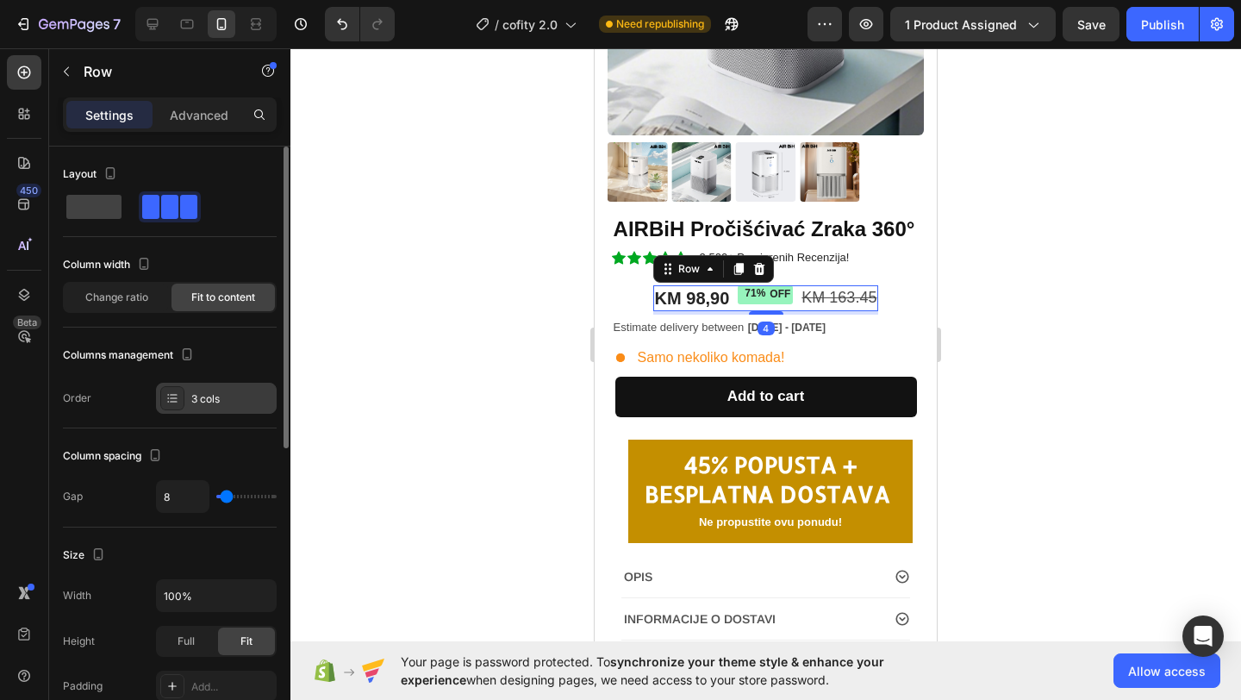
click at [214, 400] on div "3 cols" at bounding box center [231, 399] width 81 height 16
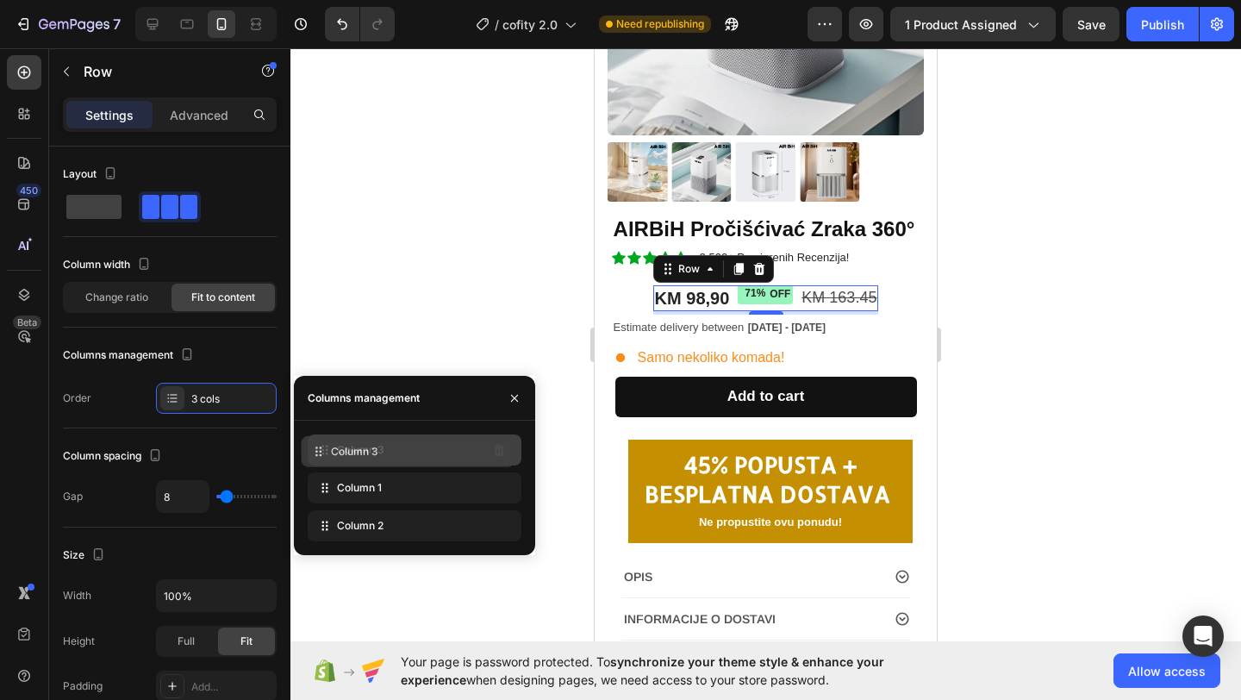
drag, startPoint x: 332, startPoint y: 525, endPoint x: 326, endPoint y: 451, distance: 74.4
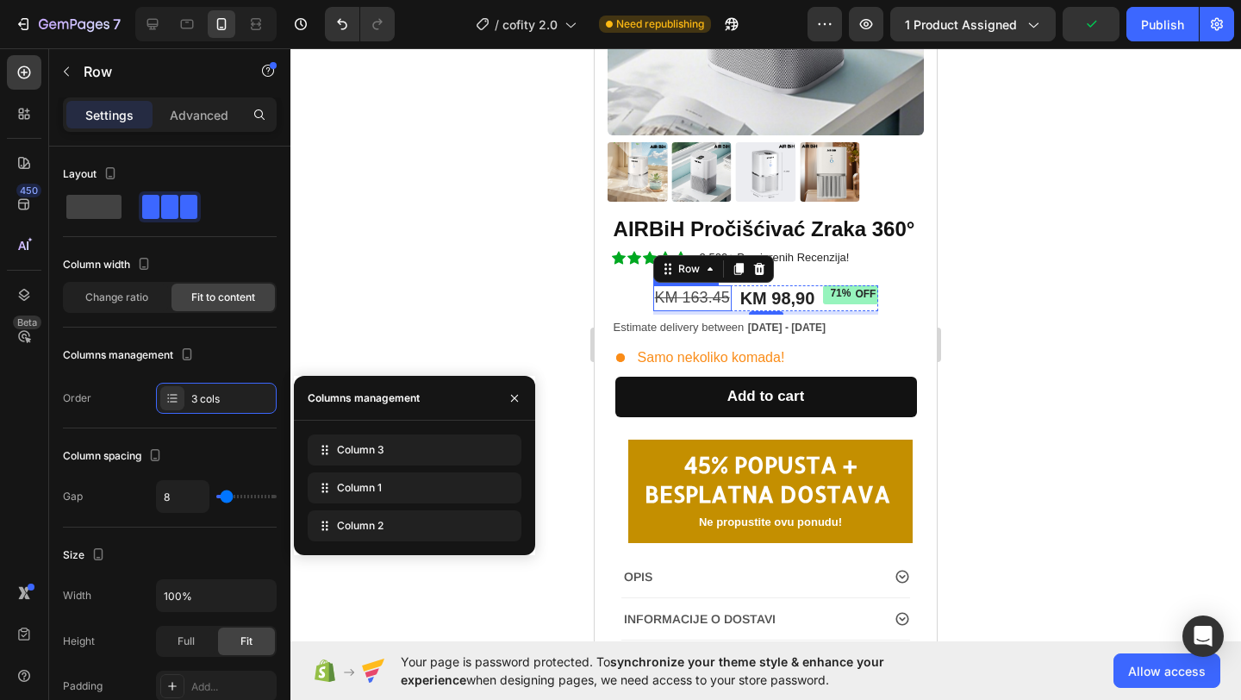
click at [710, 293] on s "KM 163.45" at bounding box center [692, 297] width 75 height 17
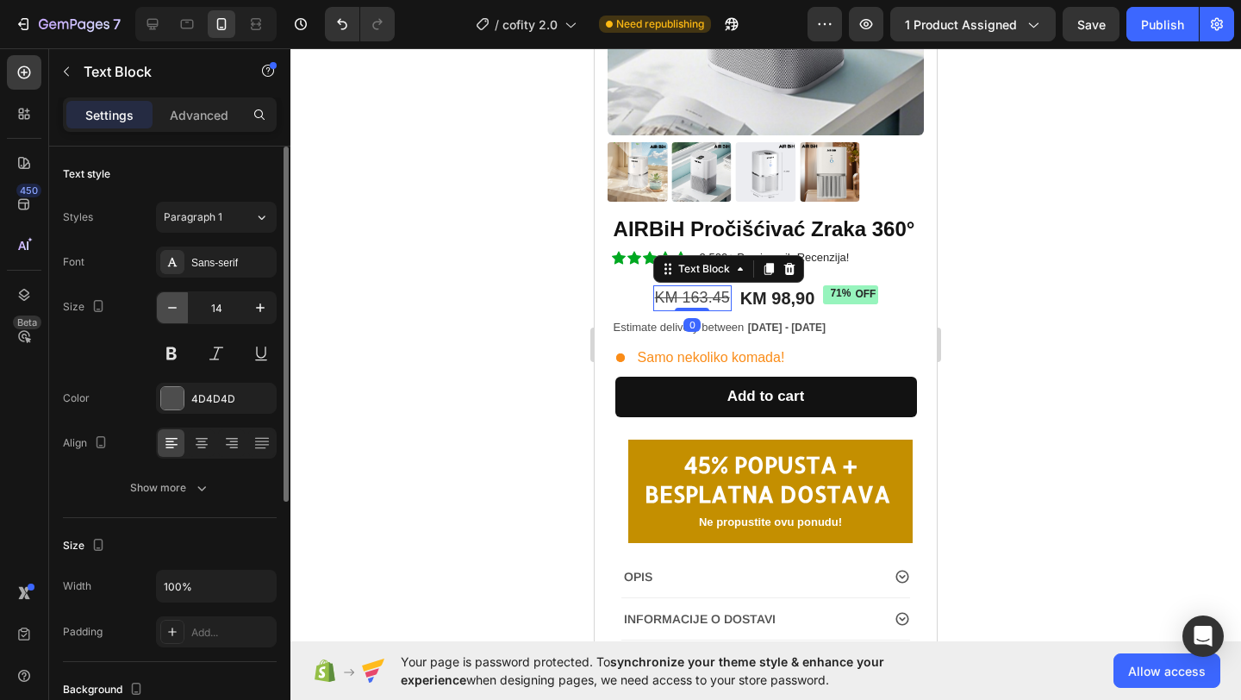
click at [184, 313] on button "button" at bounding box center [172, 307] width 31 height 31
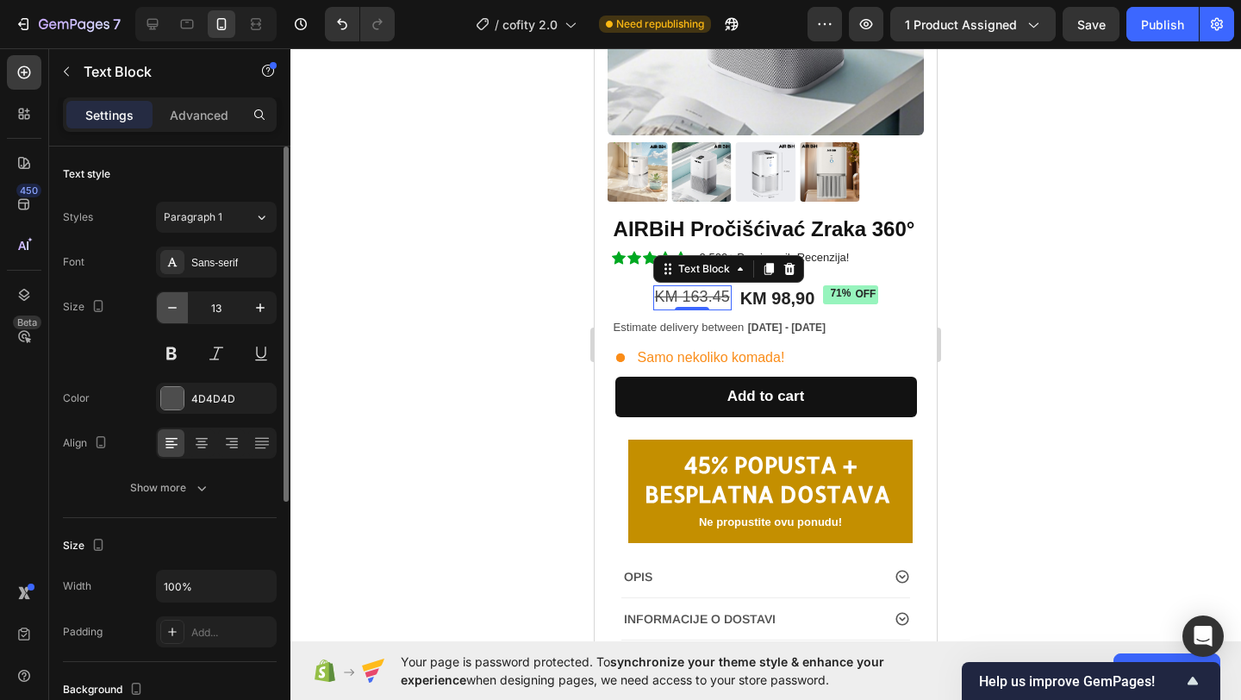
click at [172, 310] on icon "button" at bounding box center [172, 307] width 17 height 17
click at [172, 298] on button "button" at bounding box center [172, 307] width 31 height 31
type input "11"
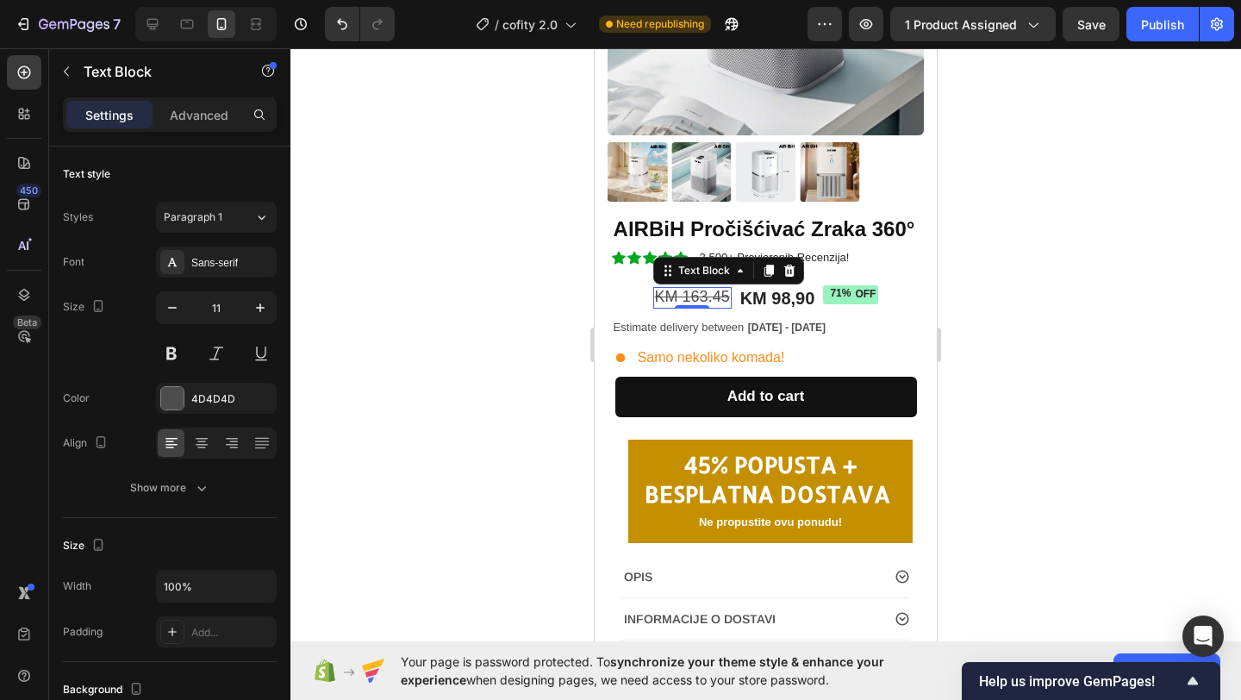
click at [529, 322] on div at bounding box center [766, 374] width 951 height 652
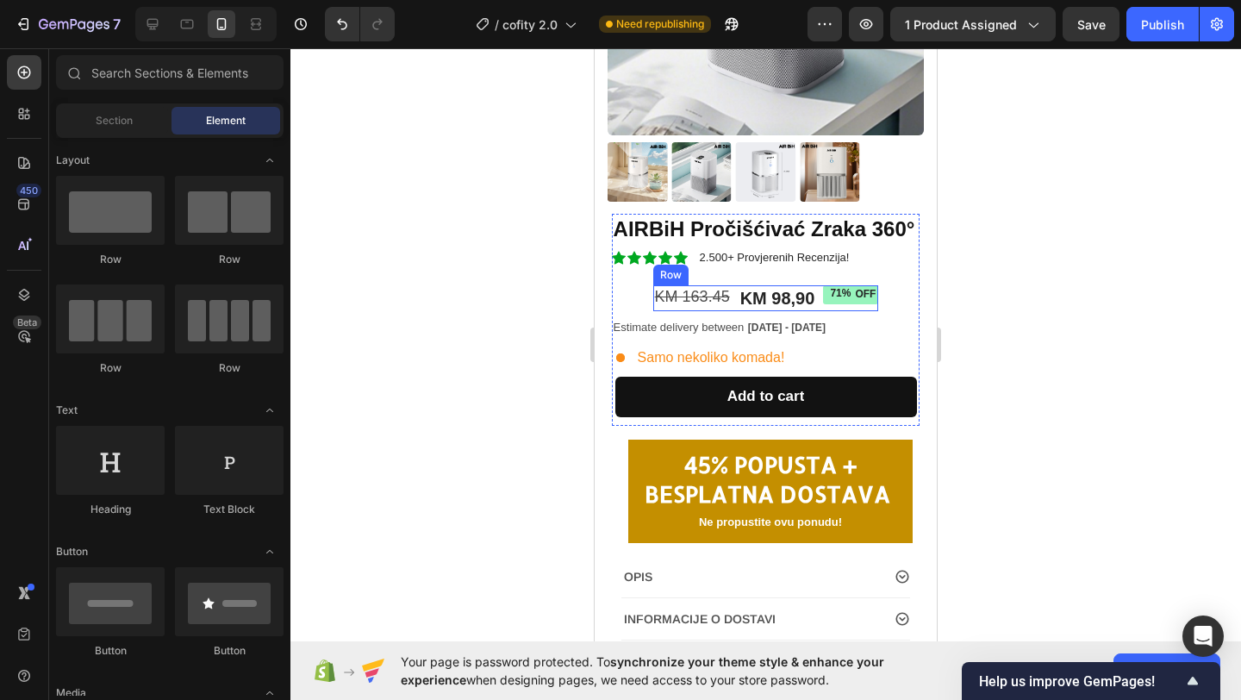
click at [734, 303] on div "KM 98,90 Product Price Product Price 71% OFF Discount Tag KM 163.45 Text Block …" at bounding box center [766, 298] width 226 height 26
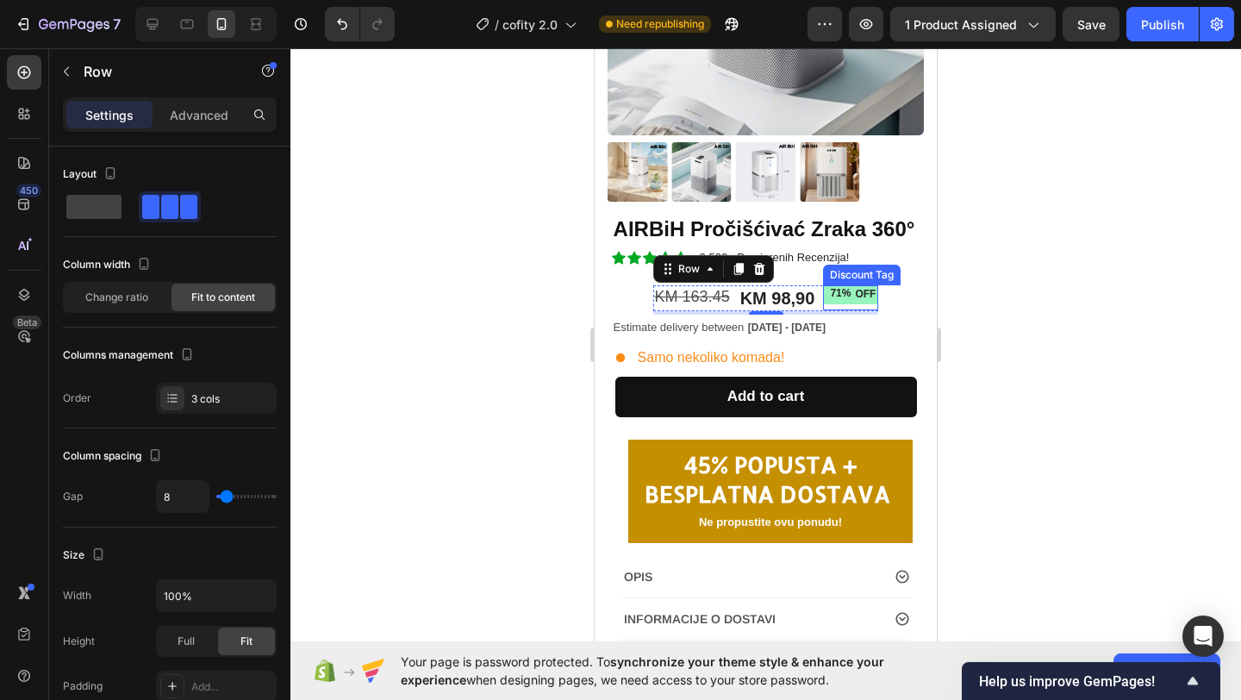
click at [850, 307] on div "71% OFF Discount Tag" at bounding box center [850, 297] width 55 height 25
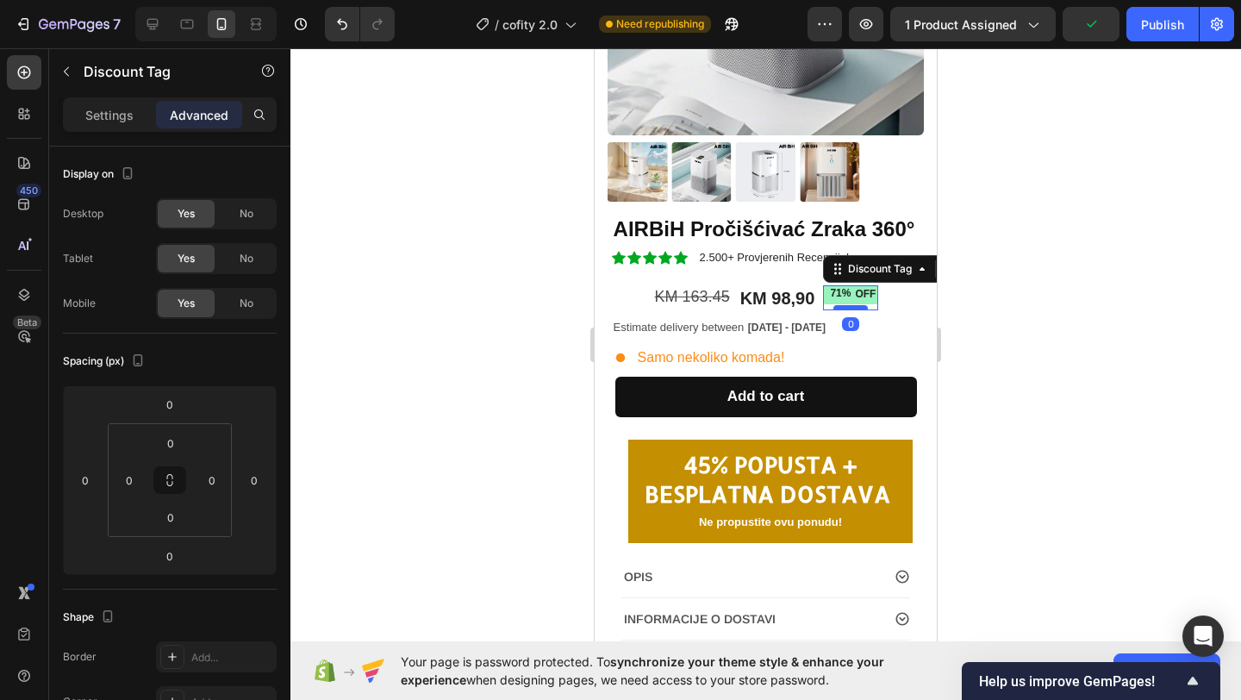
click at [850, 308] on div at bounding box center [851, 307] width 34 height 5
drag, startPoint x: 850, startPoint y: 308, endPoint x: 851, endPoint y: 294, distance: 13.8
click at [851, 294] on div "71% OFF Discount Tag 0" at bounding box center [850, 297] width 55 height 25
type input "0"
click at [475, 328] on div at bounding box center [766, 374] width 951 height 652
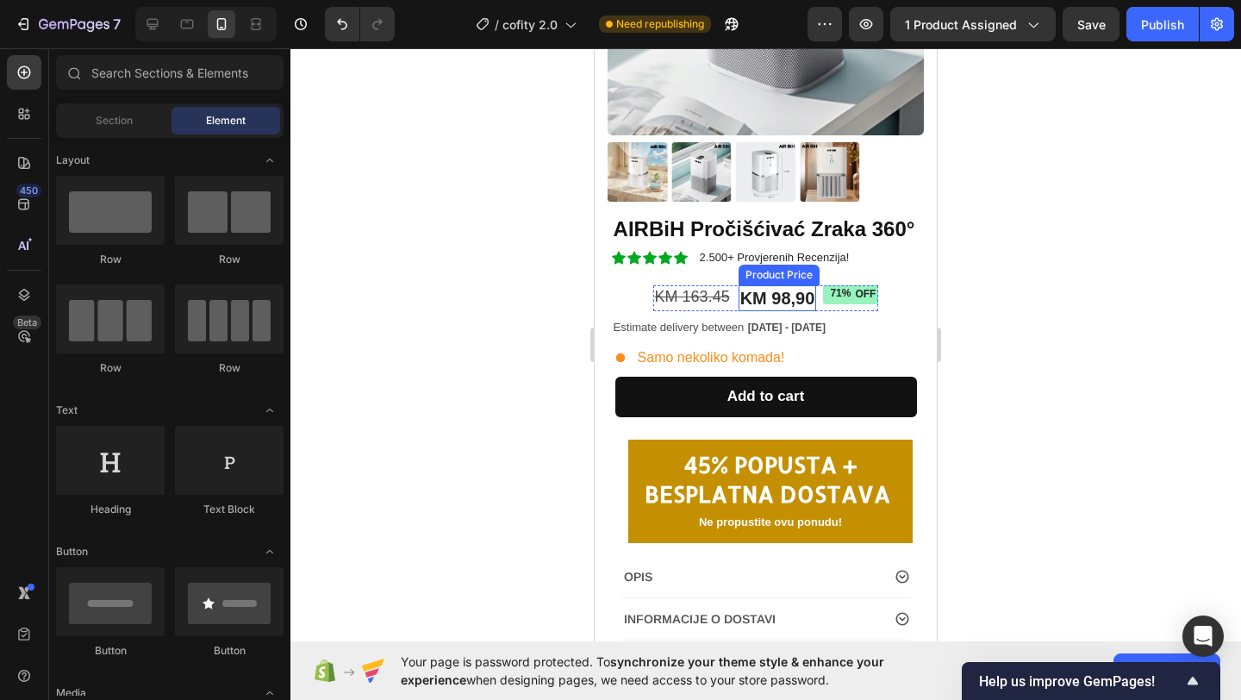
click at [797, 295] on div "KM 98,90" at bounding box center [778, 298] width 78 height 26
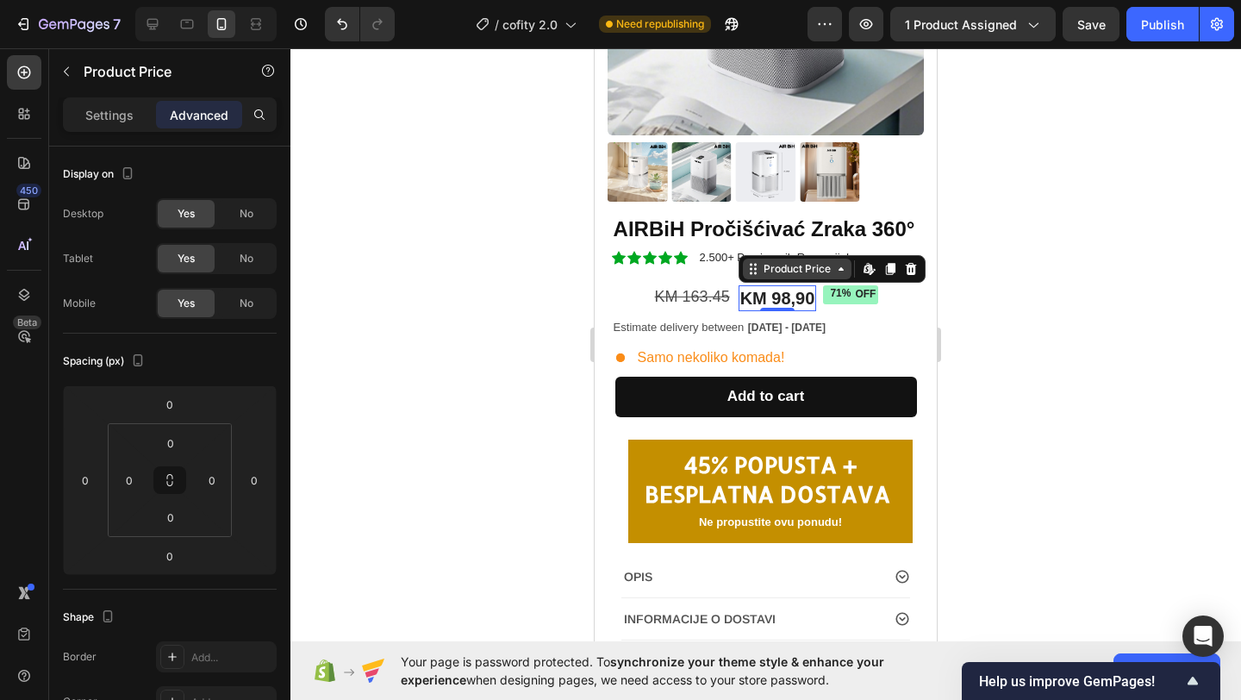
click at [787, 271] on div "Product Price" at bounding box center [797, 269] width 74 height 16
click at [133, 107] on p "Settings" at bounding box center [109, 115] width 48 height 18
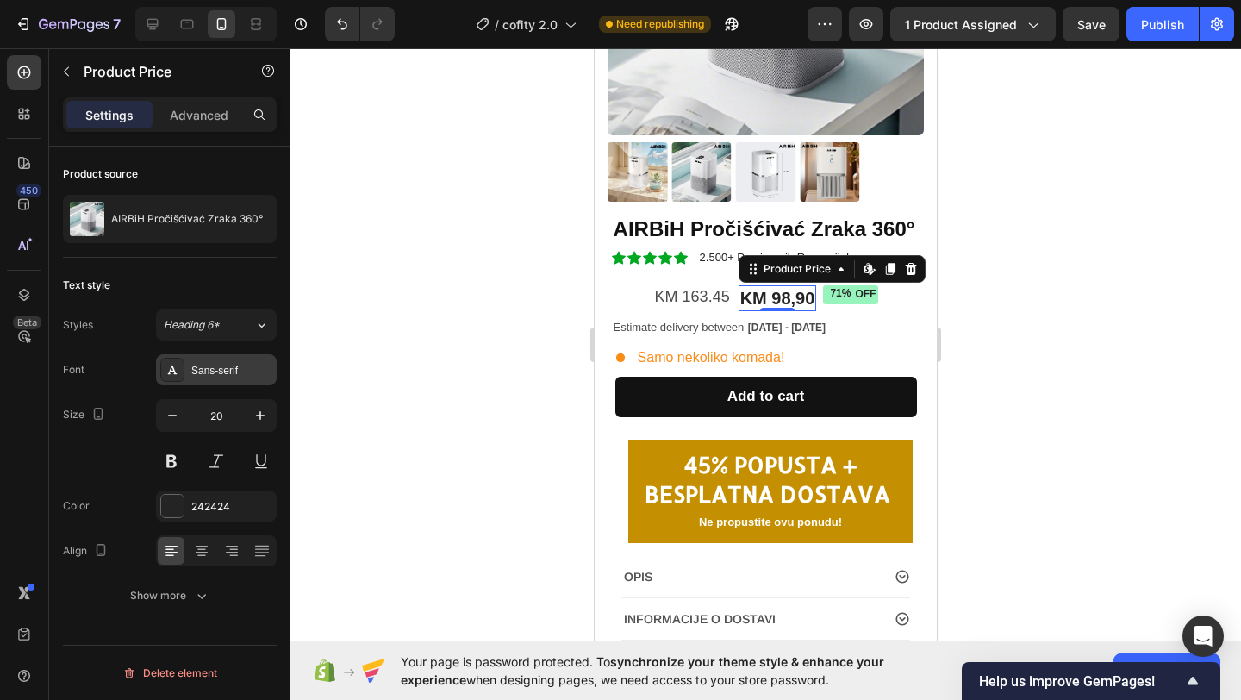
click at [213, 374] on div "Sans-serif" at bounding box center [231, 371] width 81 height 16
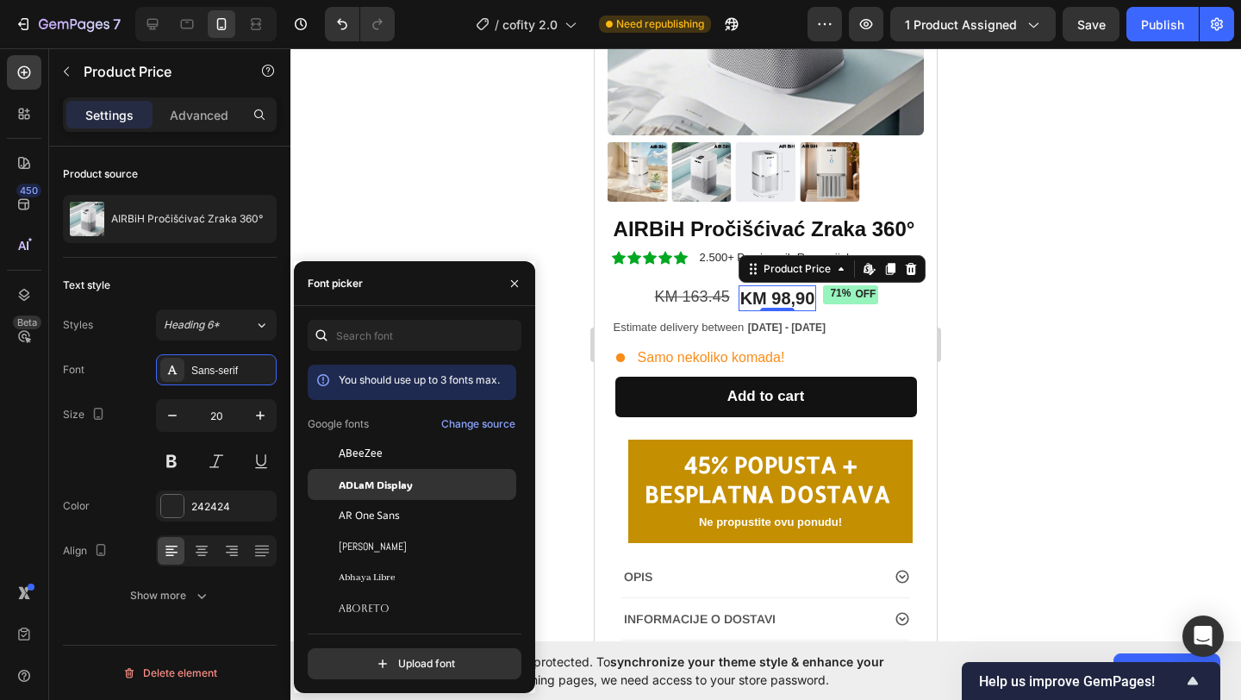
click at [412, 475] on div "ADLaM Display" at bounding box center [412, 484] width 209 height 31
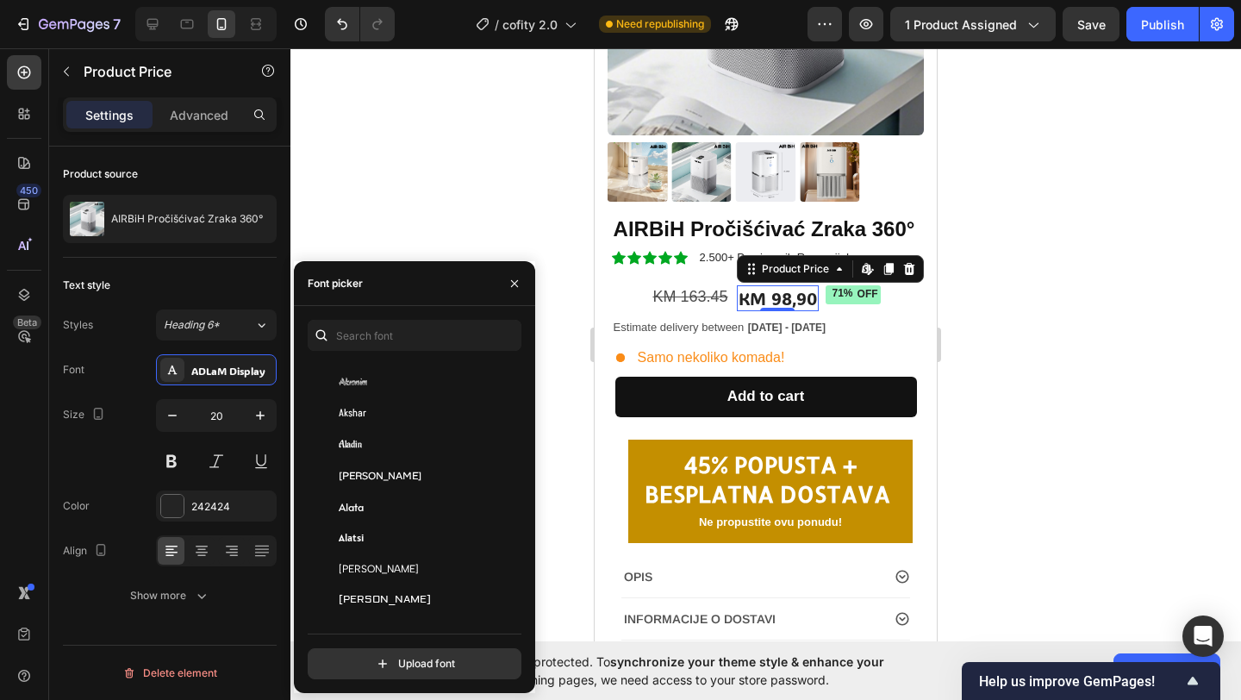
scroll to position [813, 0]
click at [380, 493] on div "Alata" at bounding box center [412, 502] width 209 height 31
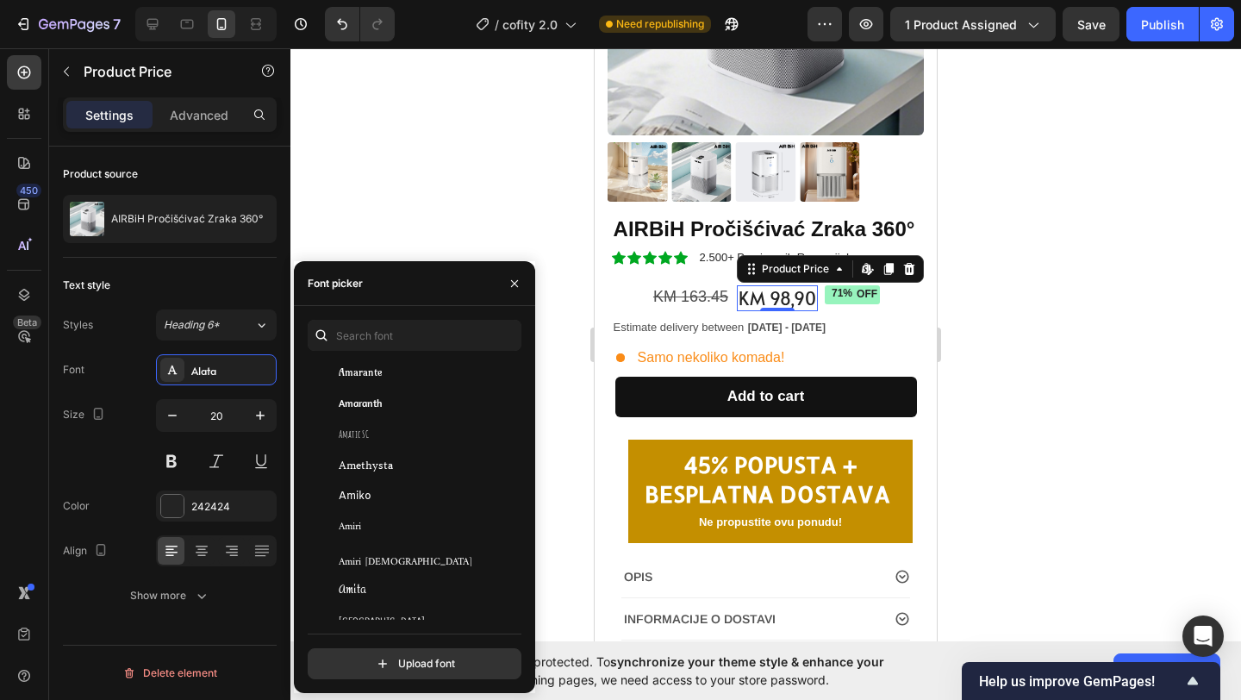
scroll to position [1968, 0]
click at [366, 494] on span "Amiko" at bounding box center [355, 496] width 33 height 16
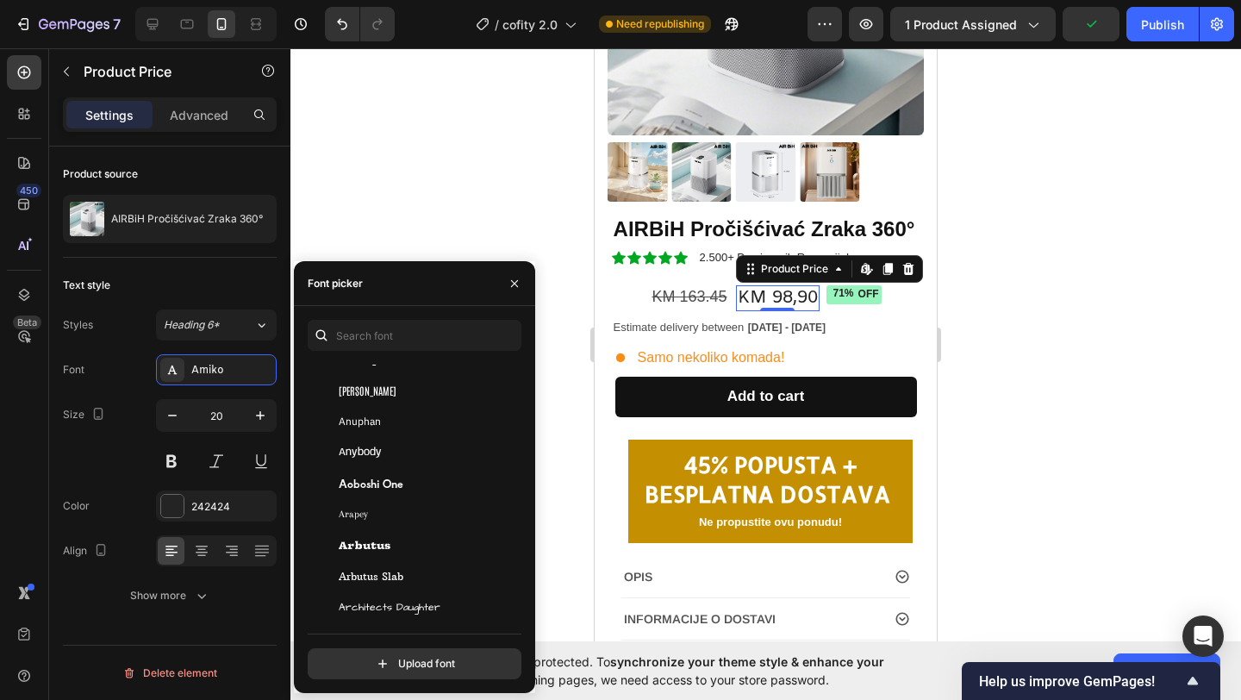
scroll to position [3005, 0]
click at [391, 468] on div "Aoboshi One" at bounding box center [412, 482] width 209 height 31
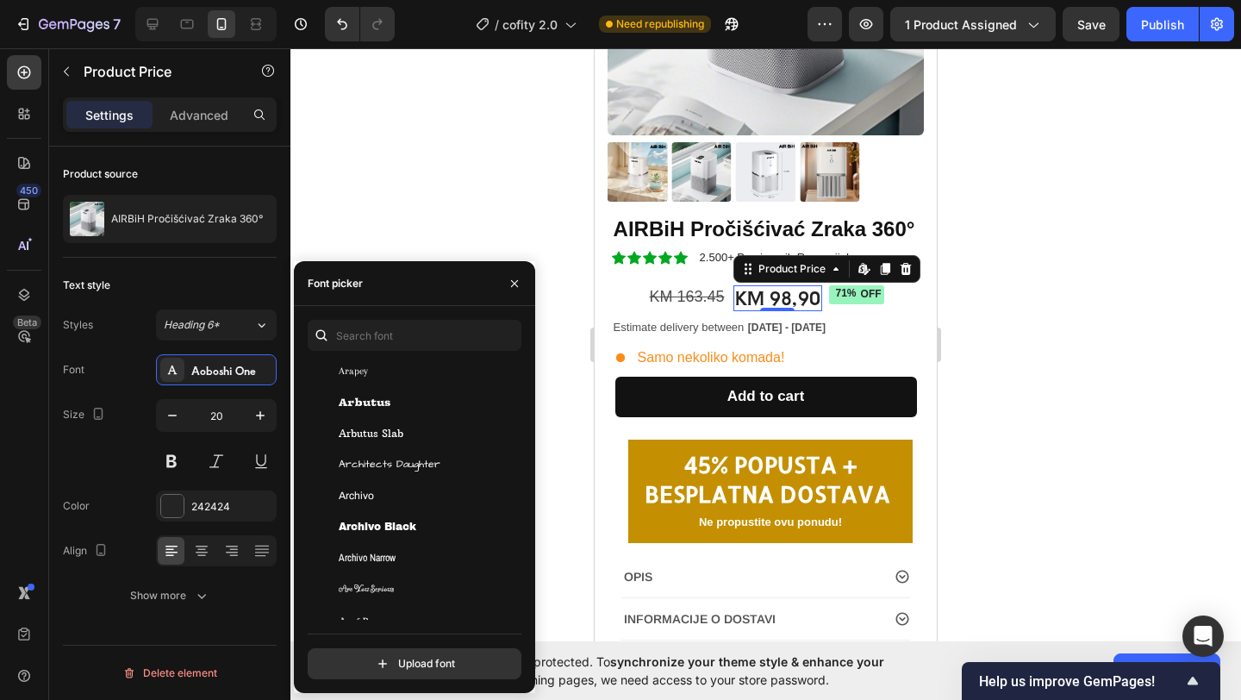
scroll to position [3152, 0]
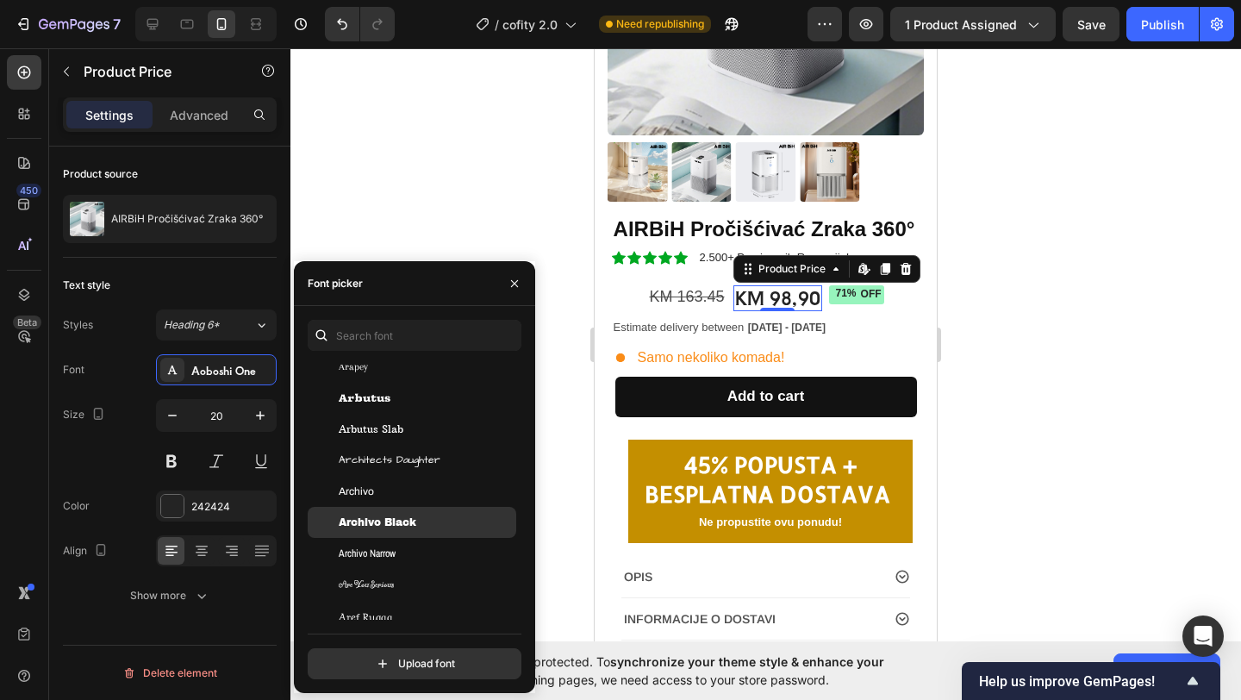
click at [422, 525] on div "Archivo Black" at bounding box center [426, 523] width 174 height 16
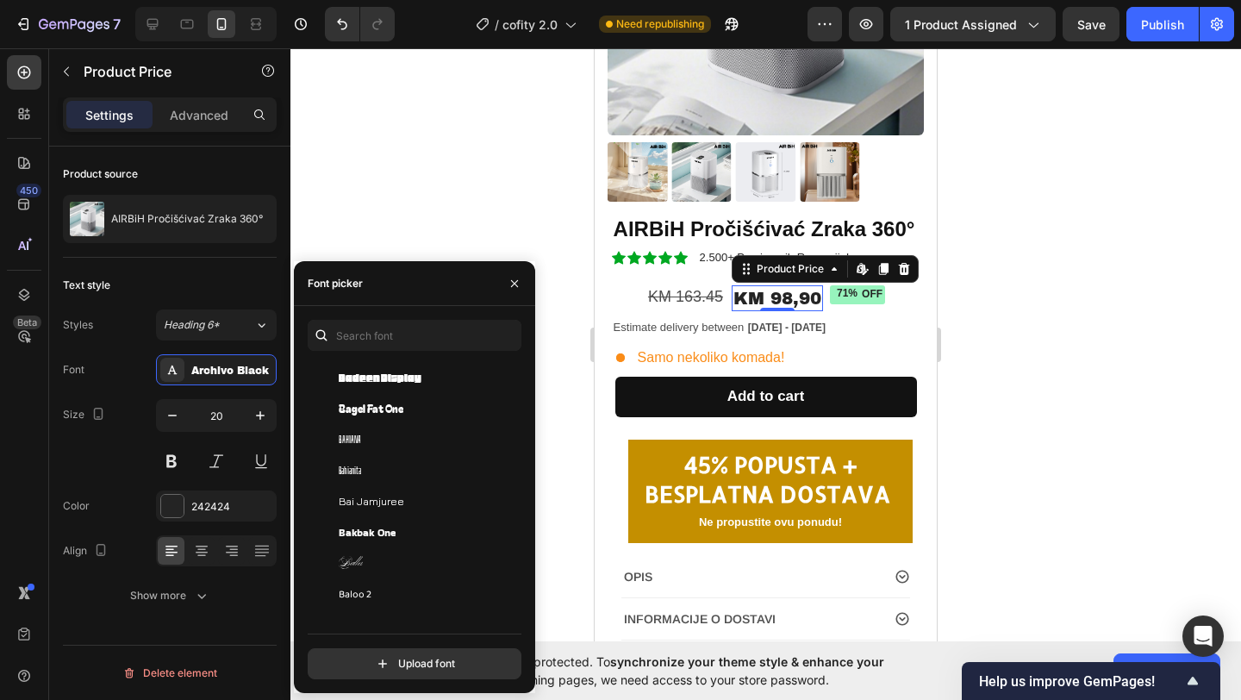
scroll to position [4820, 0]
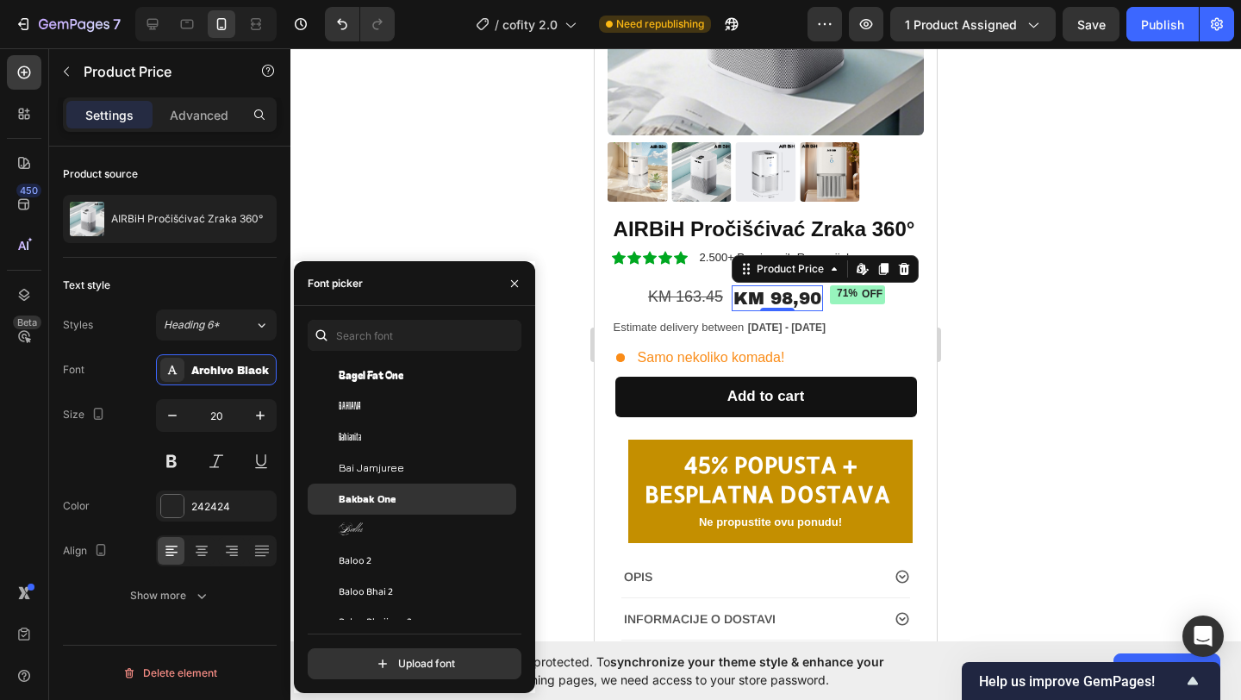
click at [391, 498] on span "Bakbak One" at bounding box center [367, 499] width 57 height 16
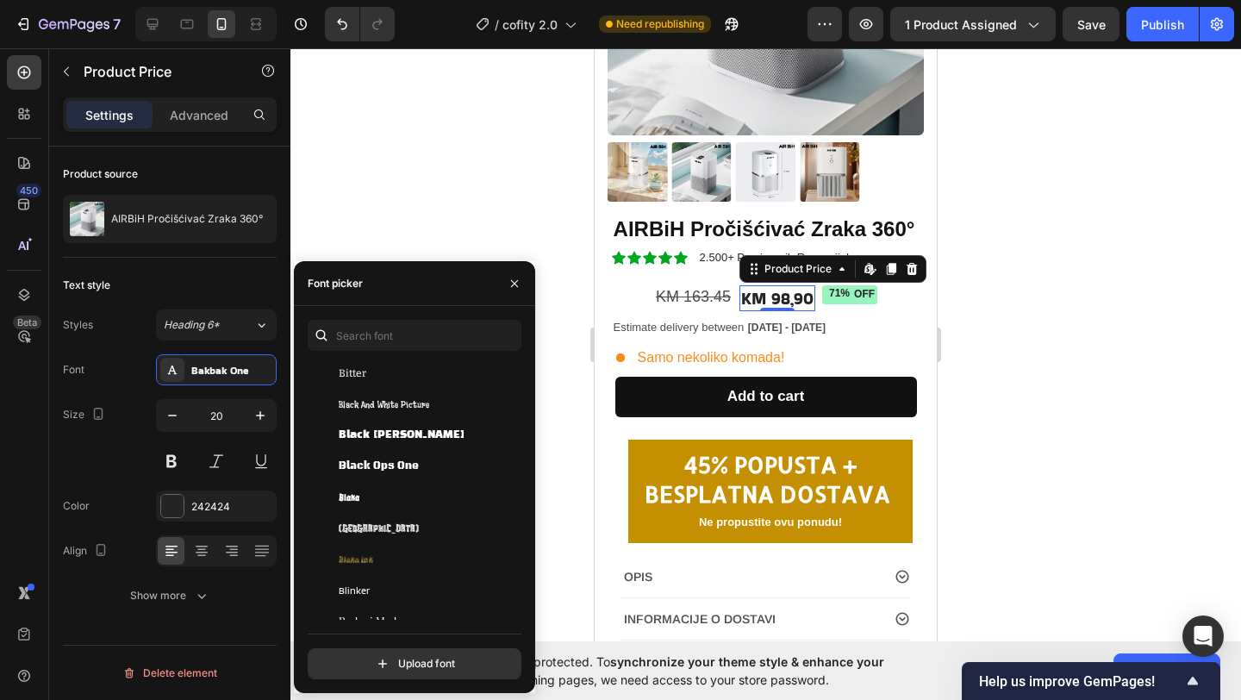
scroll to position [7050, 0]
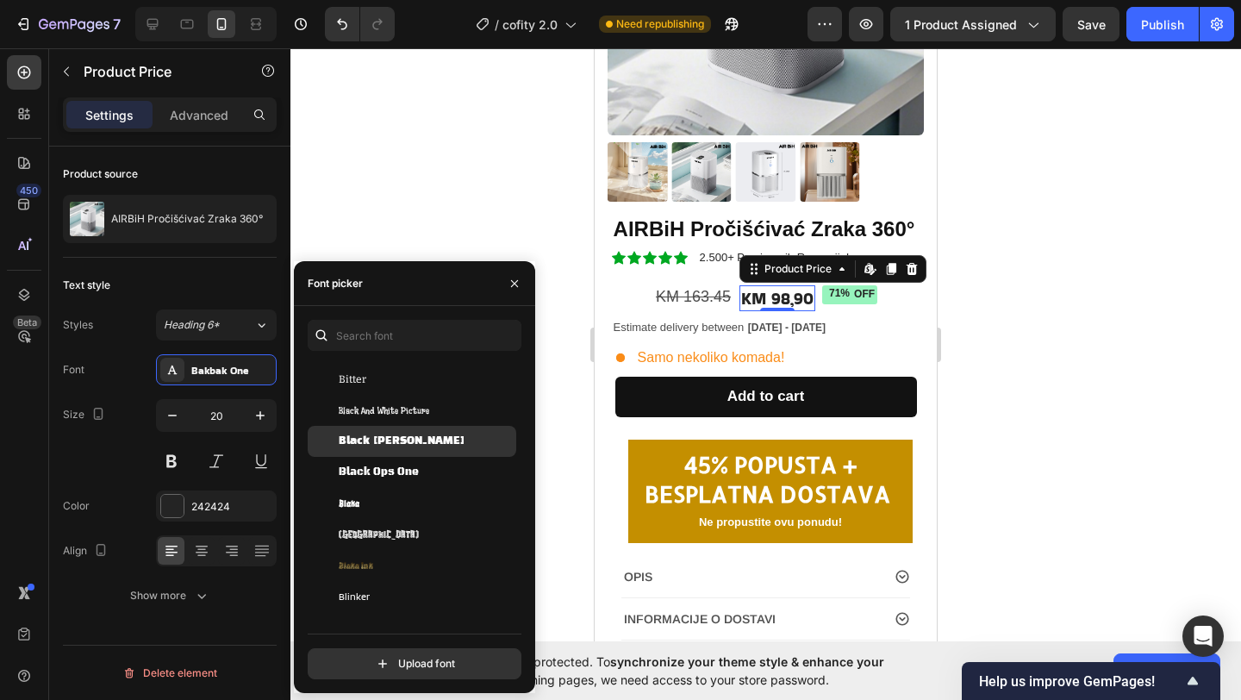
click at [404, 442] on span "Black [PERSON_NAME]" at bounding box center [402, 442] width 126 height 16
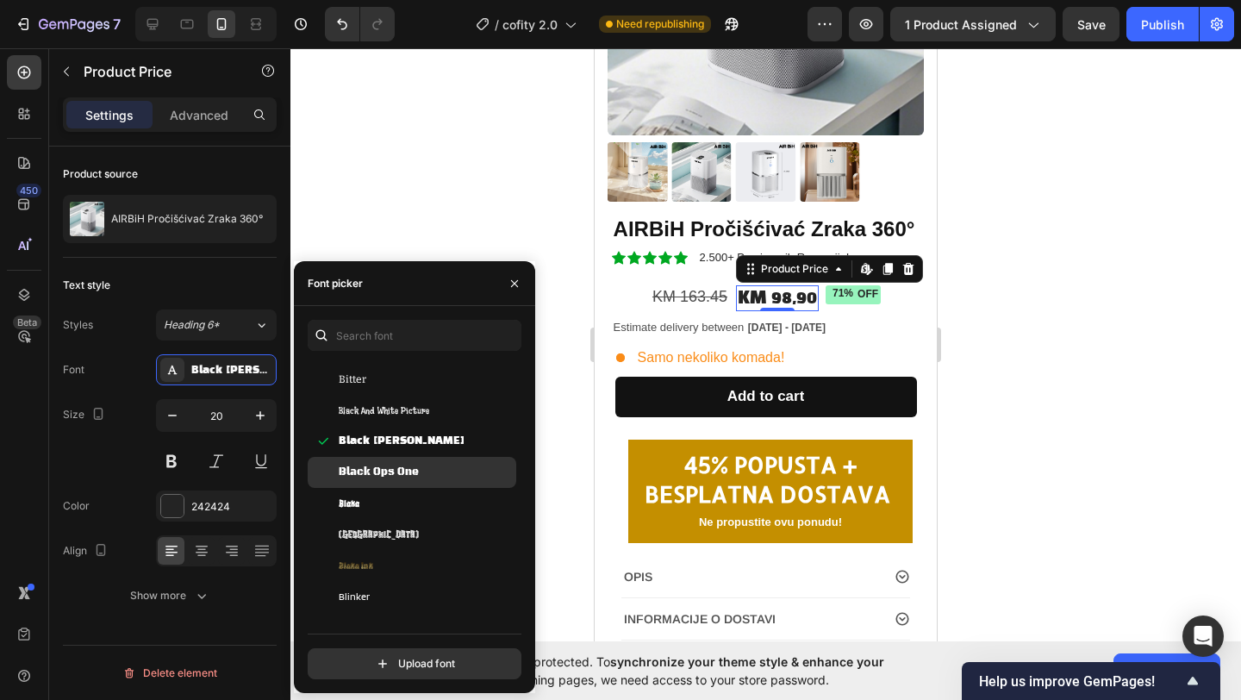
click at [412, 465] on span "Black Ops One" at bounding box center [379, 473] width 80 height 16
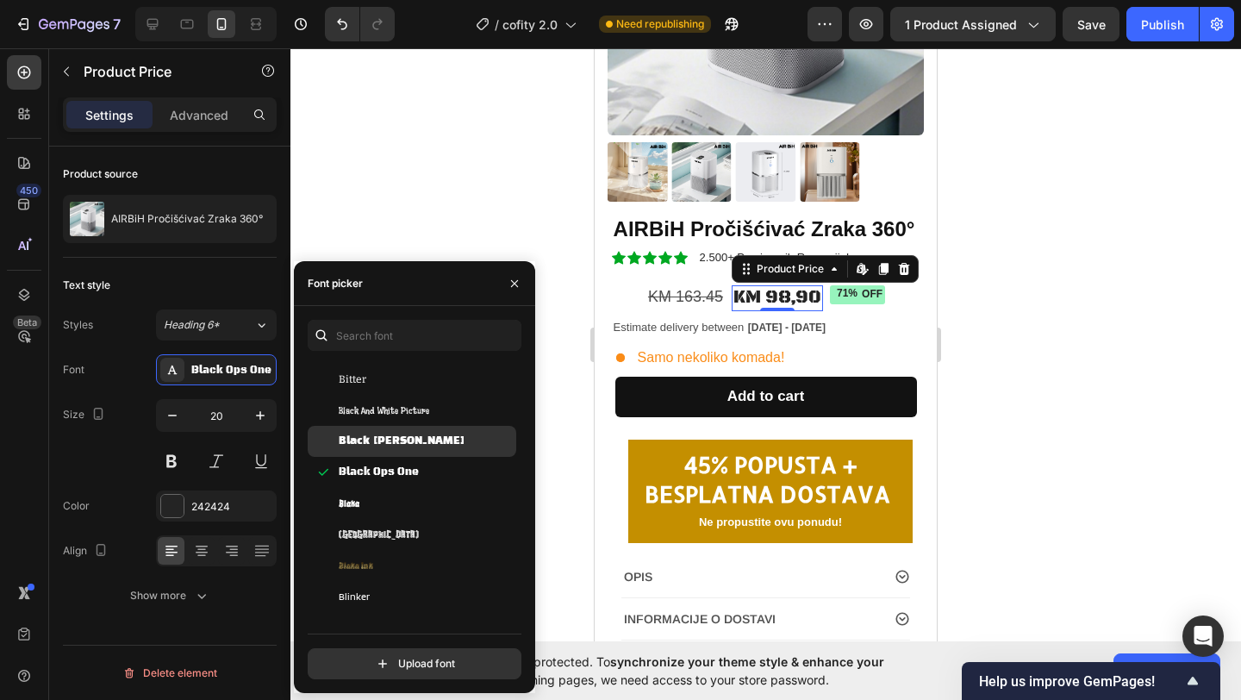
click at [415, 440] on span "Black [PERSON_NAME]" at bounding box center [402, 442] width 126 height 16
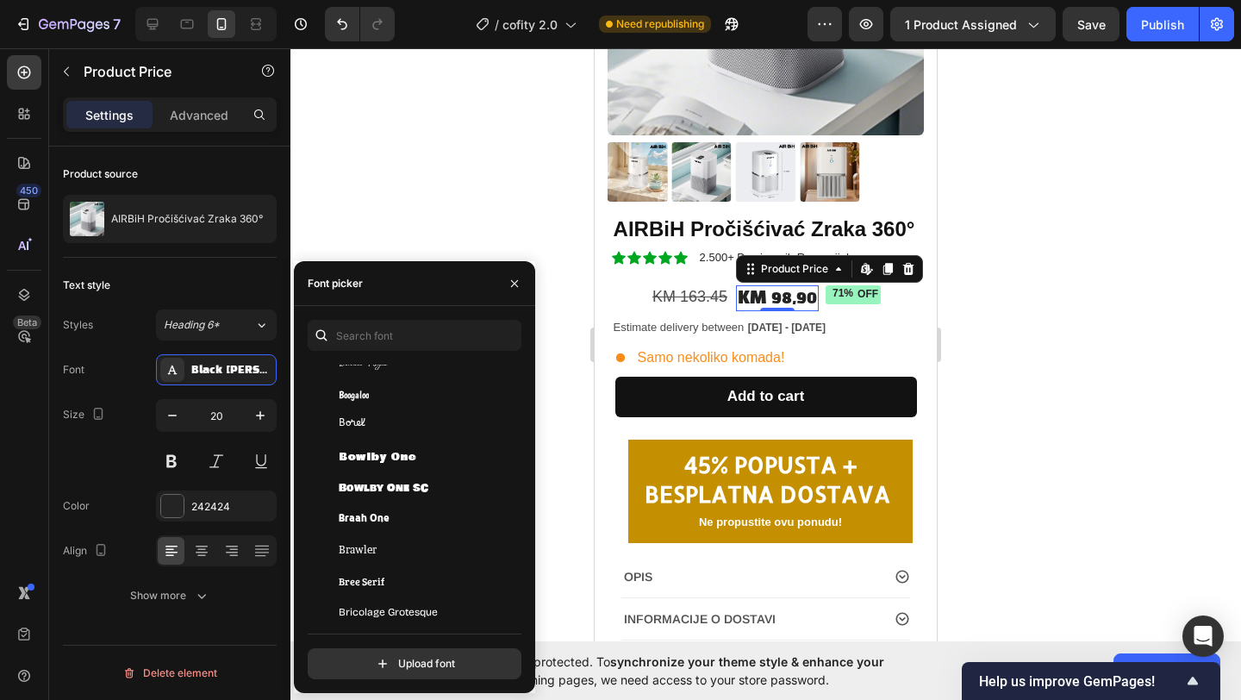
scroll to position [7542, 0]
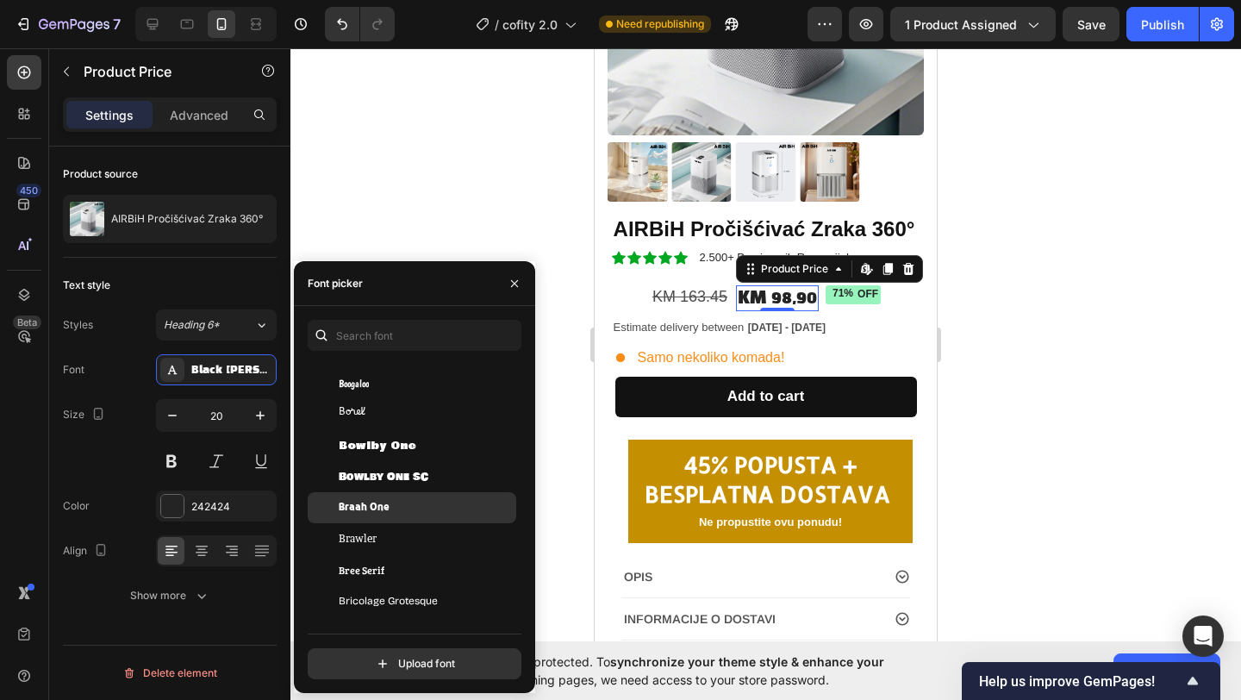
click at [400, 497] on div "Braah One" at bounding box center [412, 507] width 209 height 31
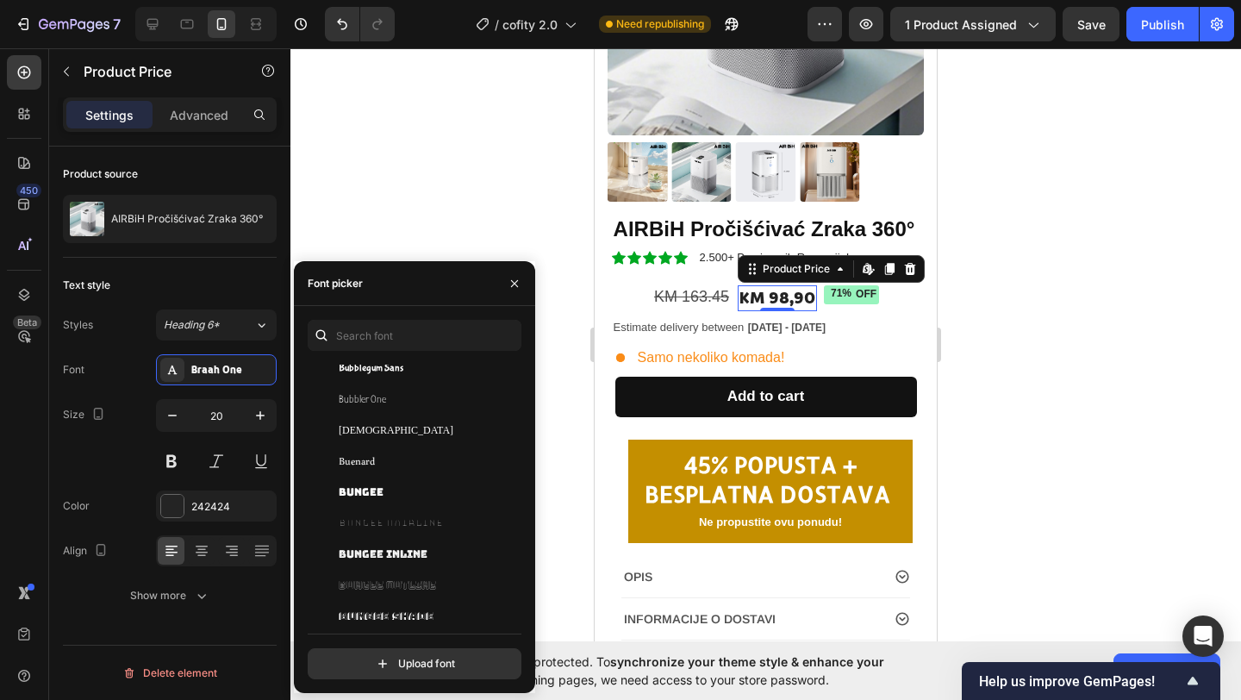
scroll to position [7901, 0]
click at [400, 497] on div "Bungee" at bounding box center [426, 491] width 174 height 16
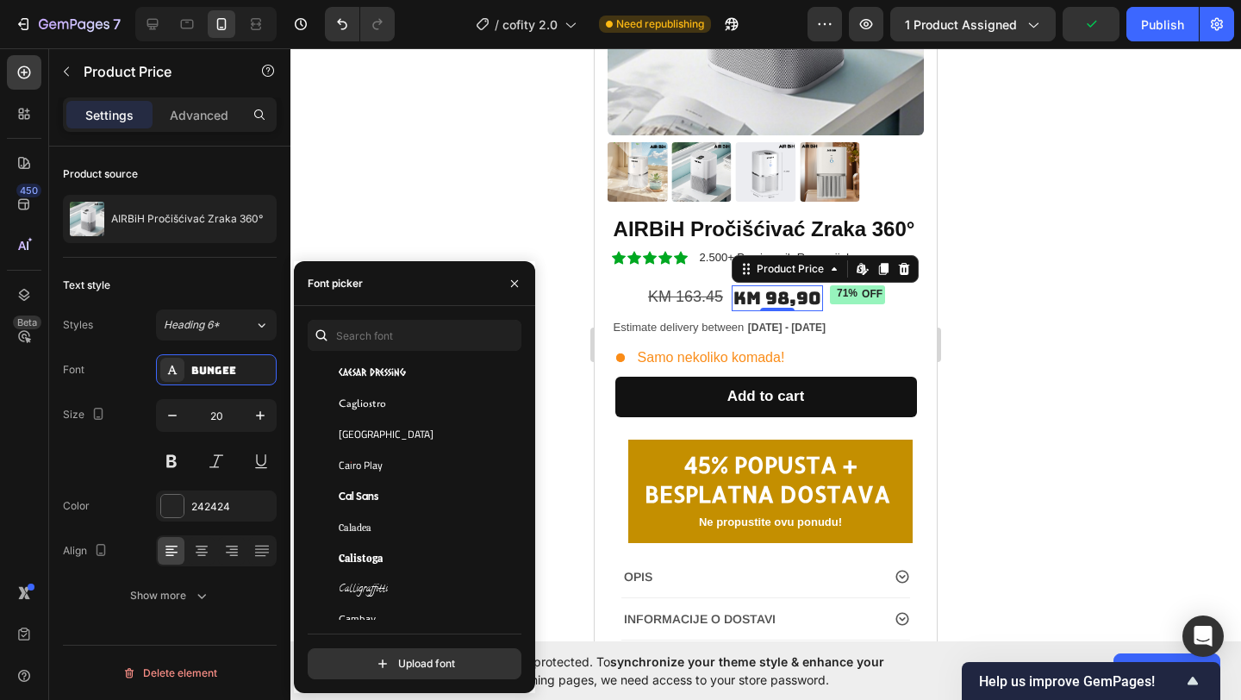
scroll to position [8455, 0]
click at [400, 497] on div "Cal Sans" at bounding box center [426, 495] width 174 height 16
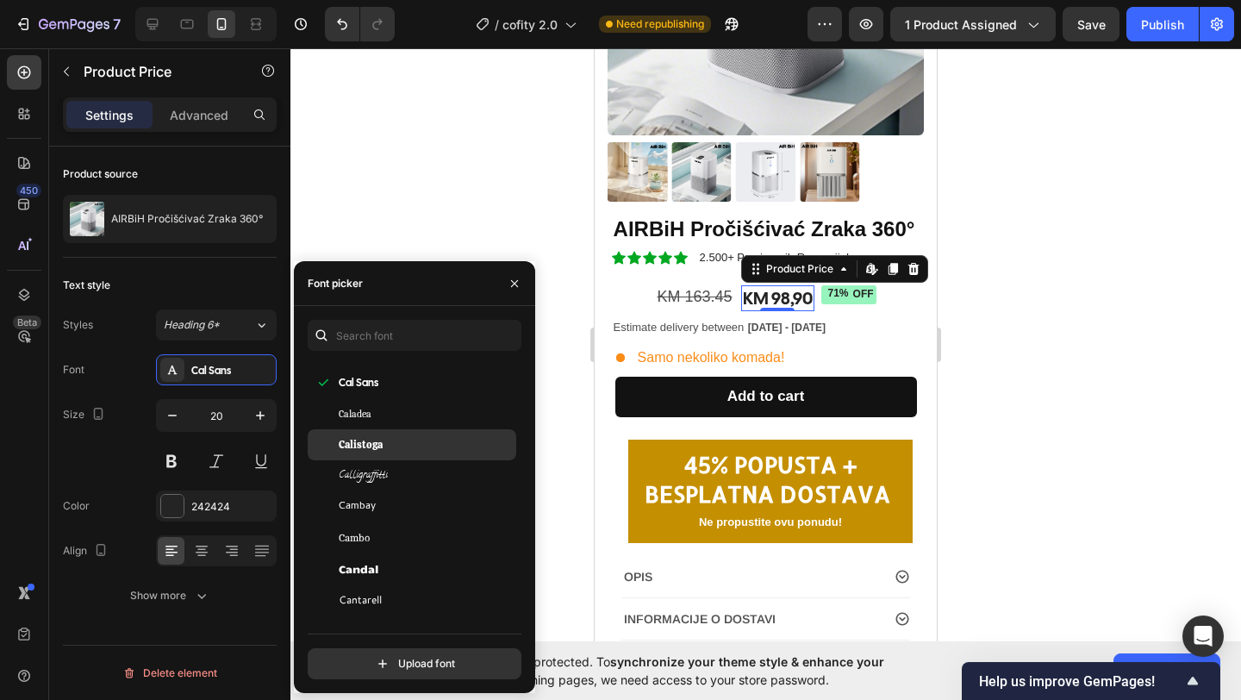
scroll to position [8571, 0]
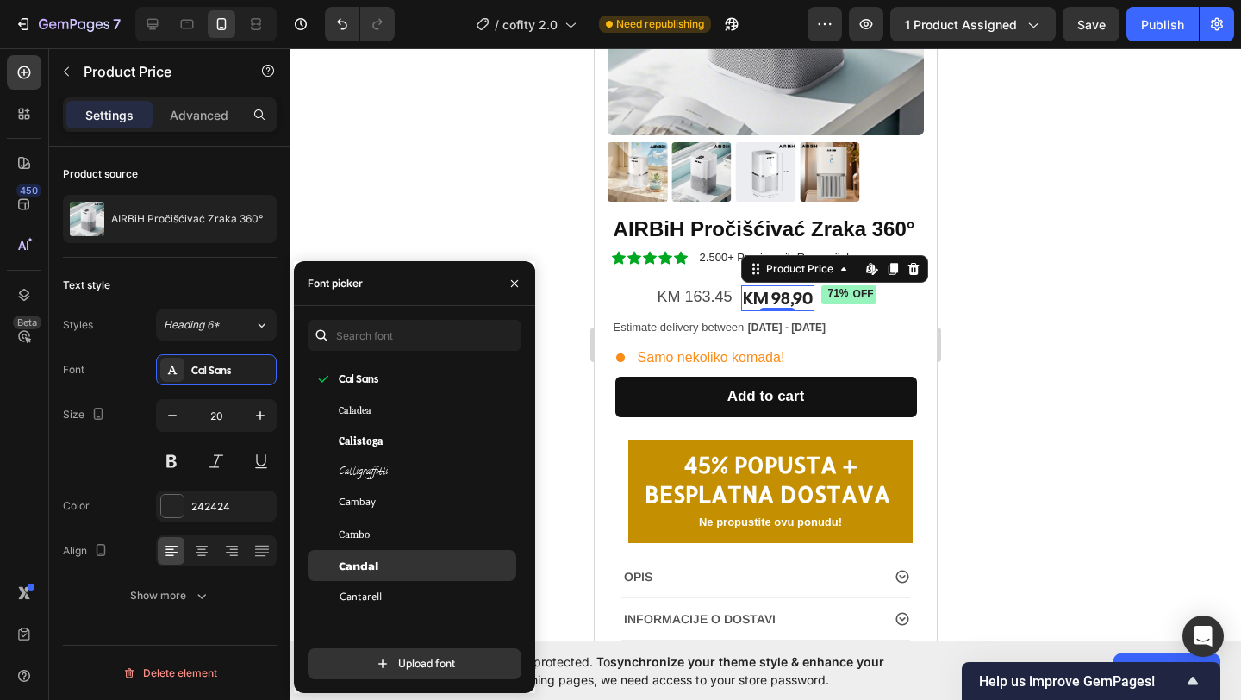
click at [412, 570] on div "Candal" at bounding box center [426, 566] width 174 height 16
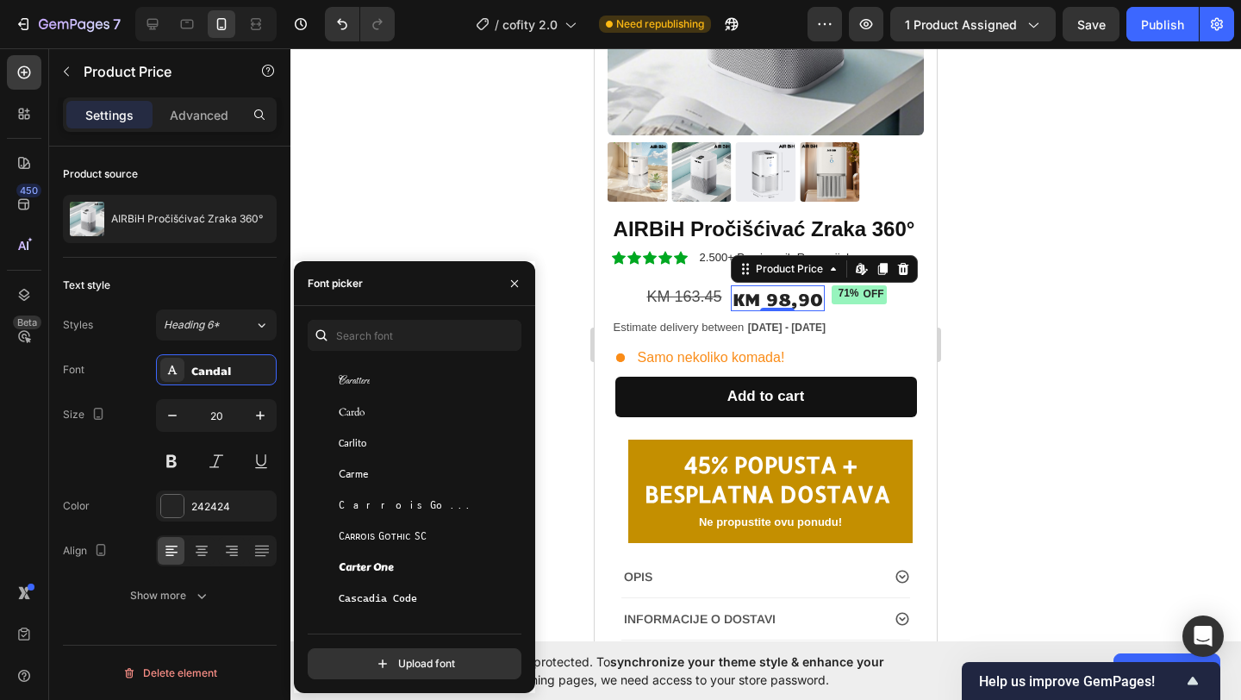
scroll to position [8975, 0]
click at [400, 568] on div "Carter One" at bounding box center [426, 565] width 174 height 16
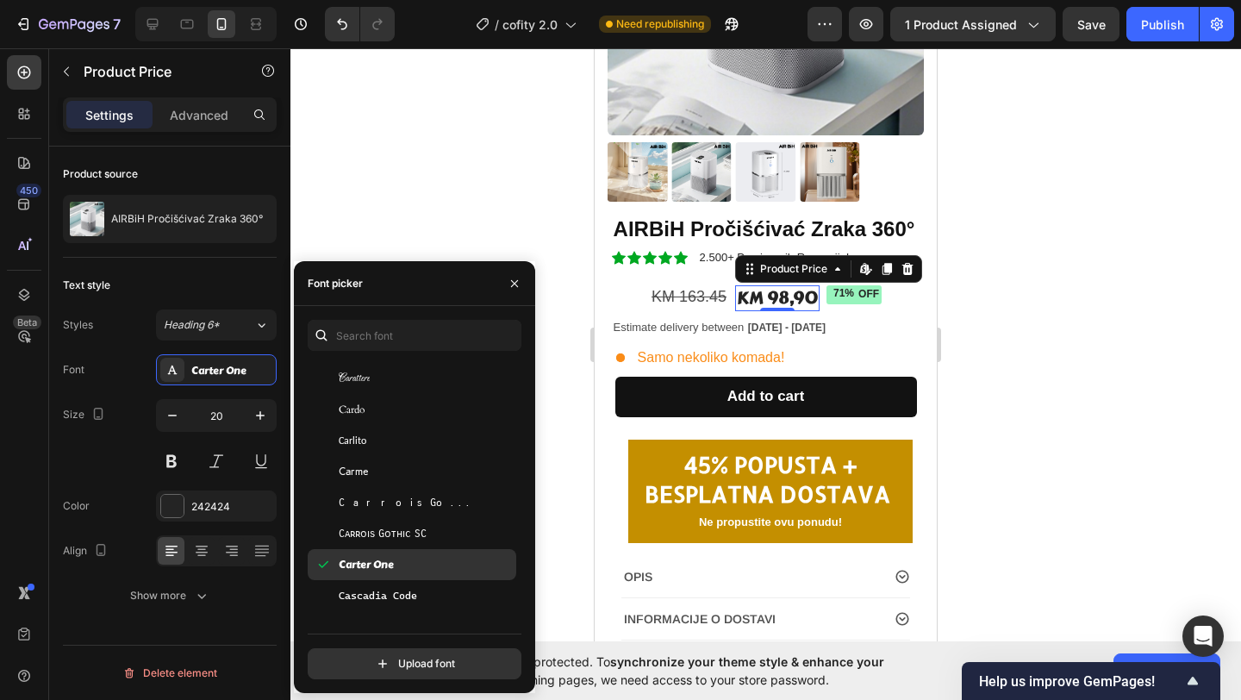
click at [400, 568] on div "Carter One" at bounding box center [426, 565] width 174 height 16
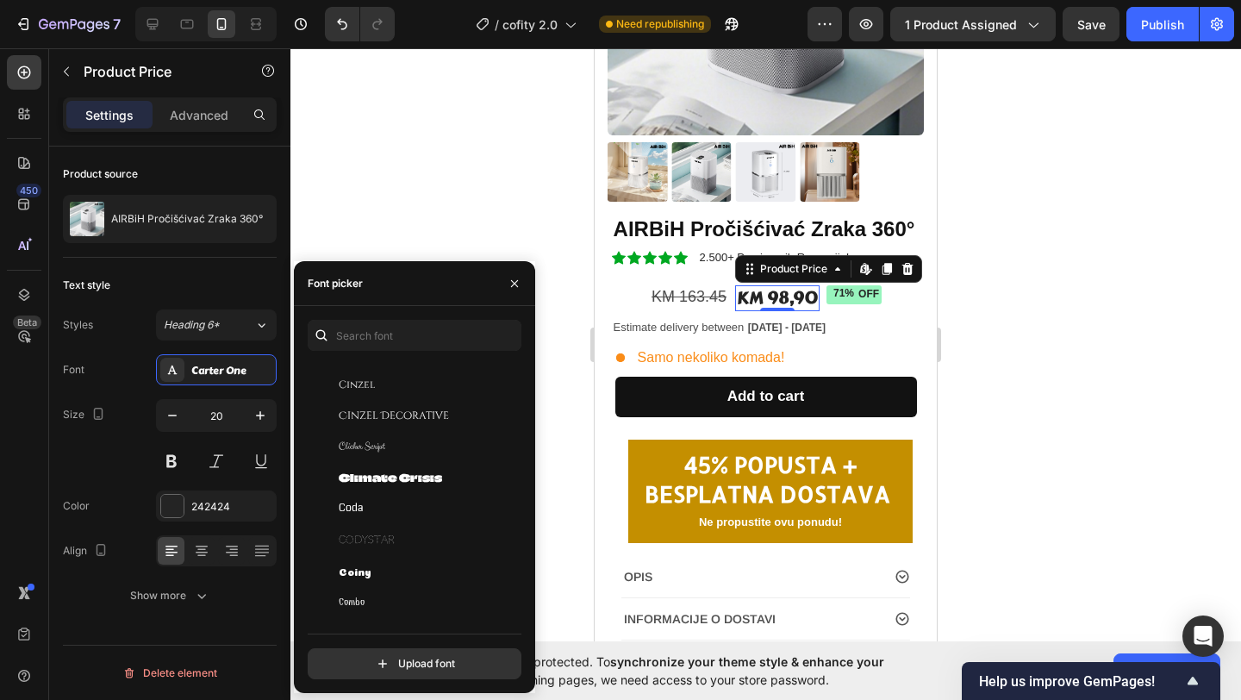
scroll to position [10439, 0]
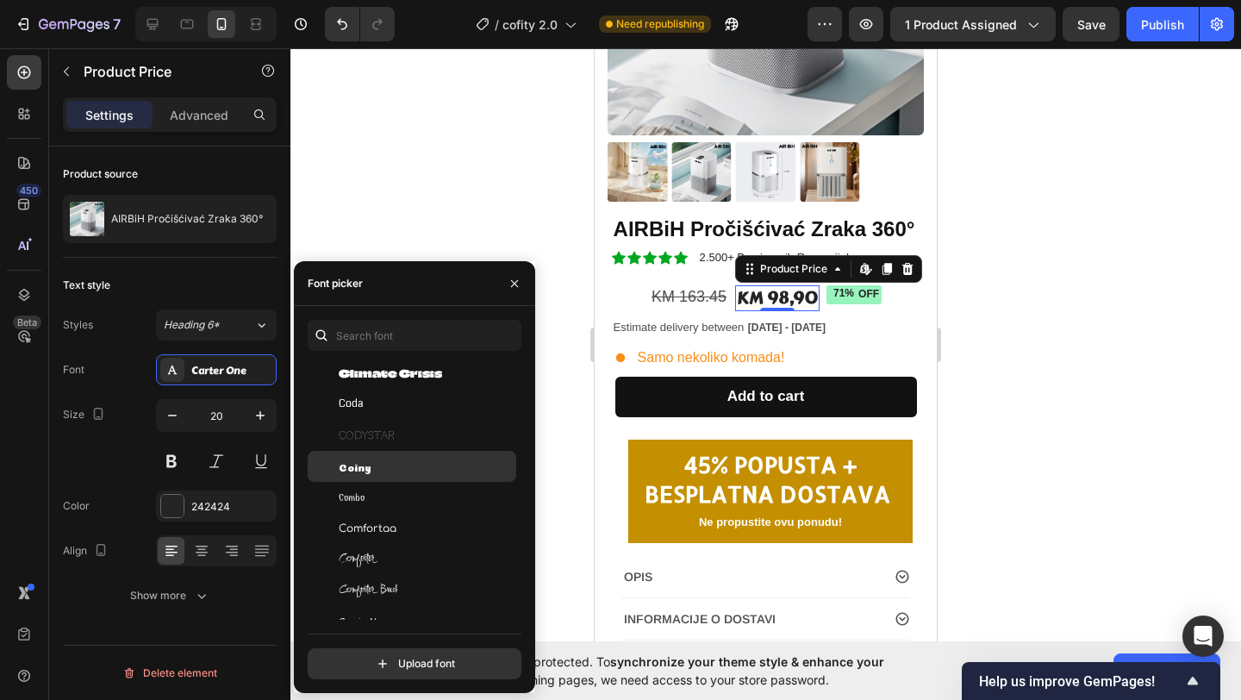
click at [381, 472] on div "Coiny" at bounding box center [426, 467] width 174 height 16
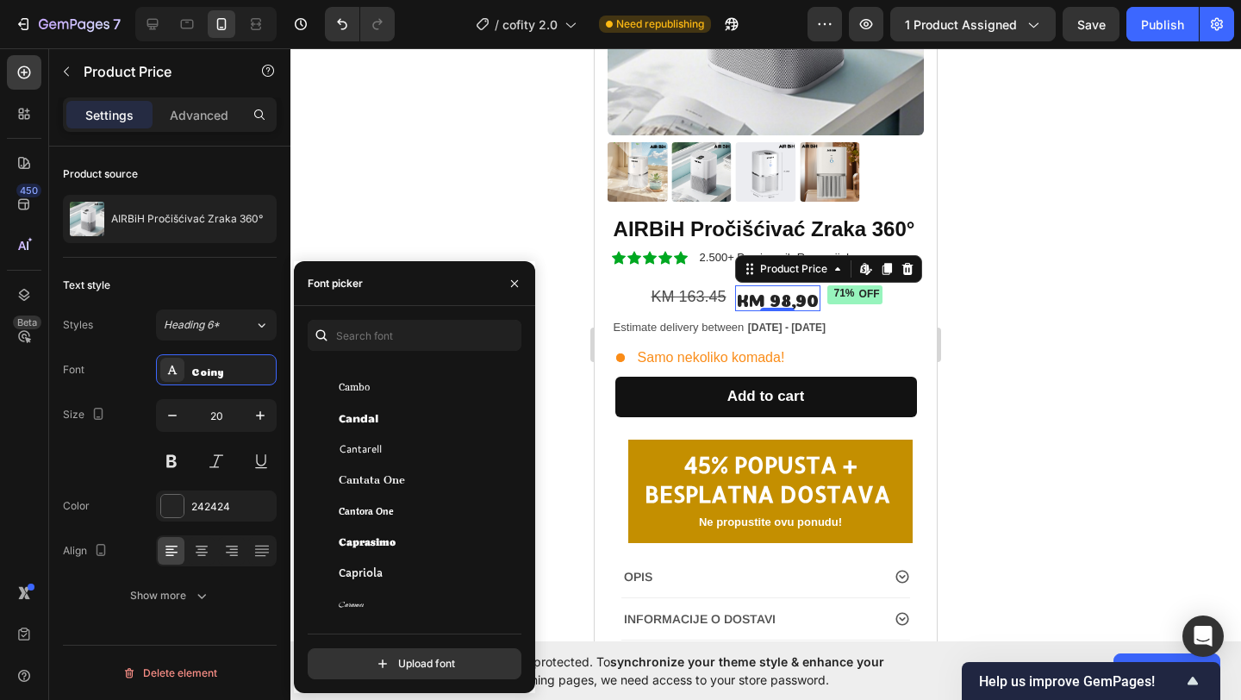
scroll to position [8715, 0]
